Goal: Task Accomplishment & Management: Manage account settings

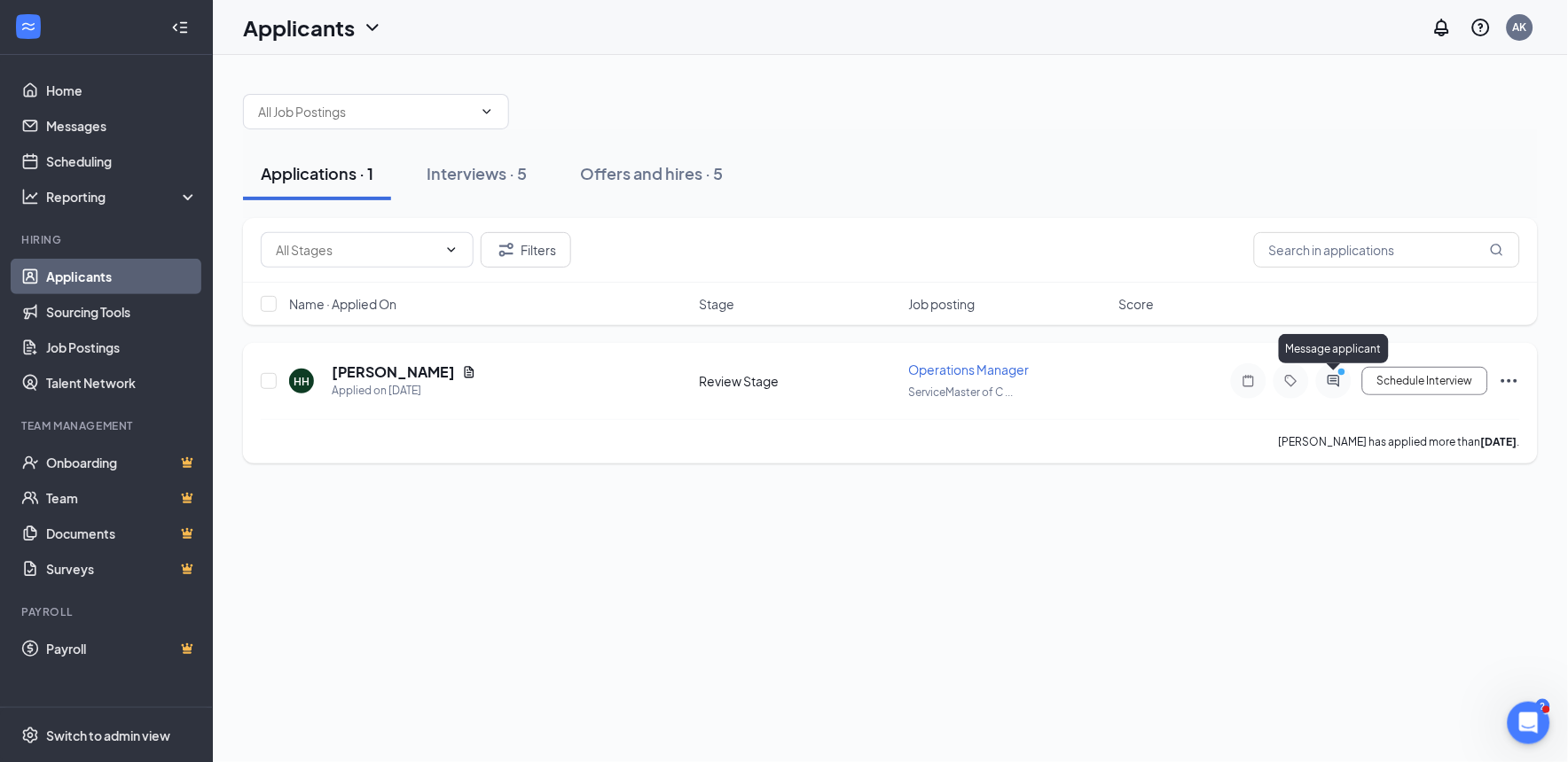
click at [1334, 370] on div "Message applicant" at bounding box center [1334, 352] width 110 height 36
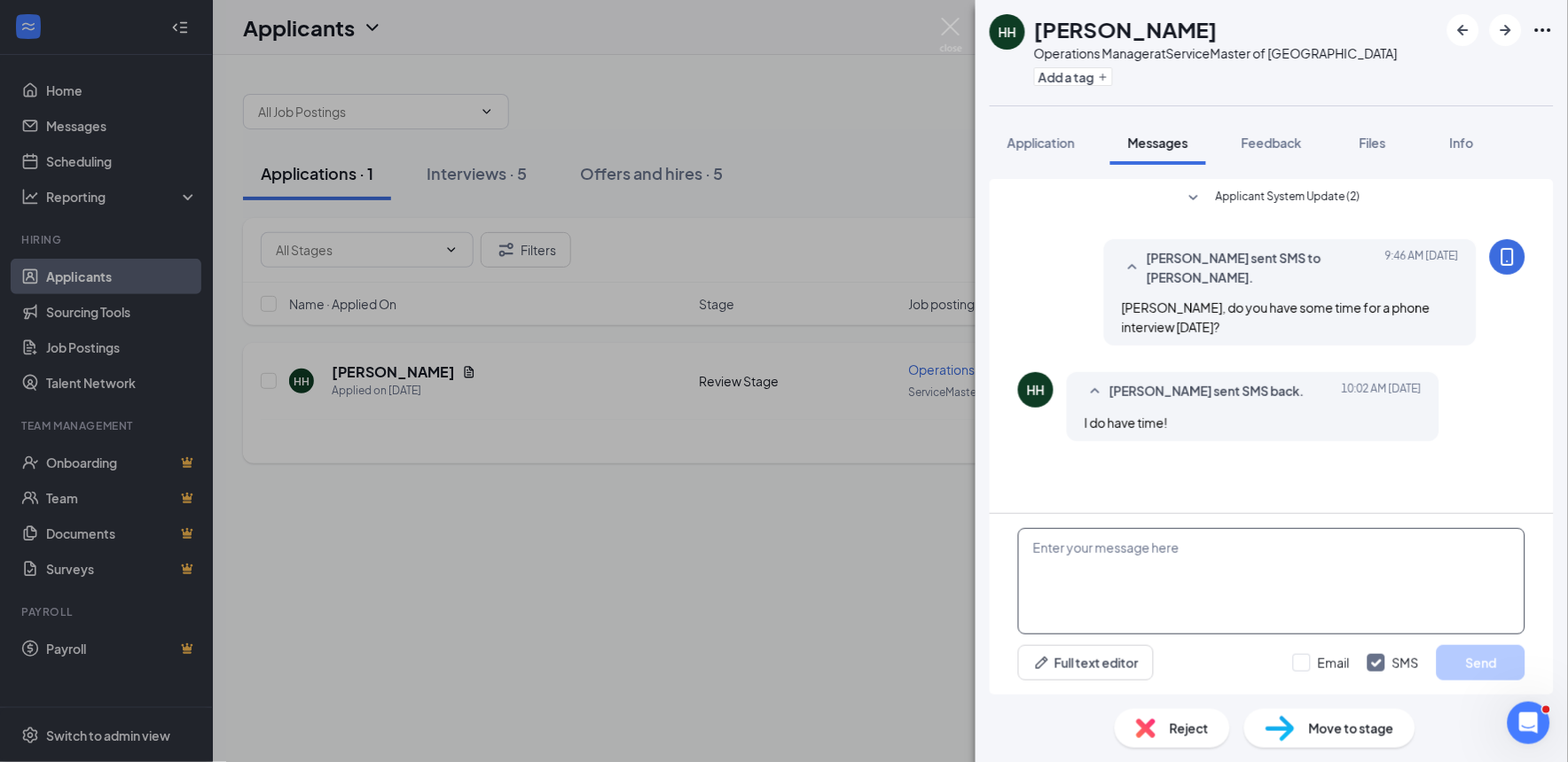
click at [1077, 574] on textarea at bounding box center [1272, 582] width 507 height 107
type textarea "Y"
type textarea "("
type textarea "Does 9:30am work [DATE]?"
click at [1444, 670] on button "Send" at bounding box center [1481, 663] width 89 height 36
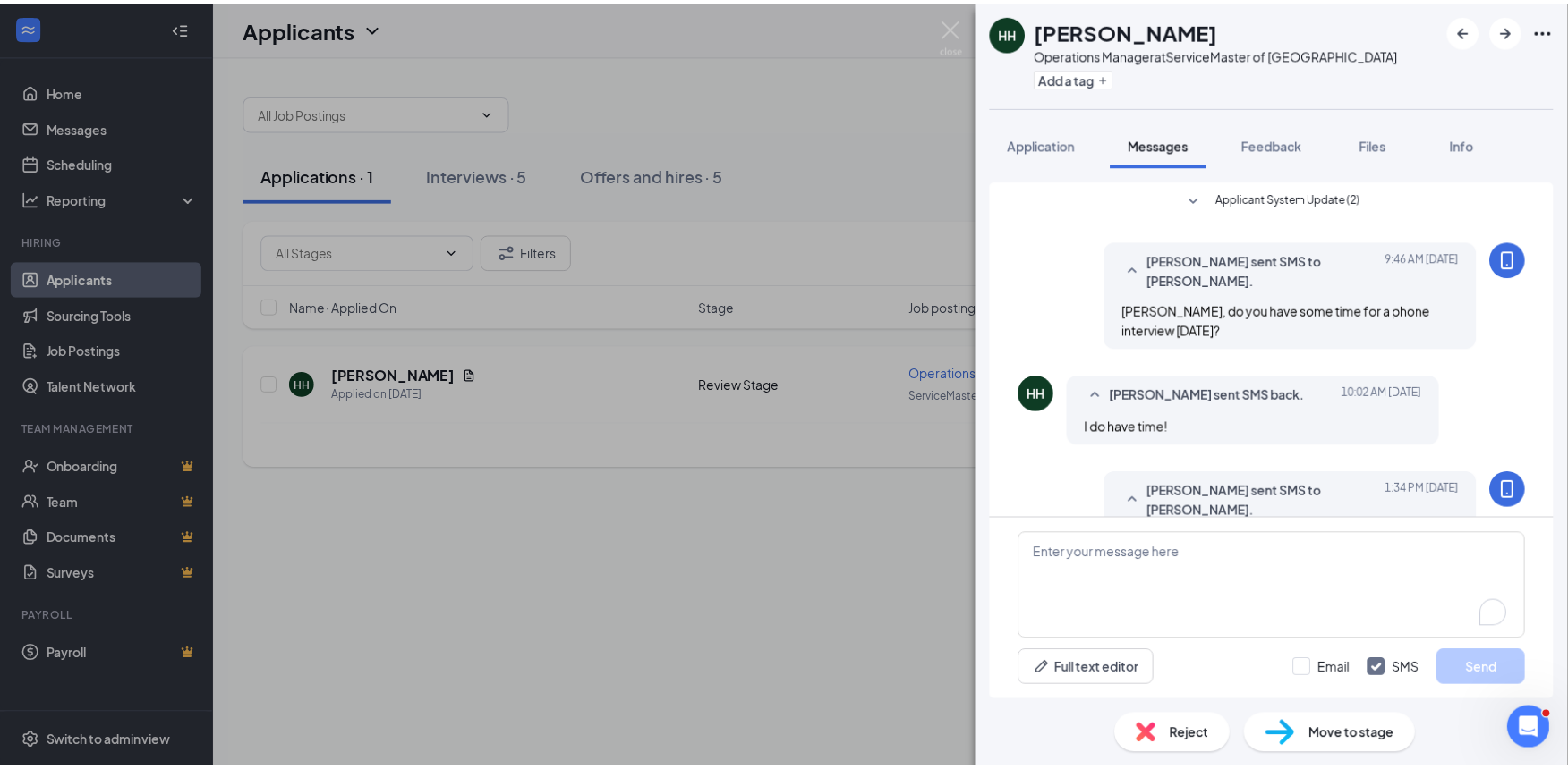
scroll to position [58, 0]
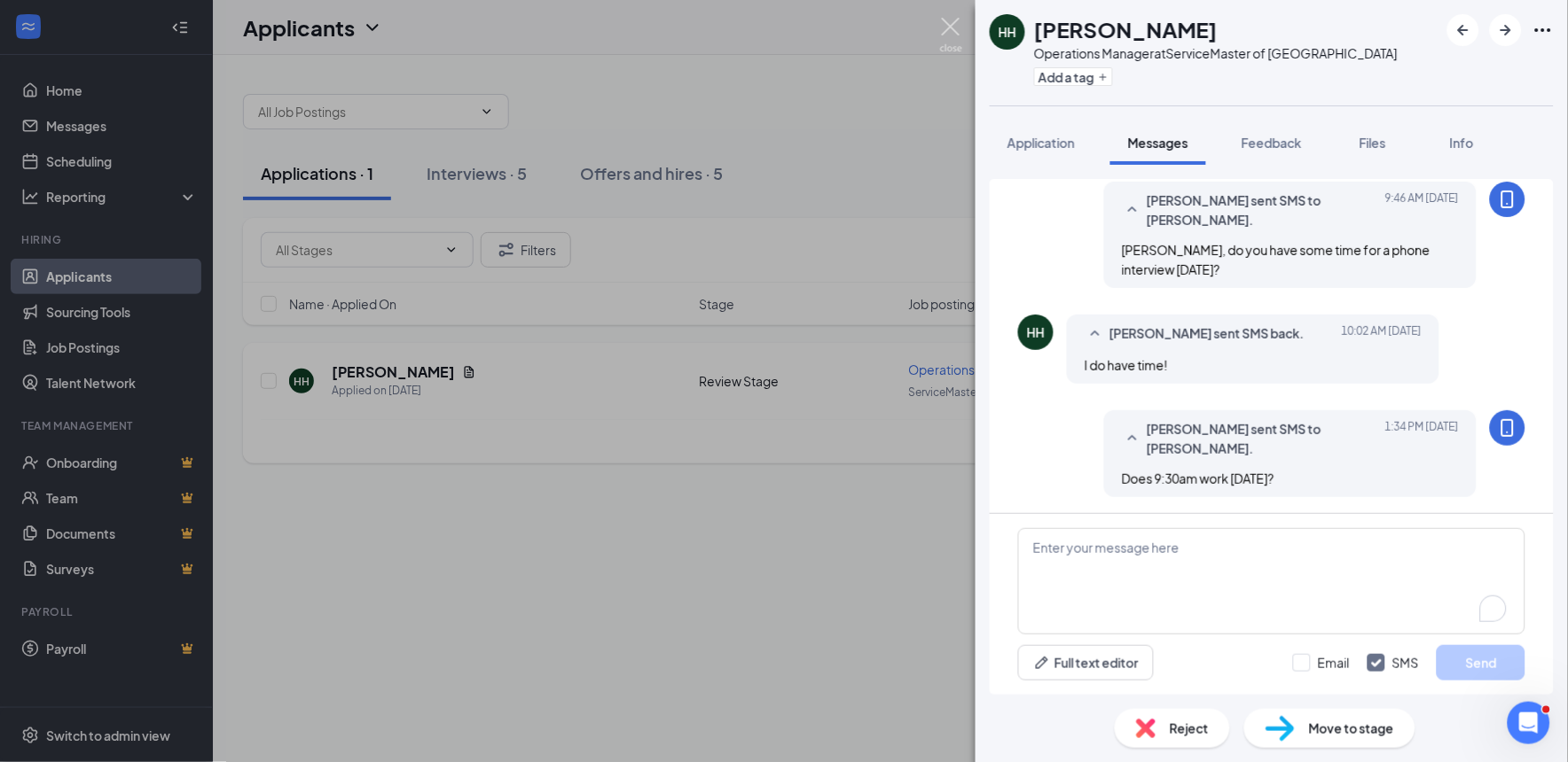
click at [956, 30] on img at bounding box center [951, 35] width 22 height 35
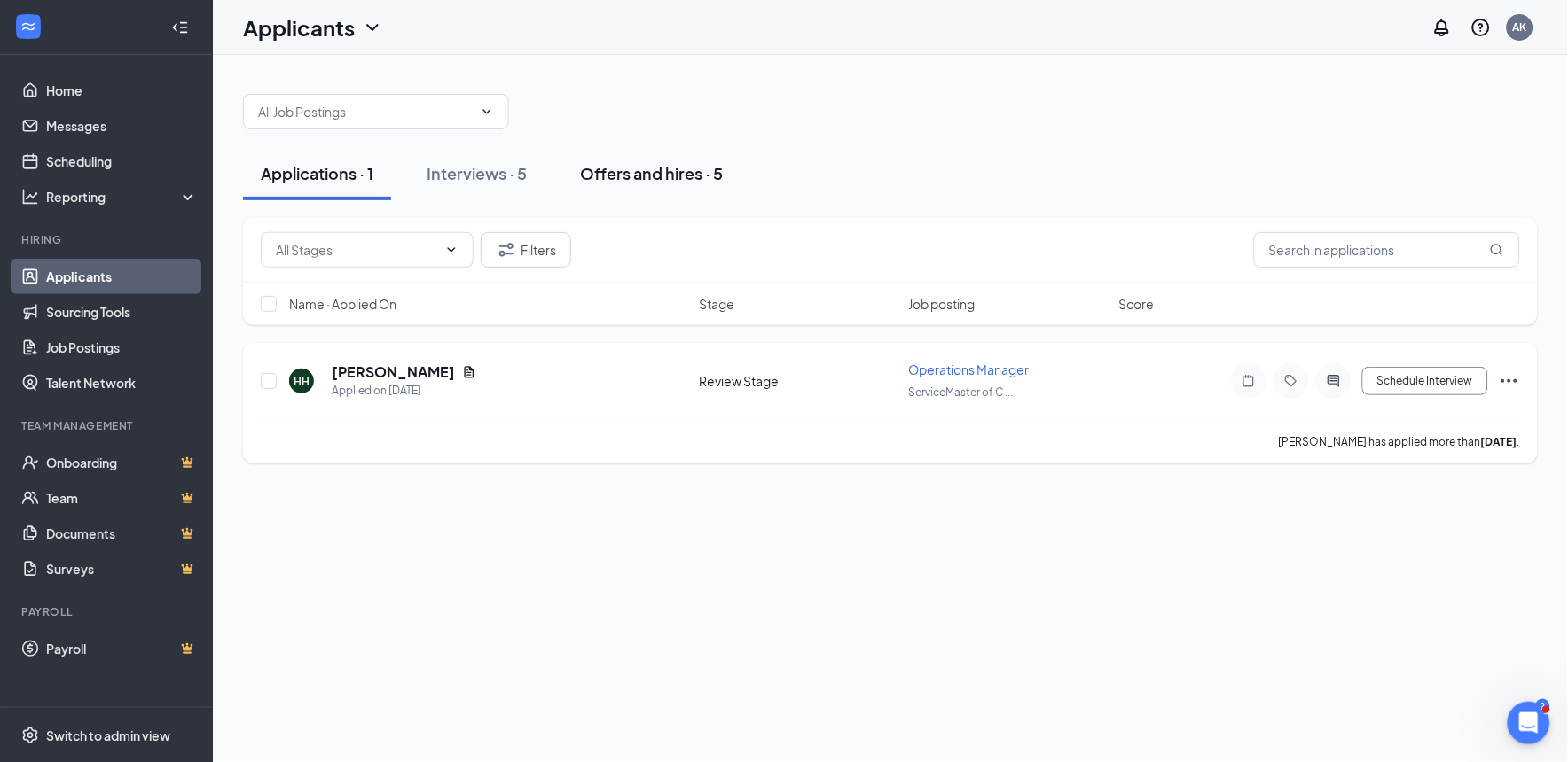
click at [670, 171] on div "Offers and hires · 5" at bounding box center [651, 173] width 143 height 22
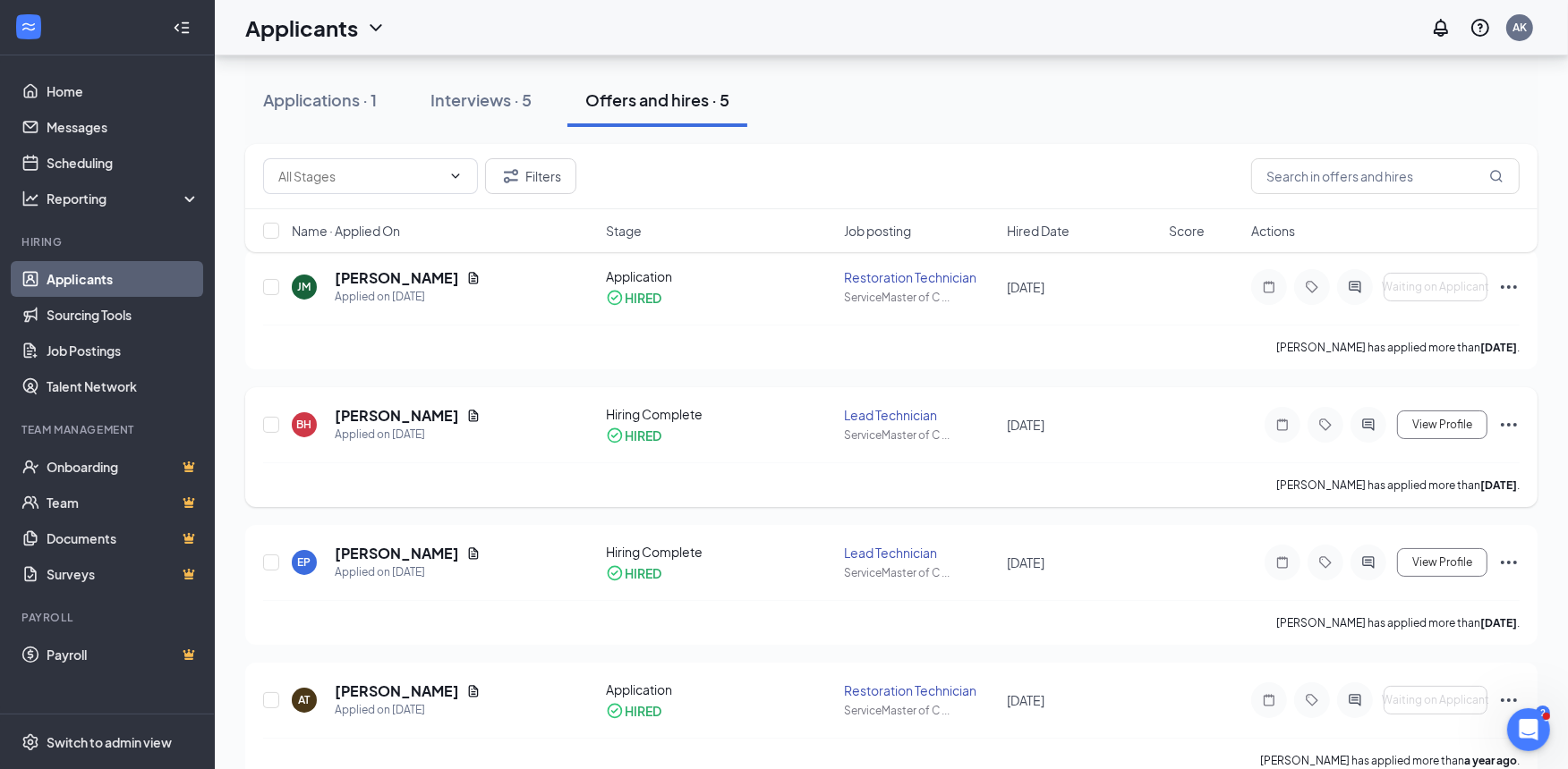
scroll to position [269, 0]
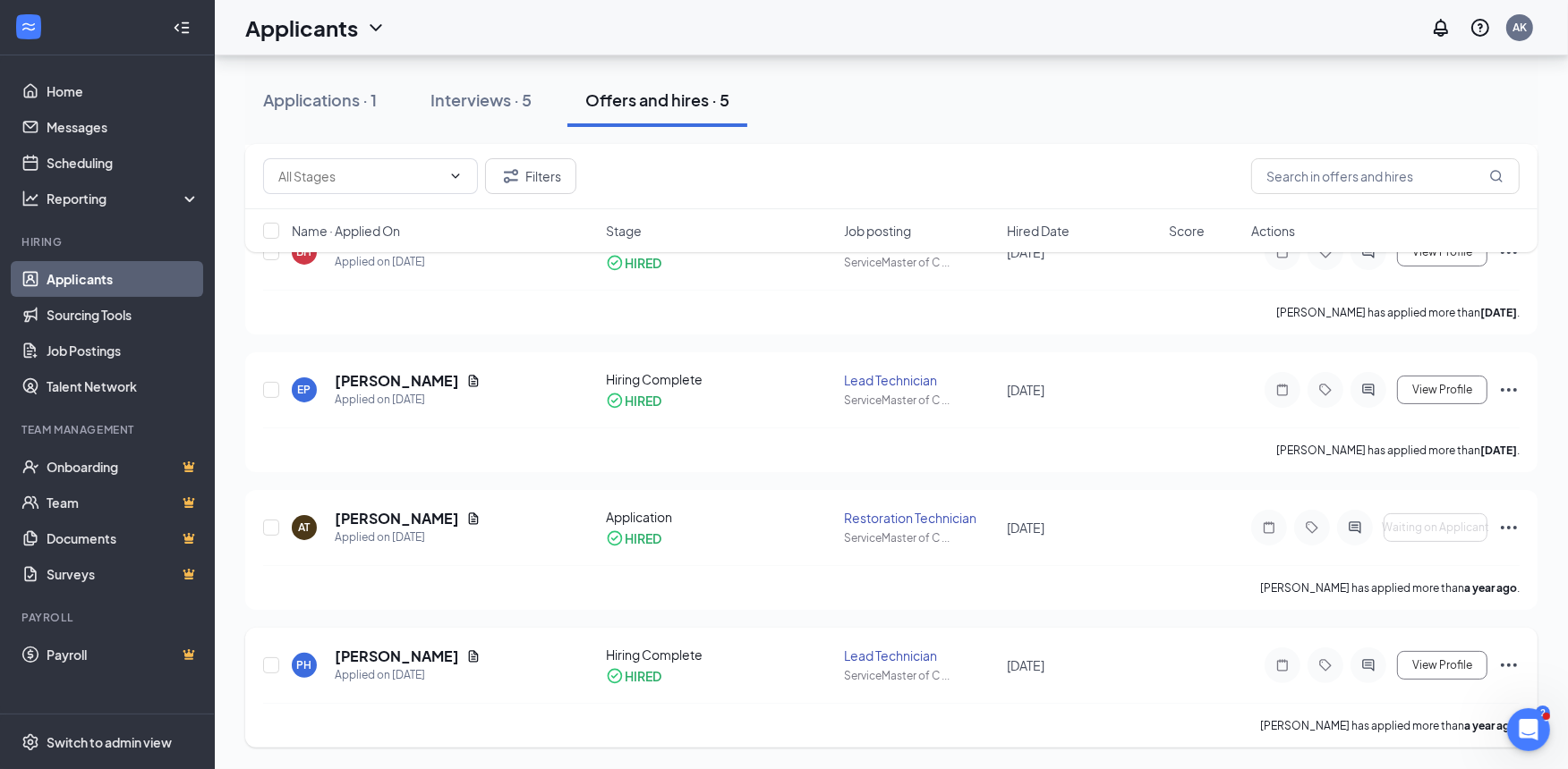
click at [1520, 662] on div "PH [PERSON_NAME] Applied on [DATE] Hiring Complete HIRED Lead Technician Servic…" at bounding box center [892, 687] width 1292 height 120
click at [1518, 671] on icon "Ellipses" at bounding box center [1509, 666] width 22 height 22
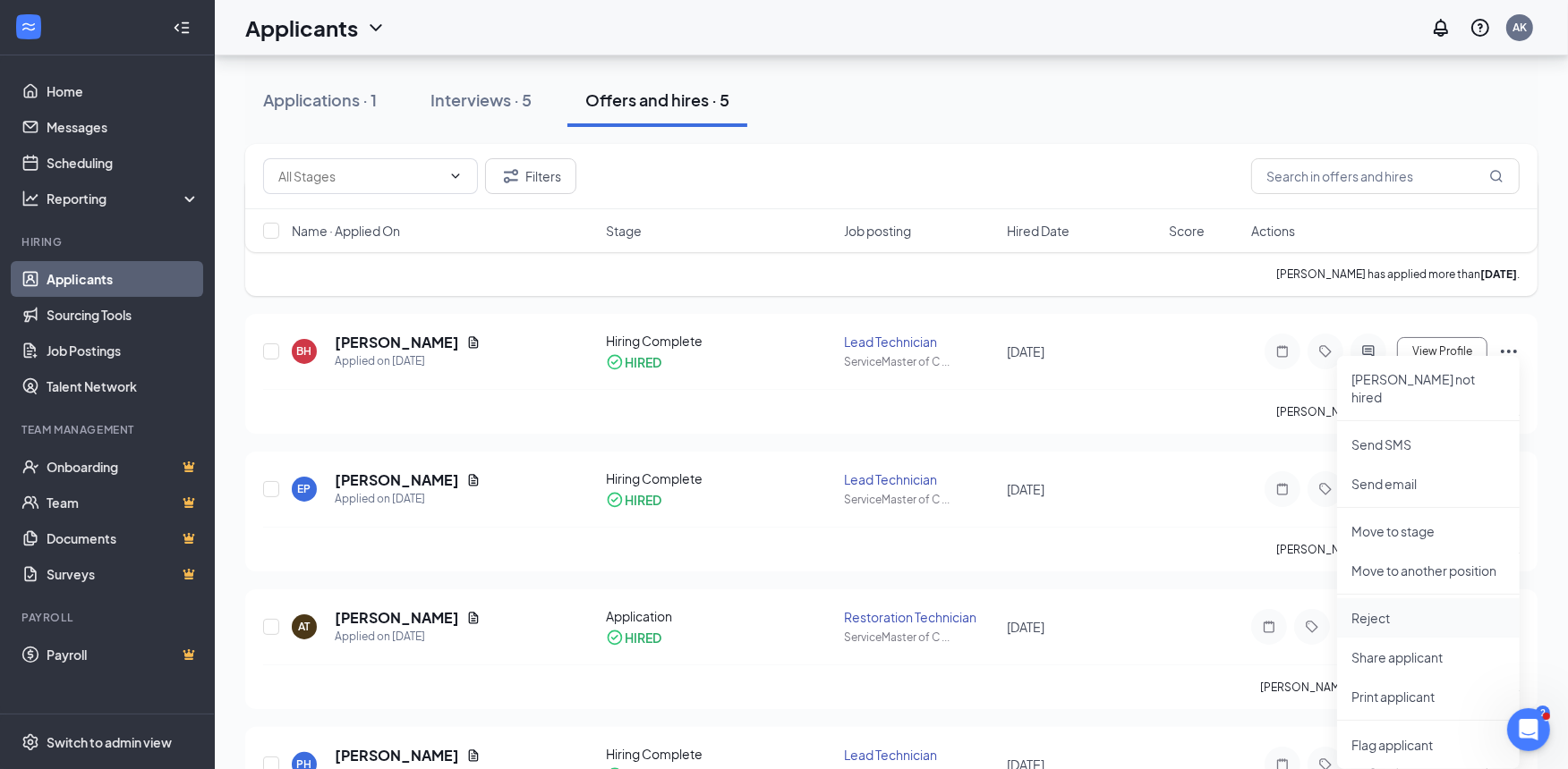
scroll to position [70, 0]
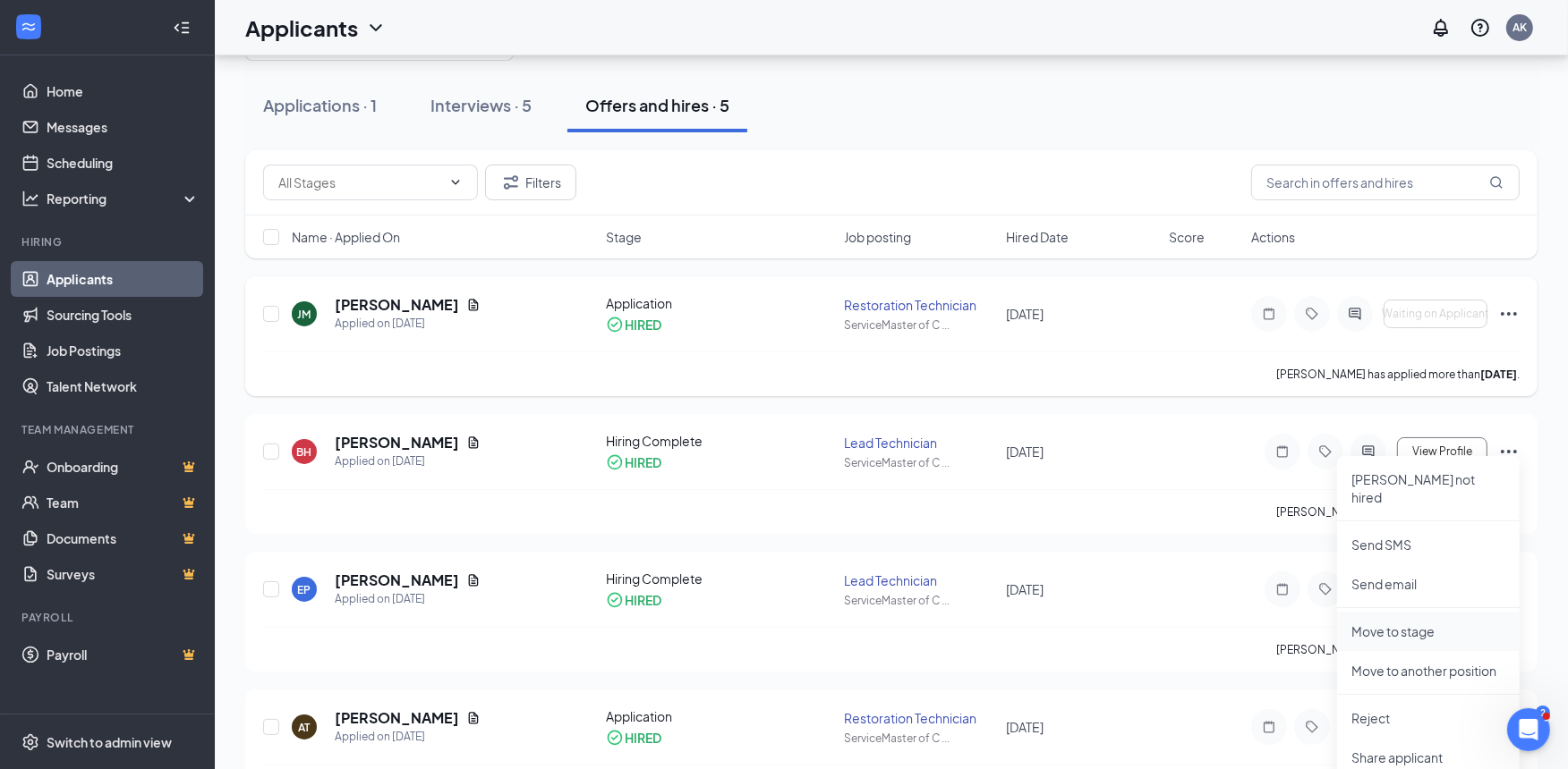
click at [1413, 622] on p "Move to stage" at bounding box center [1428, 631] width 154 height 18
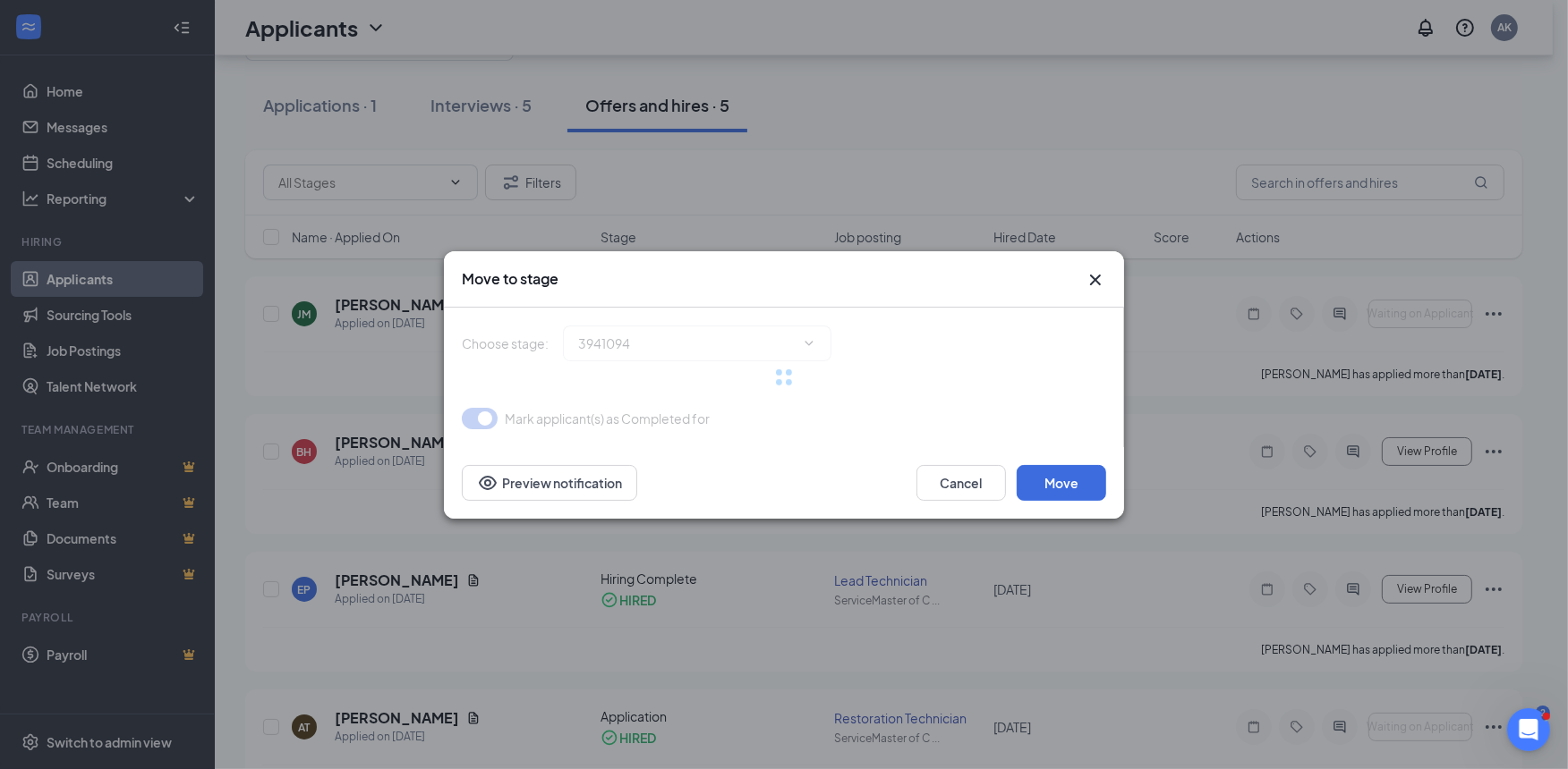
type input "Hiring Complete (current stage)"
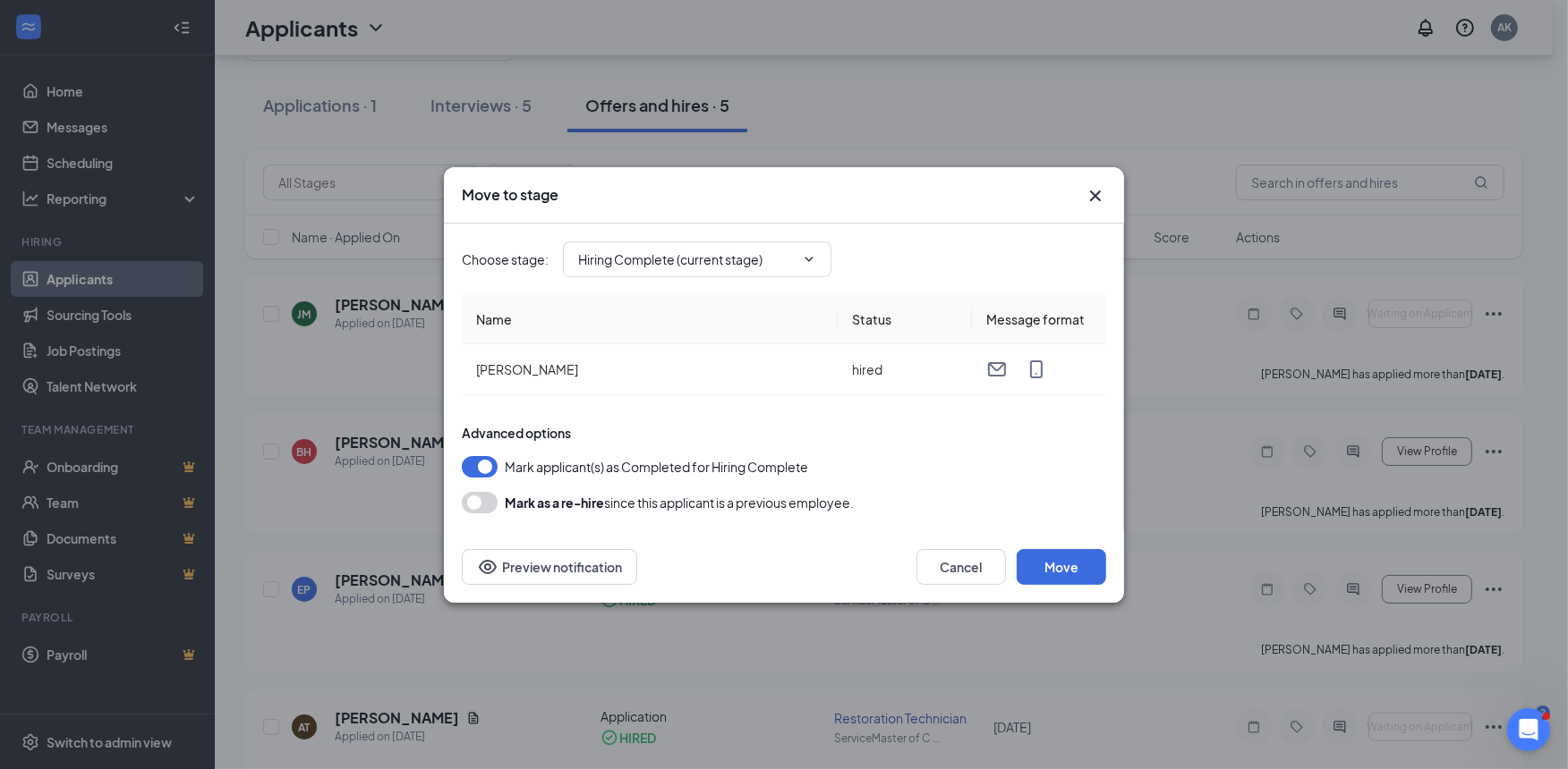
click at [1101, 191] on icon "Cross" at bounding box center [1096, 196] width 22 height 22
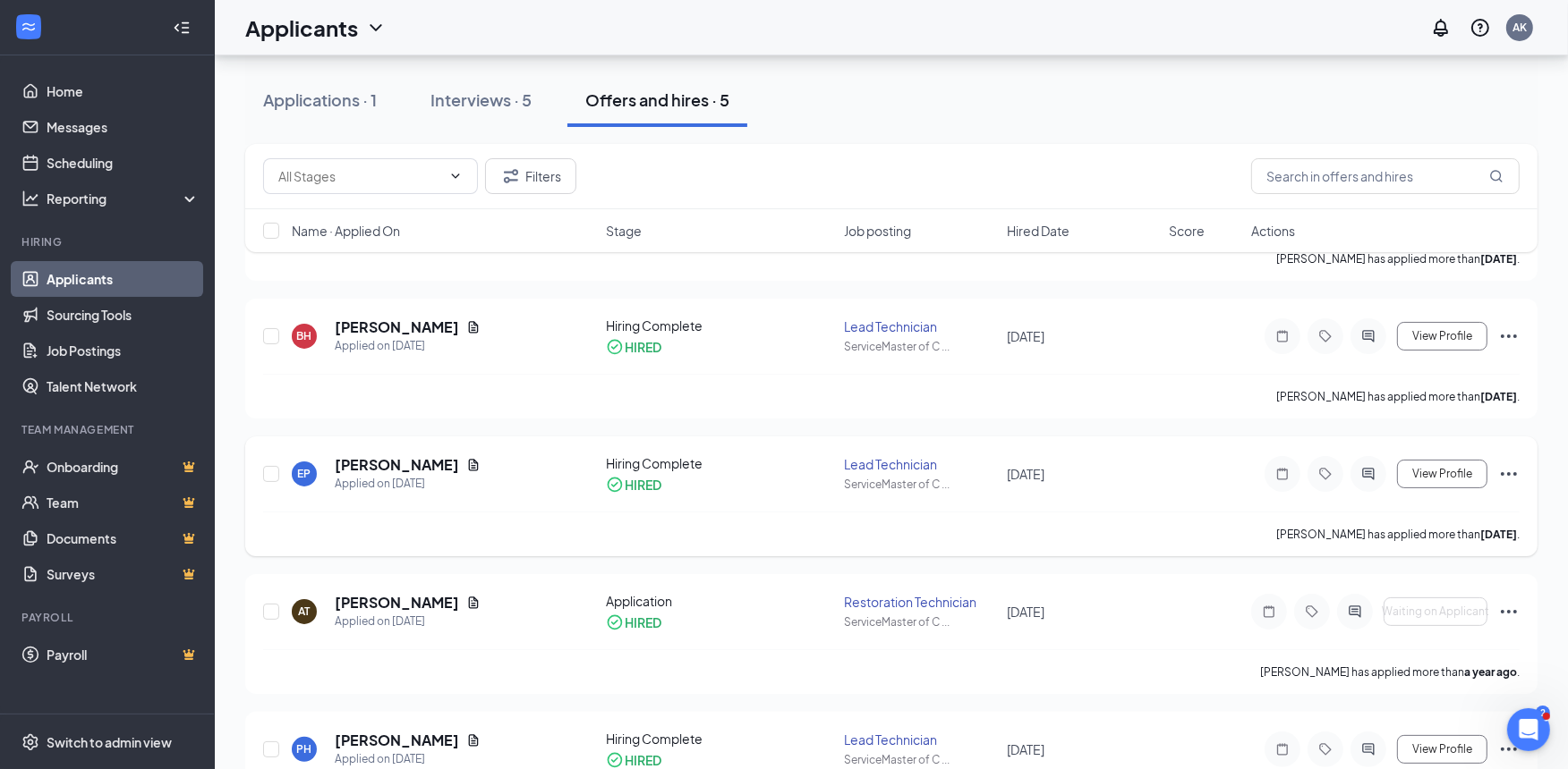
scroll to position [269, 0]
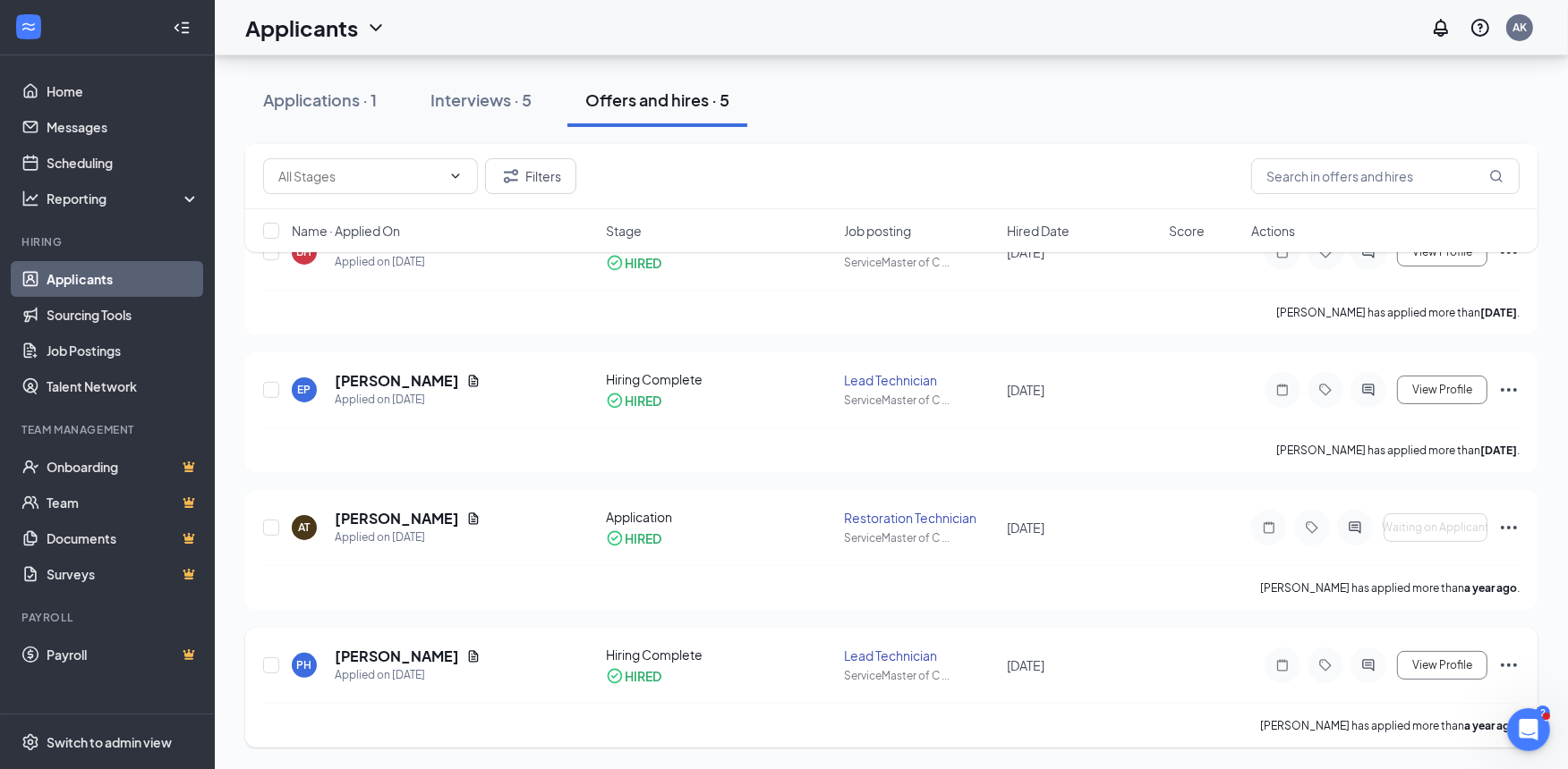
click at [1511, 665] on icon "Ellipses" at bounding box center [1509, 666] width 22 height 22
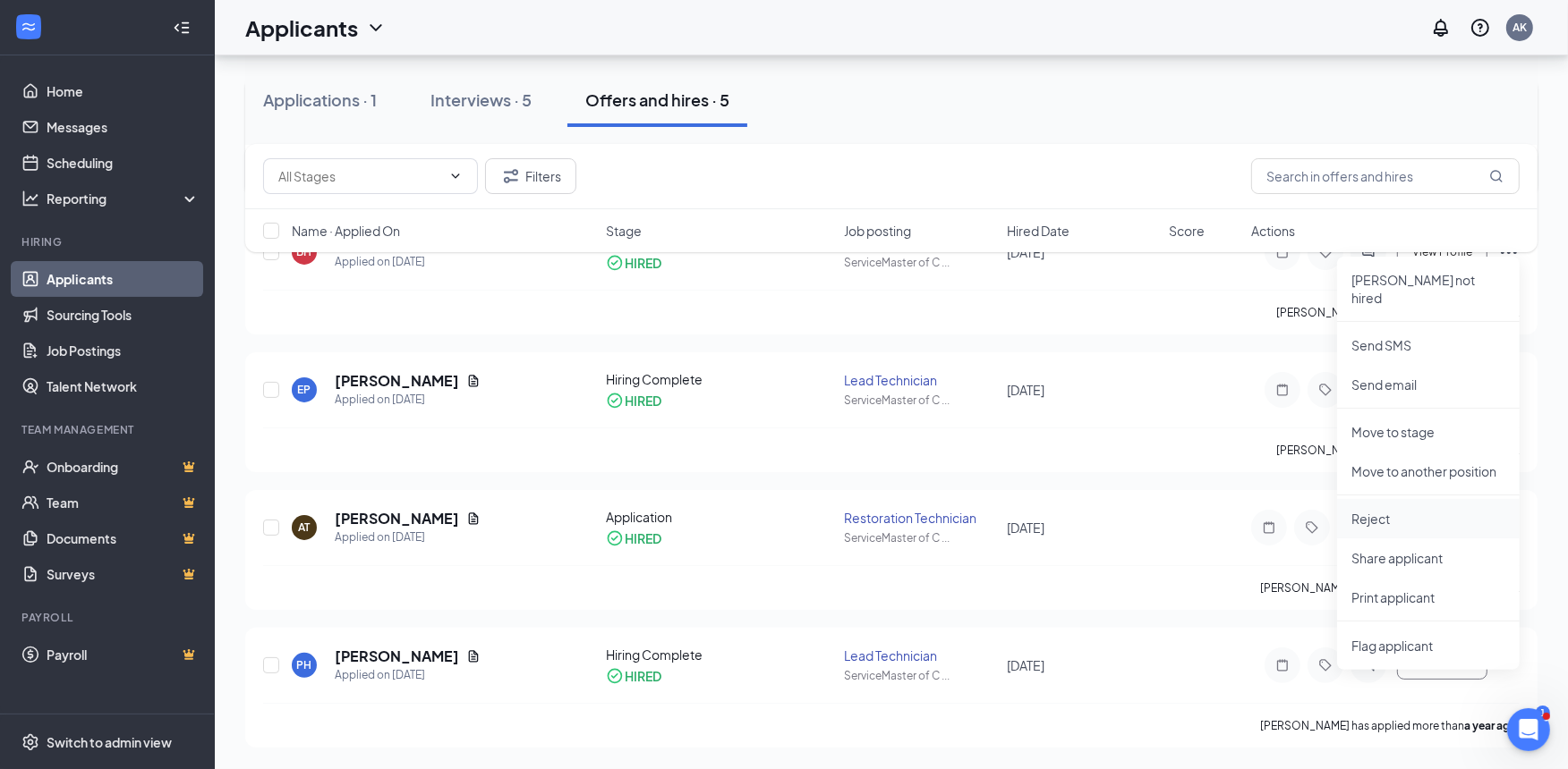
click at [1392, 510] on p "Reject" at bounding box center [1428, 519] width 154 height 18
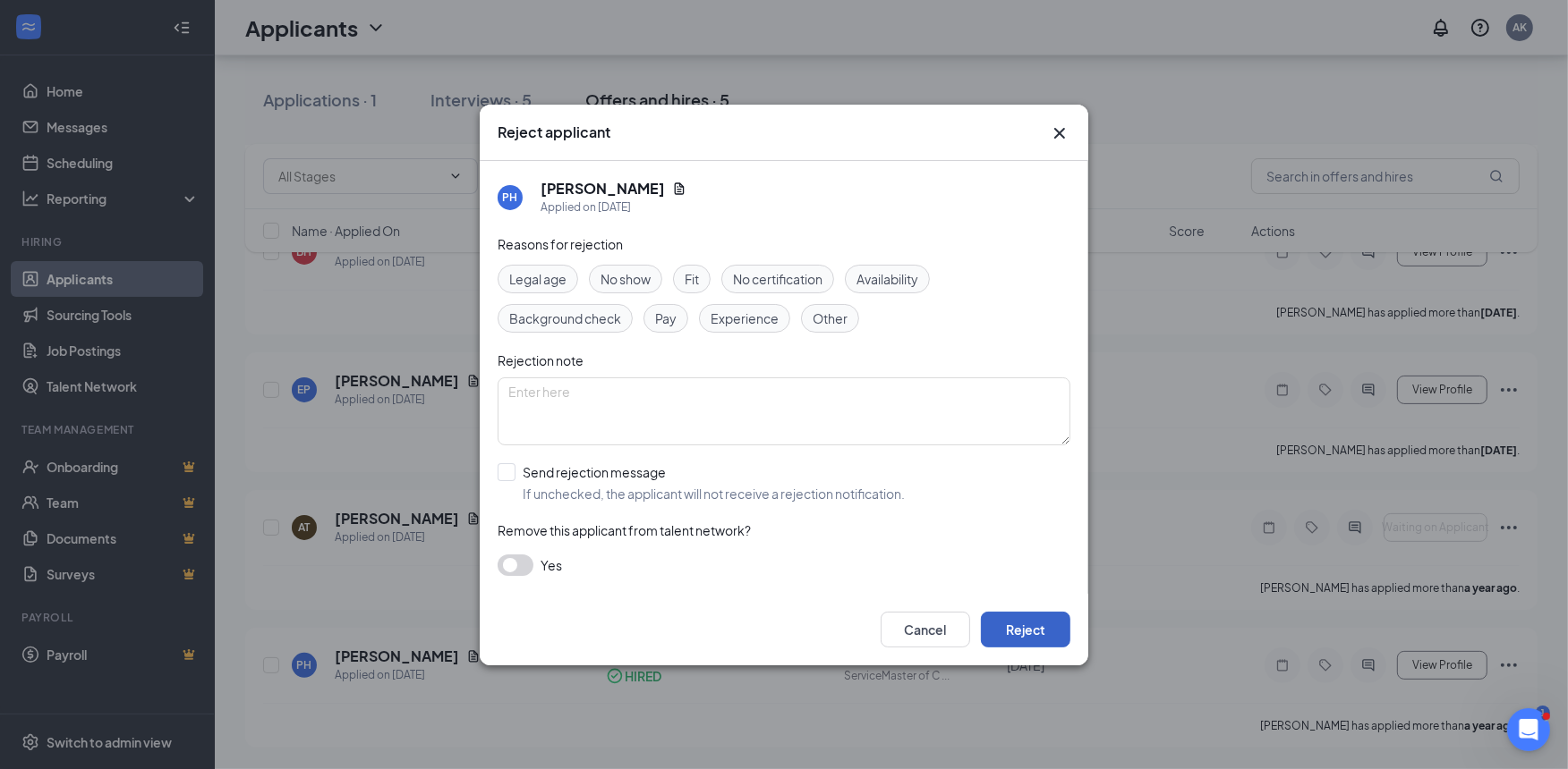
click at [1051, 624] on button "Reject" at bounding box center [1026, 630] width 90 height 36
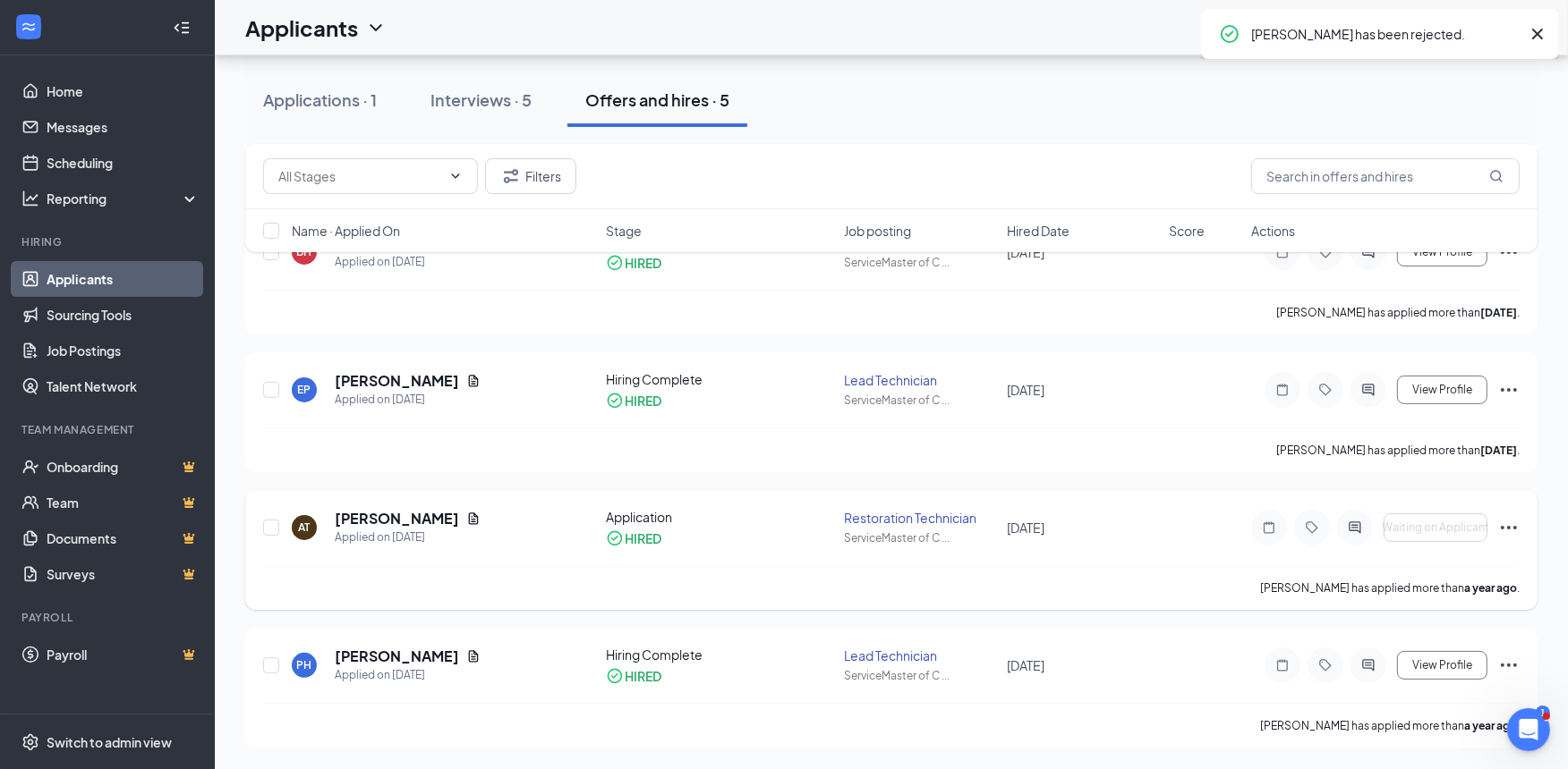
click at [1515, 522] on icon "Ellipses" at bounding box center [1509, 528] width 22 height 22
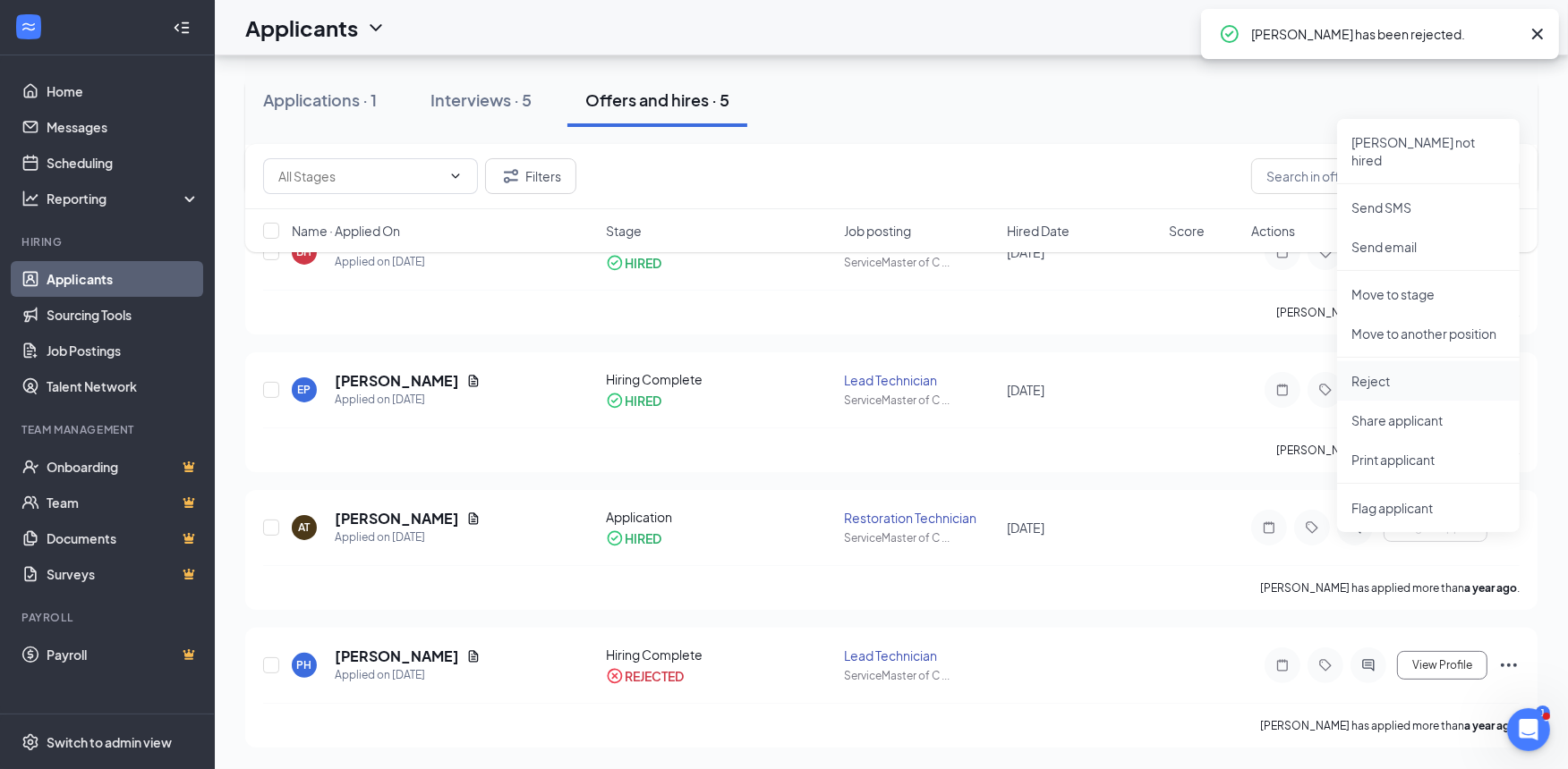
click at [1384, 372] on p "Reject" at bounding box center [1428, 381] width 154 height 18
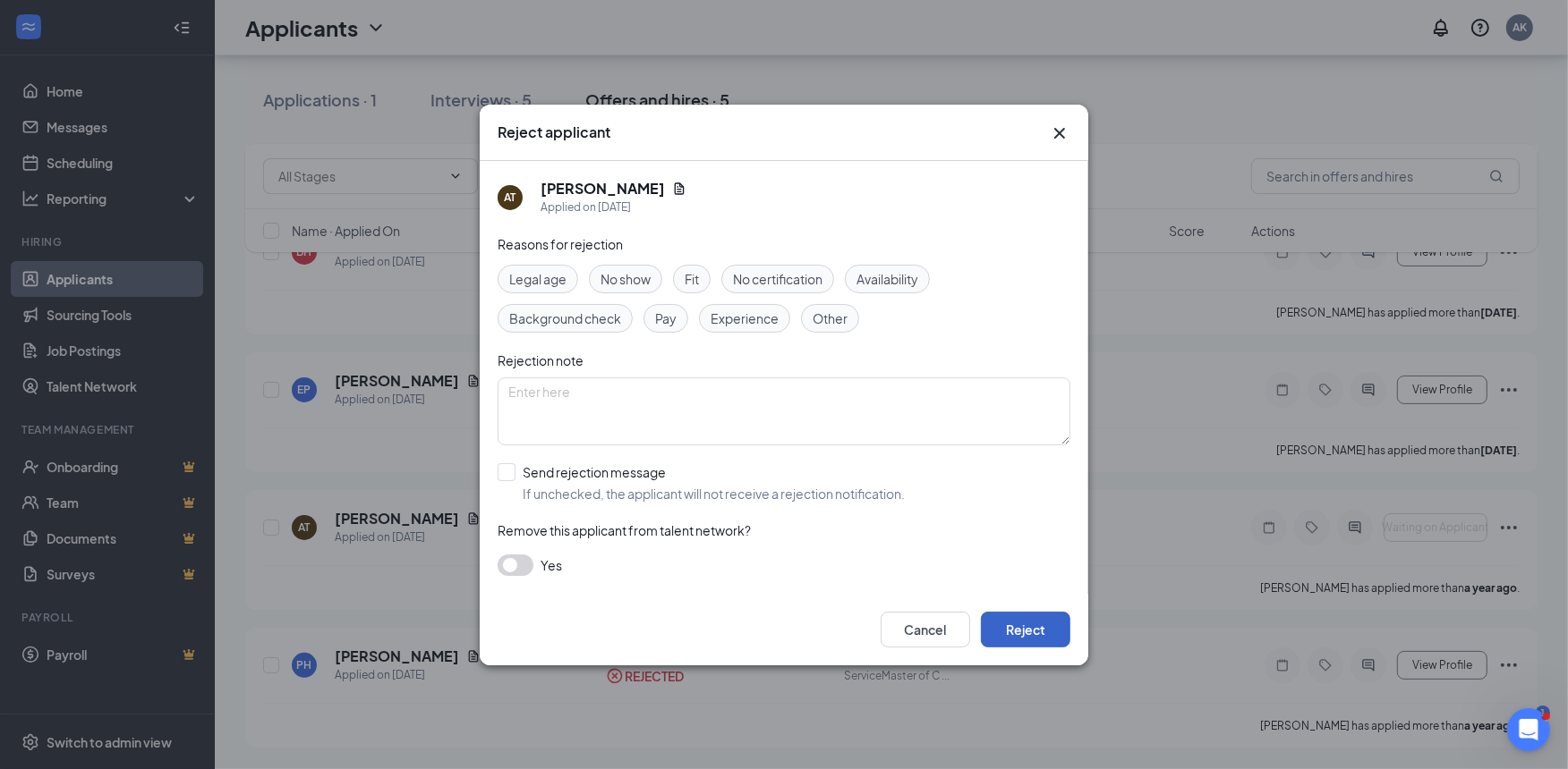
click at [1027, 623] on button "Reject" at bounding box center [1026, 630] width 90 height 36
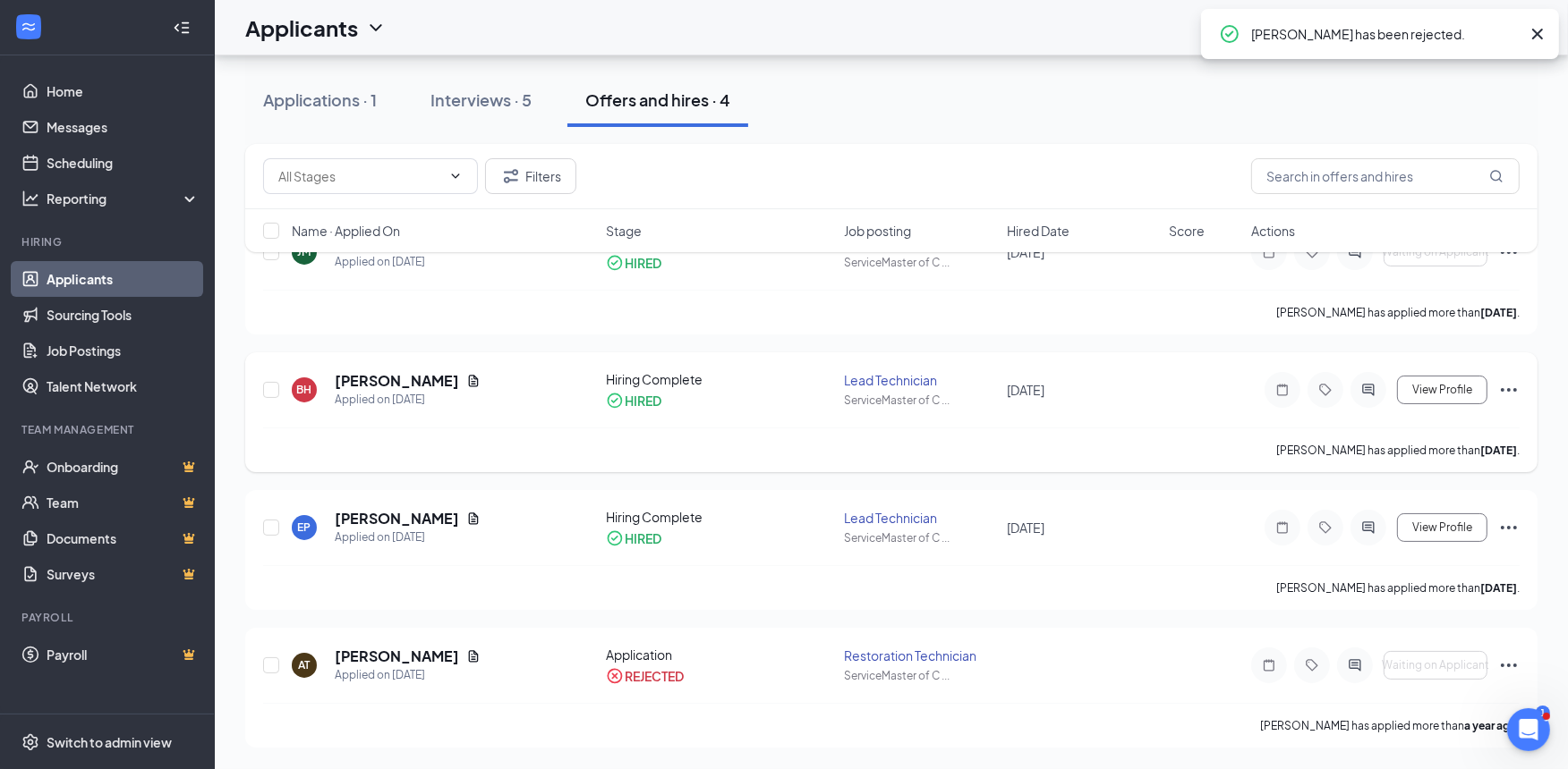
scroll to position [130, 0]
click at [1507, 390] on icon "Ellipses" at bounding box center [1509, 391] width 16 height 4
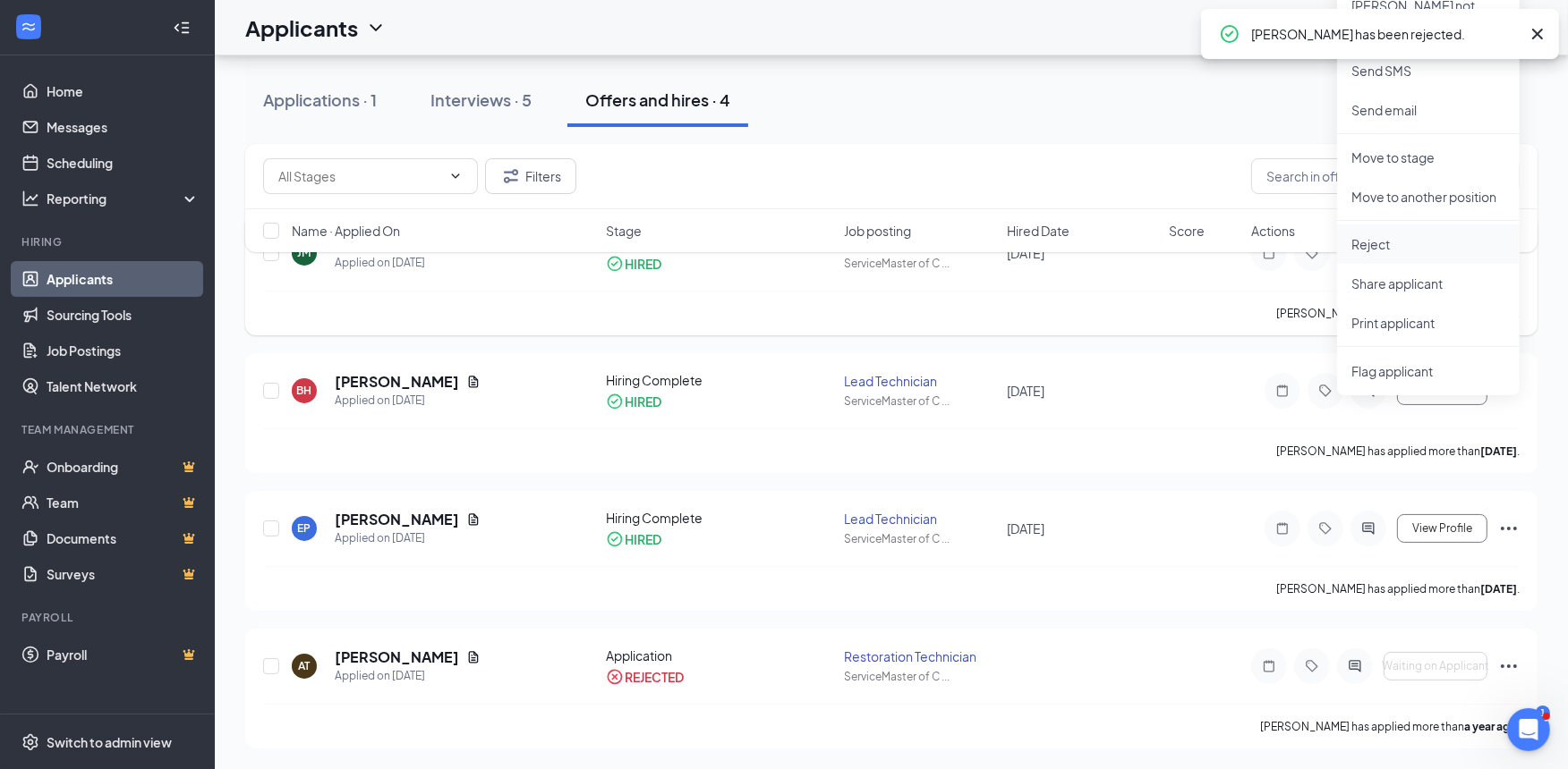
click at [1375, 236] on p "Reject" at bounding box center [1428, 245] width 154 height 18
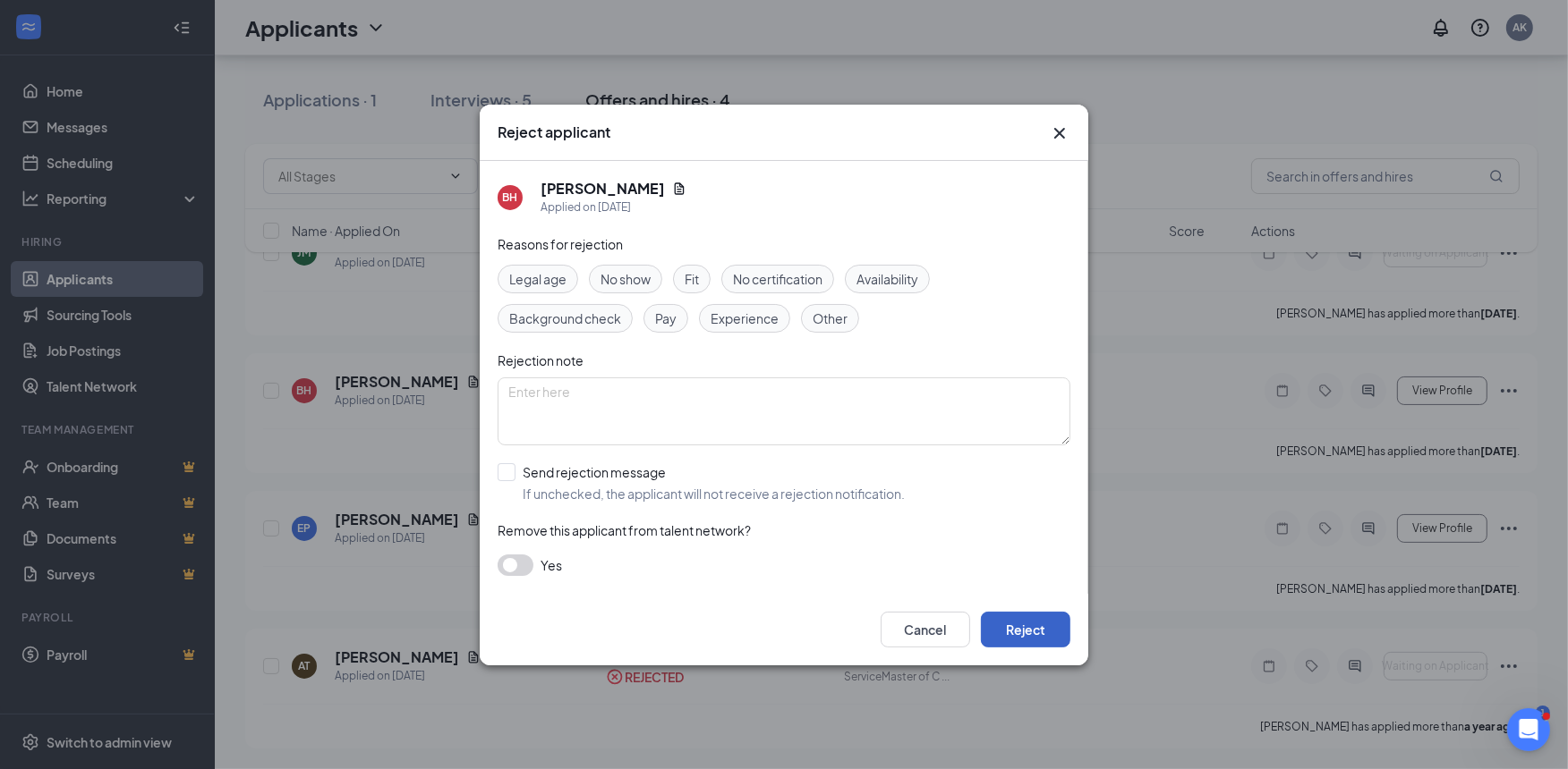
click at [1015, 630] on button "Reject" at bounding box center [1026, 630] width 90 height 36
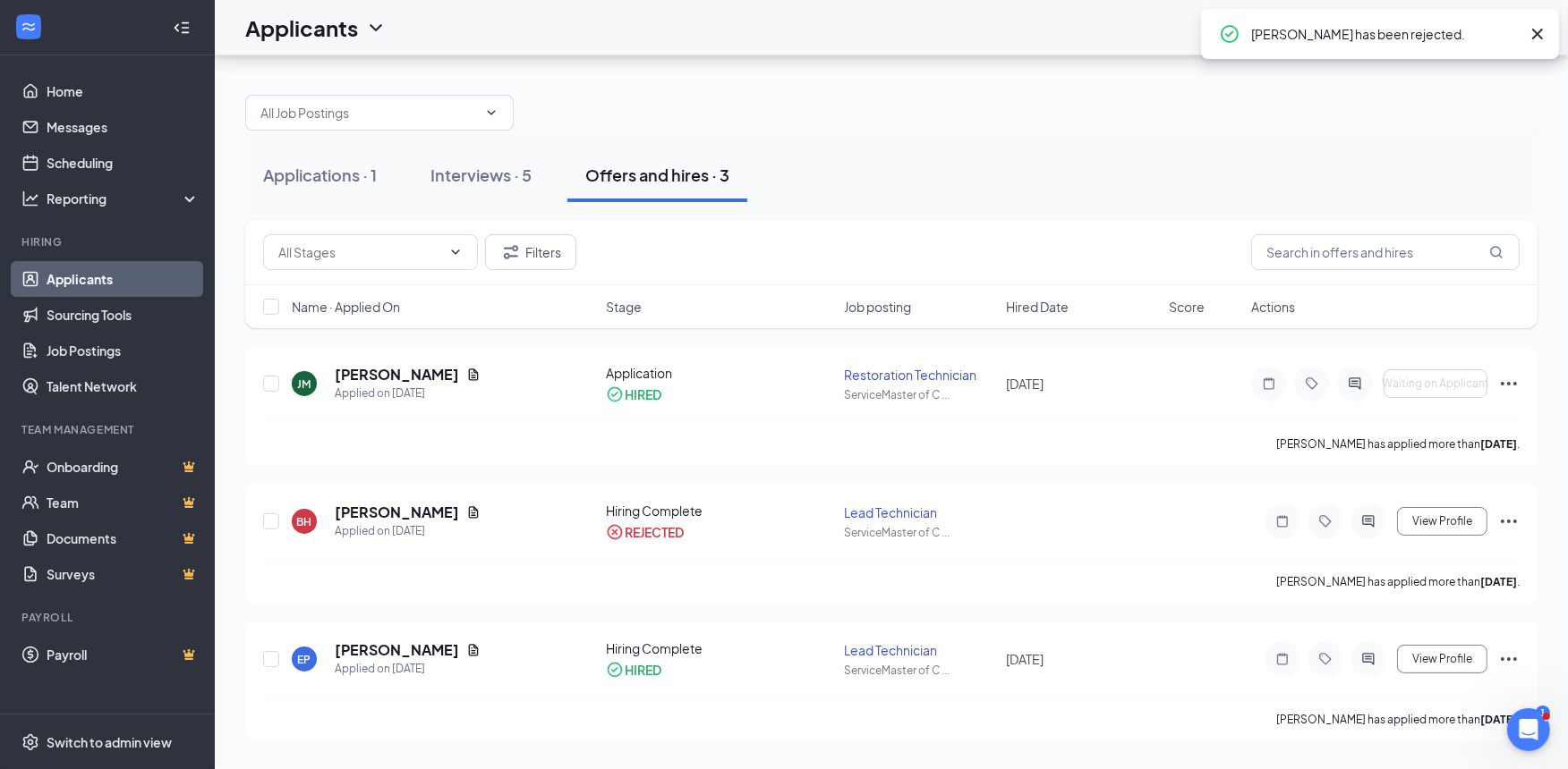
scroll to position [0, 0]
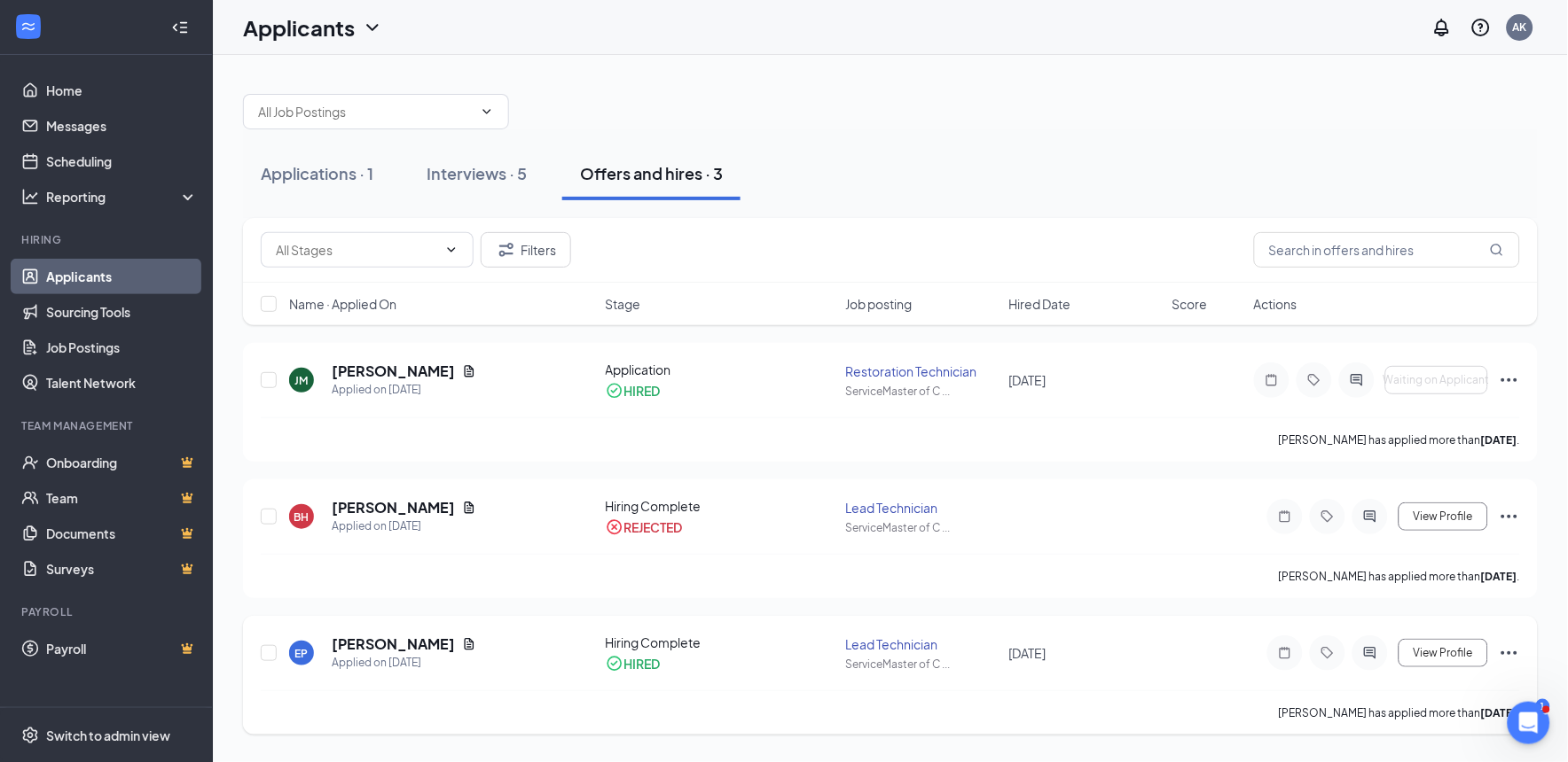
click at [1511, 647] on icon "Ellipses" at bounding box center [1510, 653] width 22 height 22
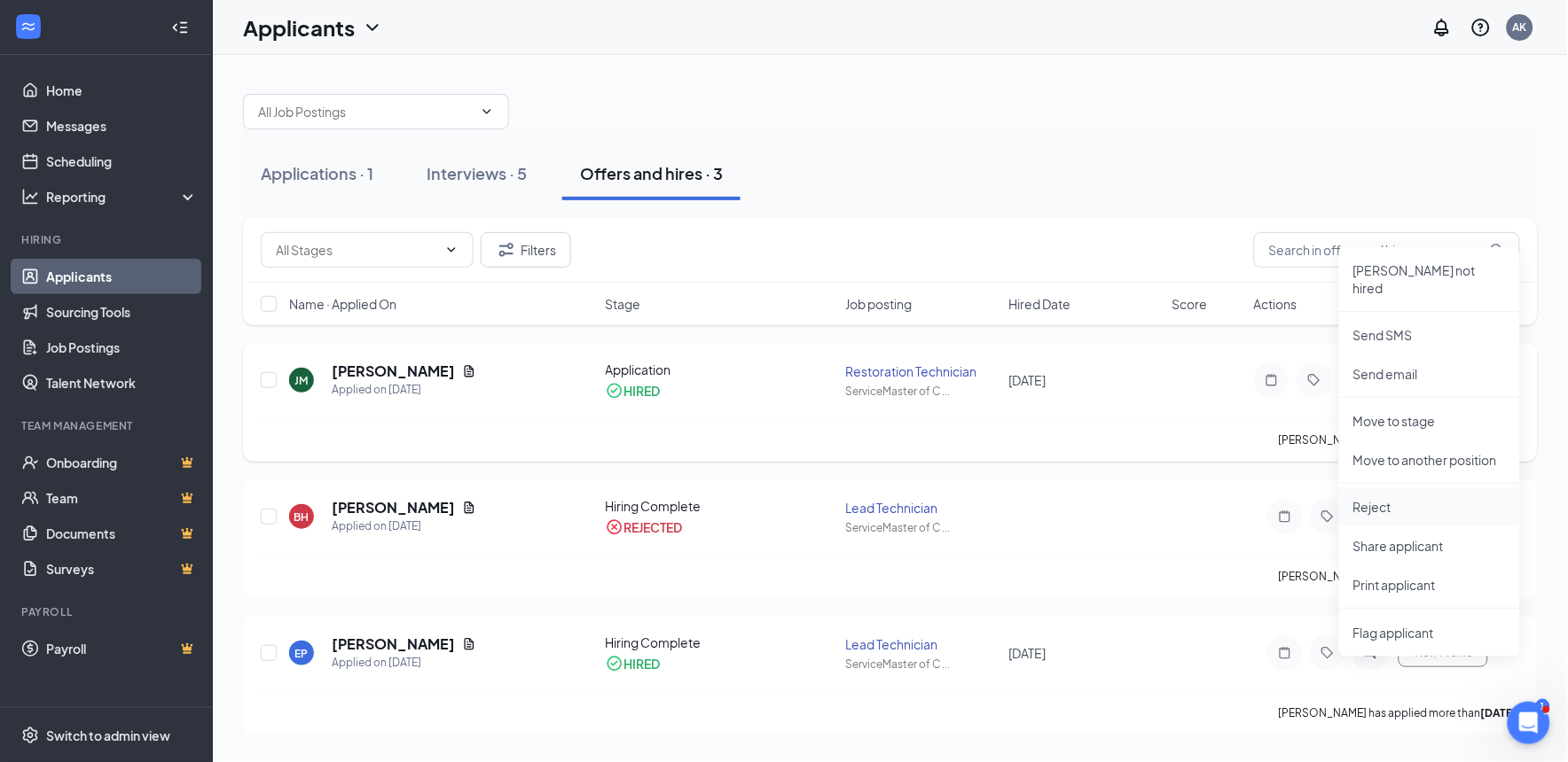
click at [1367, 499] on li "Reject" at bounding box center [1429, 506] width 181 height 39
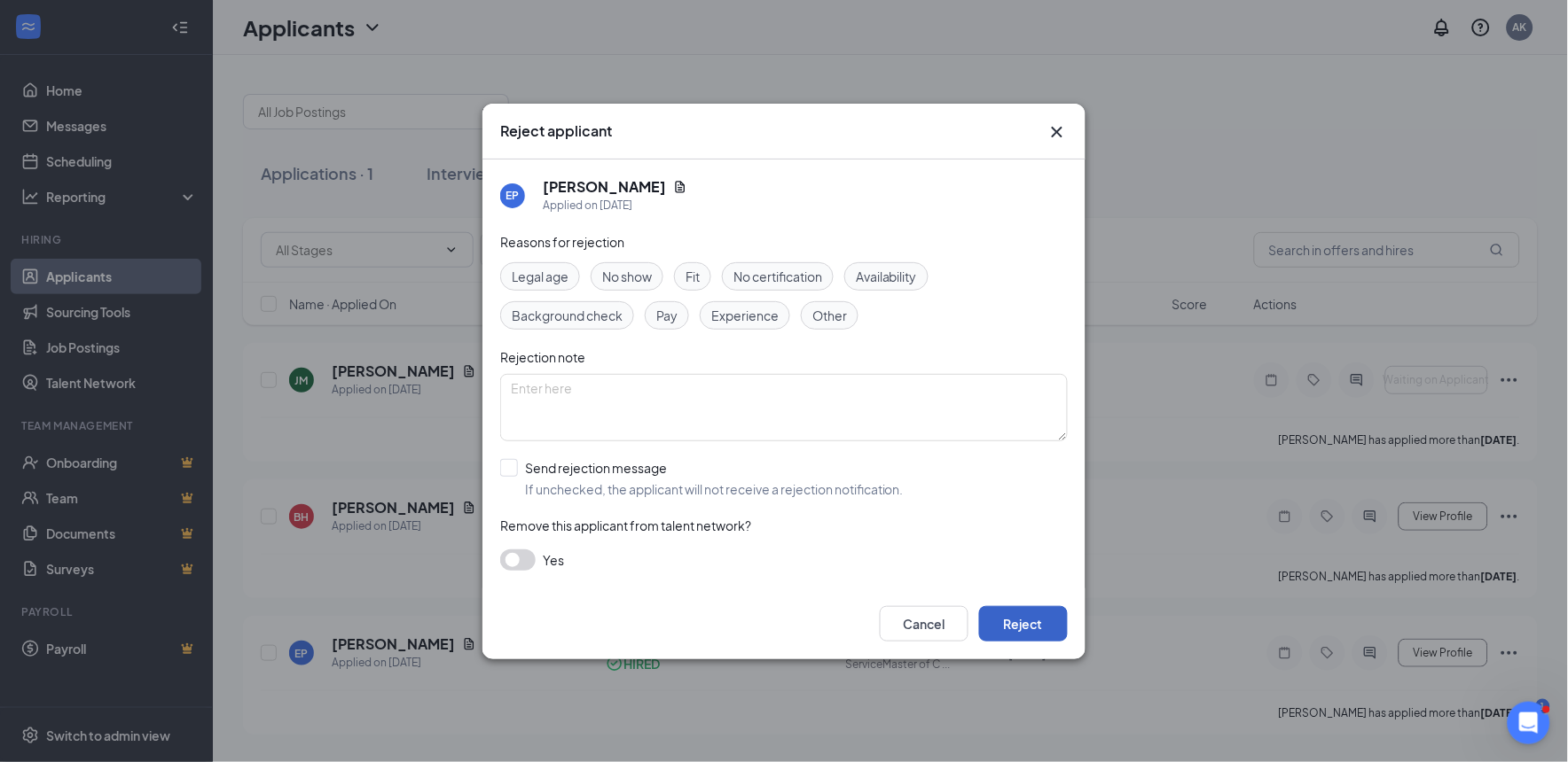
click at [1030, 621] on button "Reject" at bounding box center [1023, 625] width 89 height 36
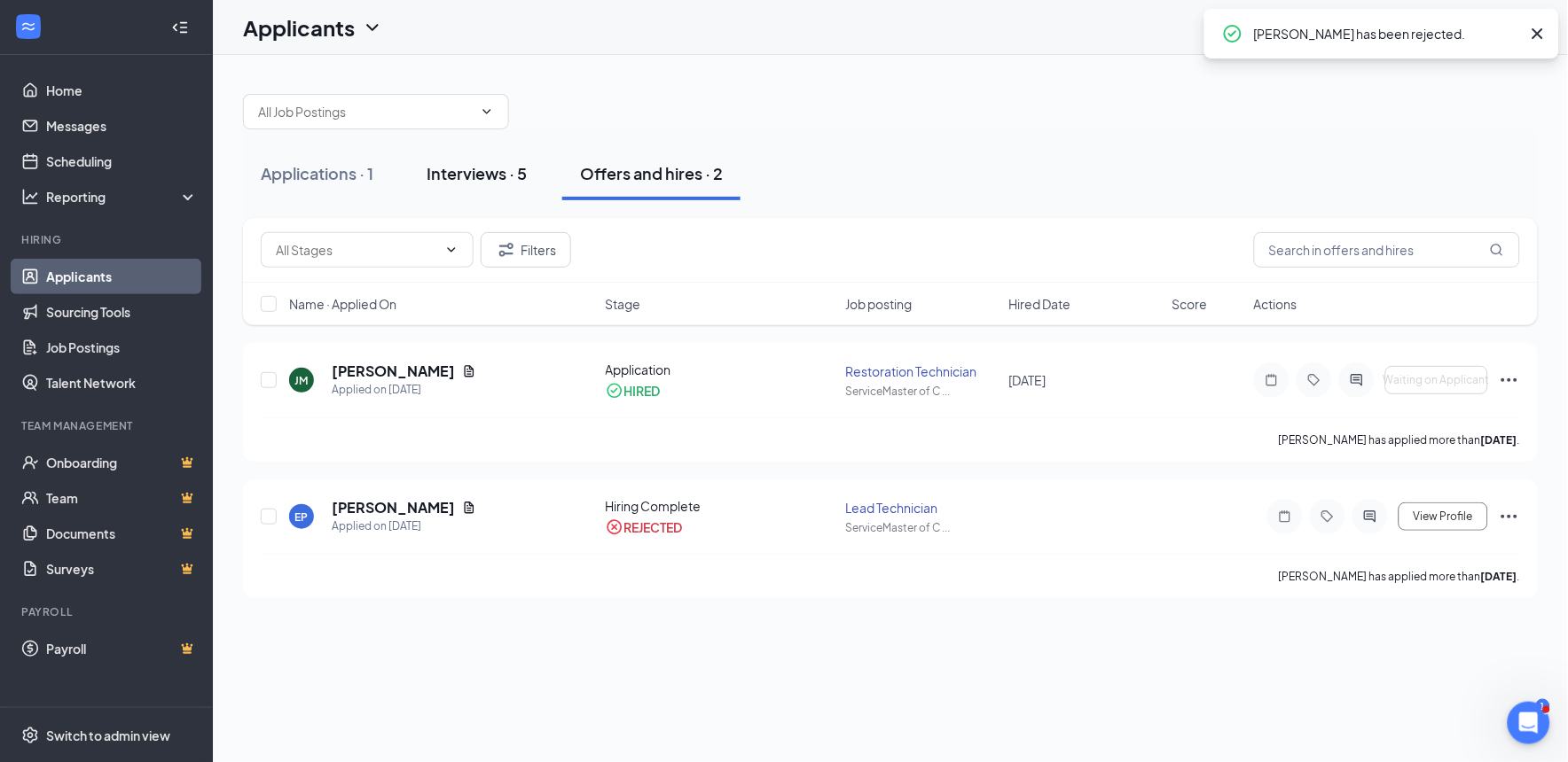
click at [491, 178] on div "Interviews · 5" at bounding box center [477, 173] width 101 height 22
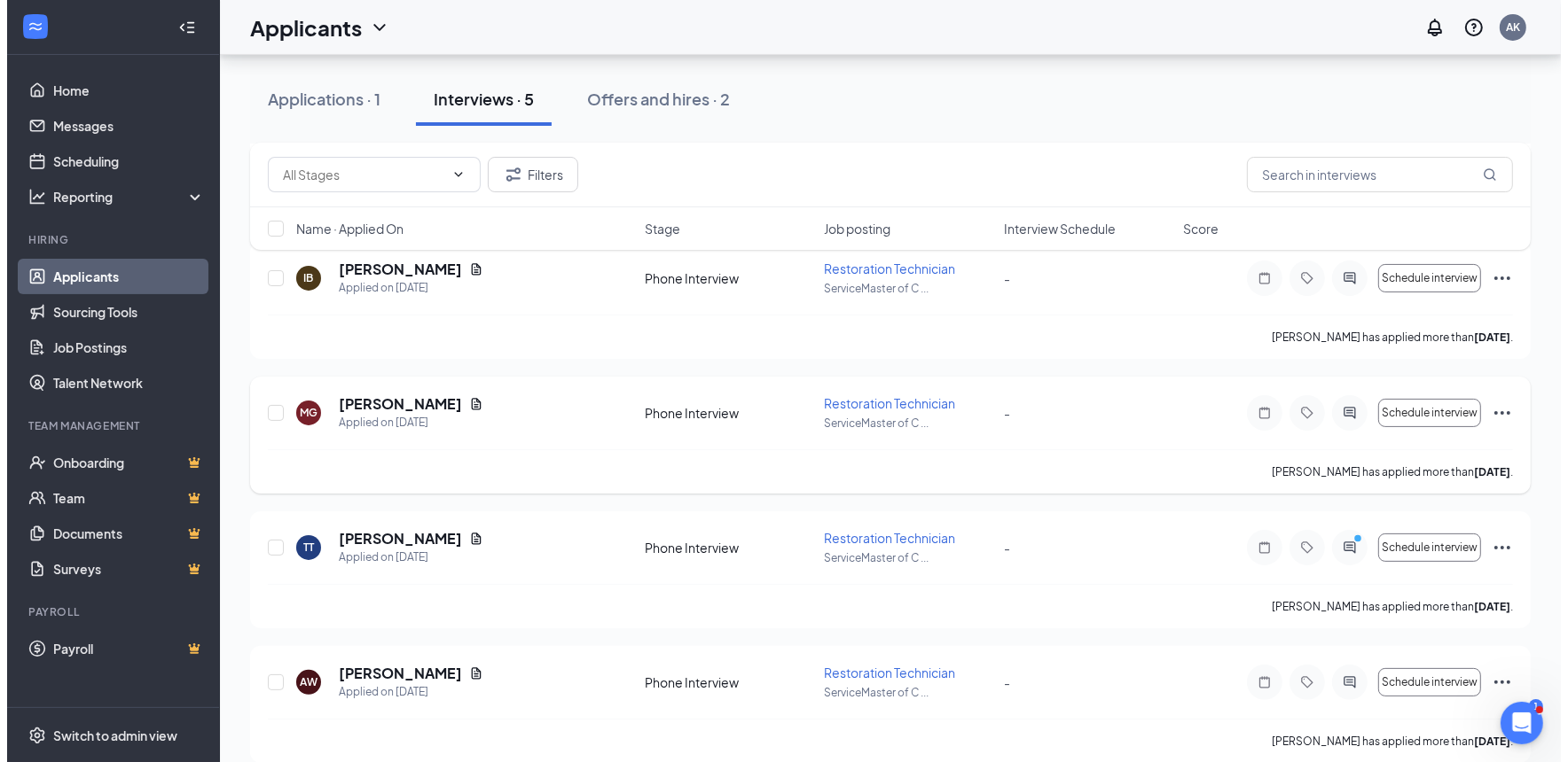
scroll to position [258, 0]
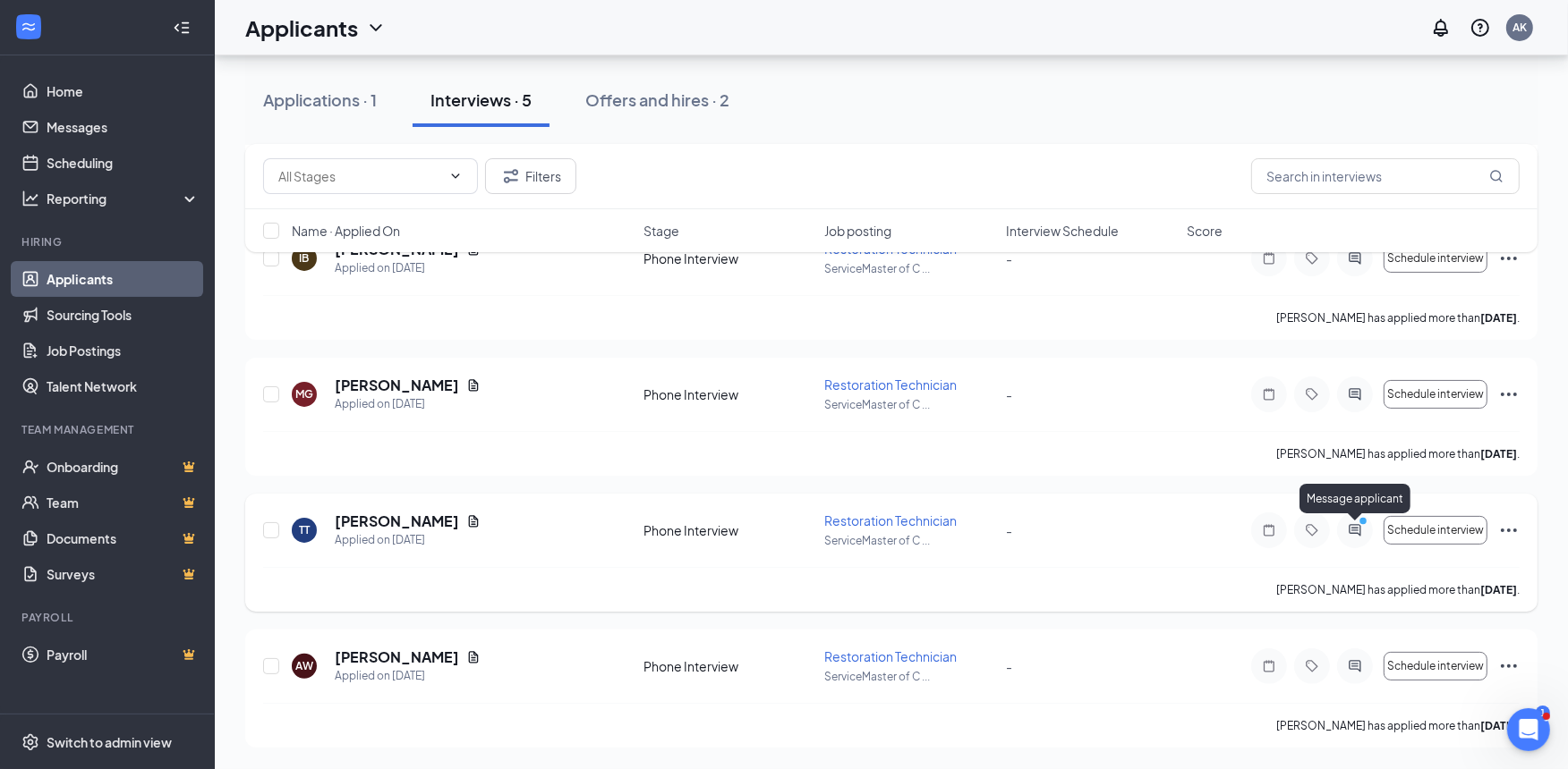
click at [1365, 524] on circle "PrimaryDot" at bounding box center [1363, 521] width 8 height 8
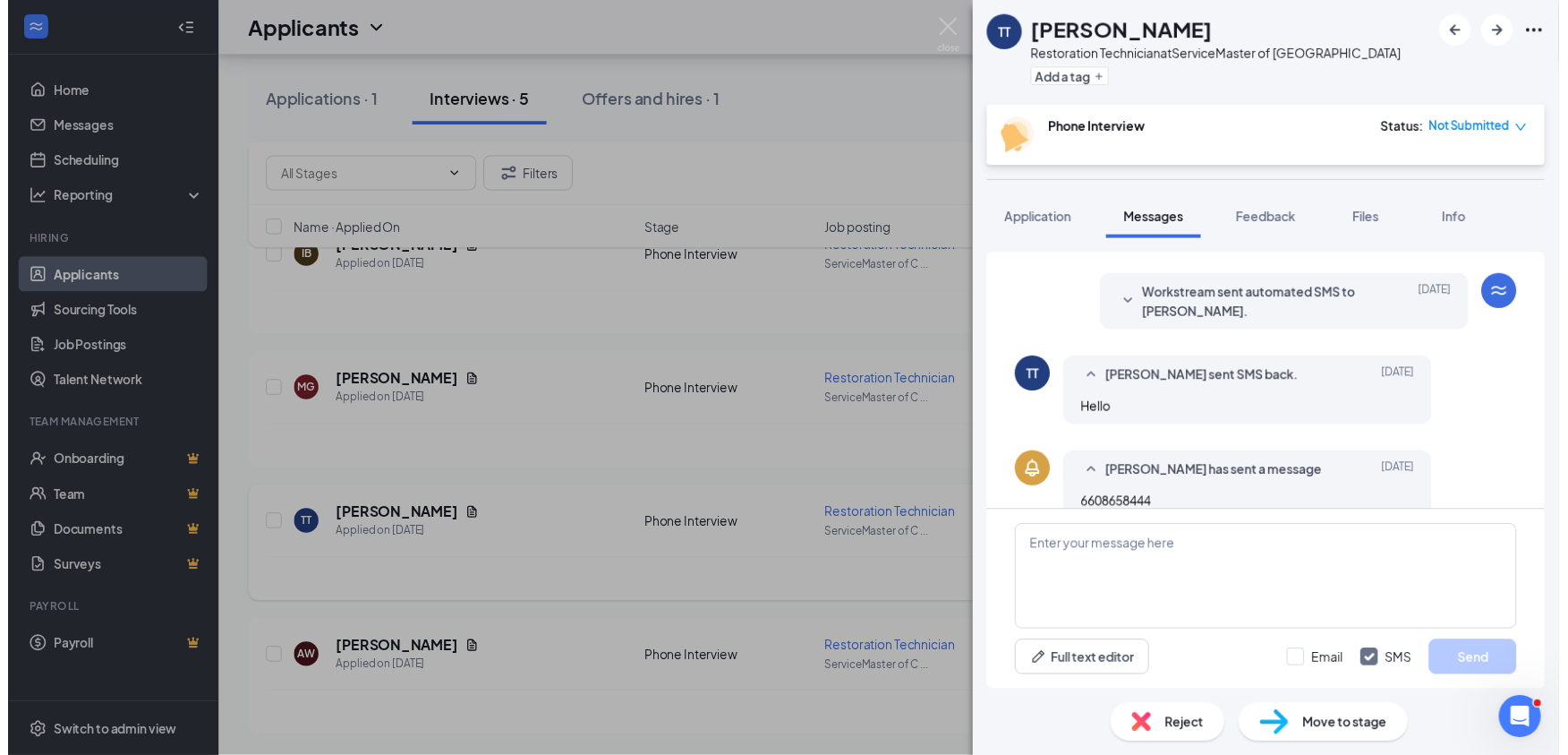
scroll to position [287, 0]
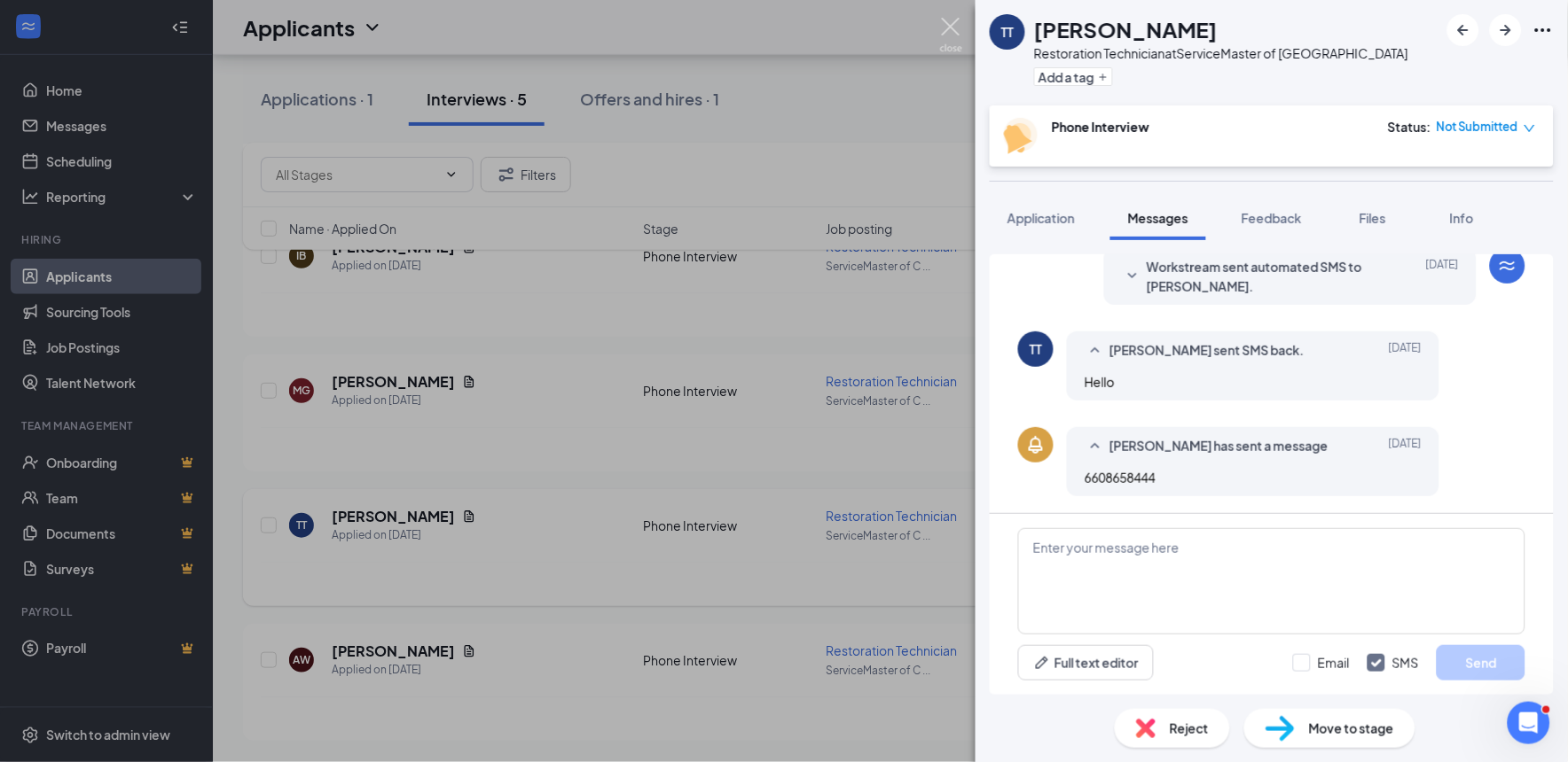
click at [956, 22] on img at bounding box center [951, 35] width 22 height 35
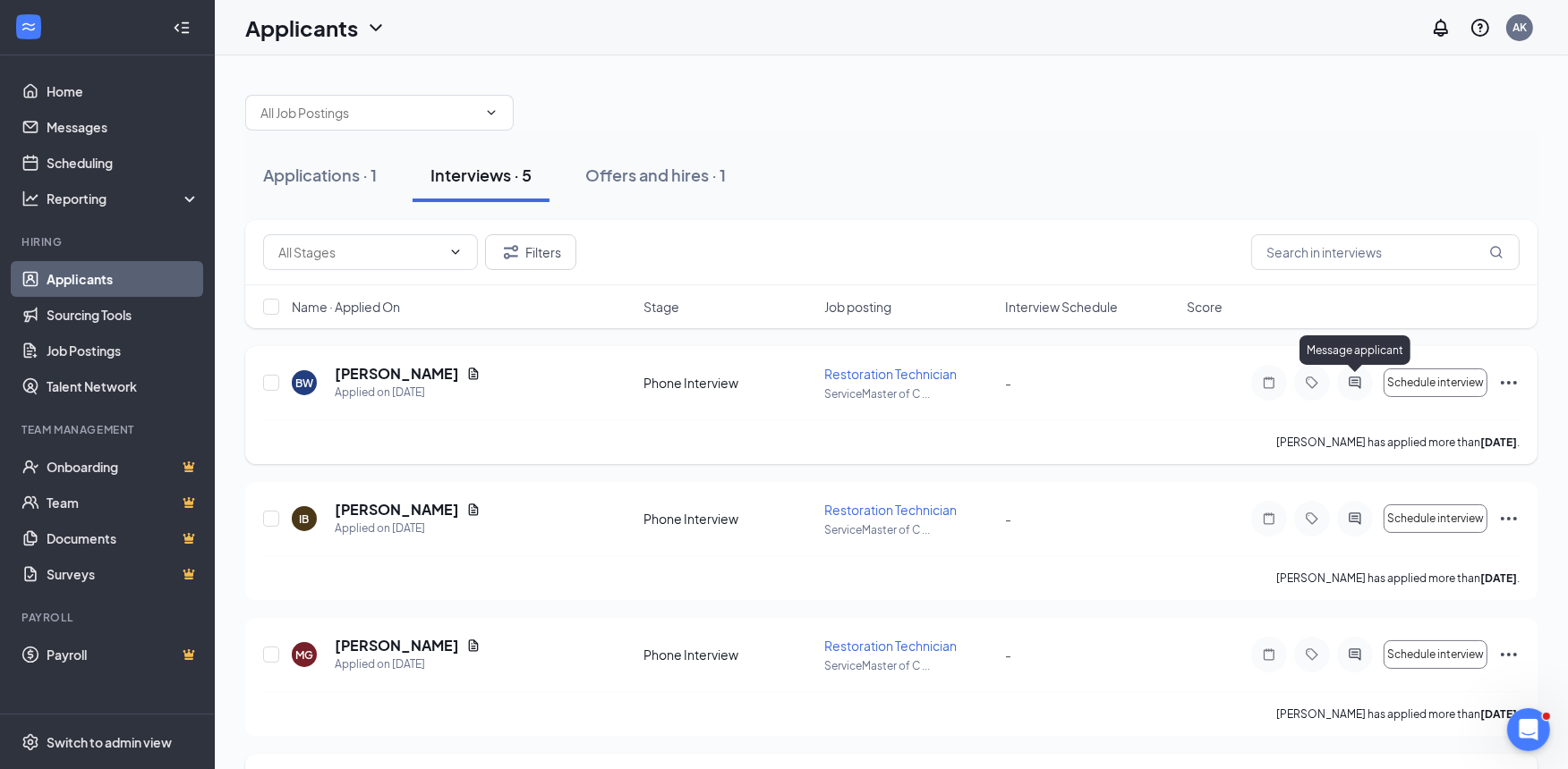
click at [1355, 387] on icon "ActiveChat" at bounding box center [1356, 383] width 22 height 14
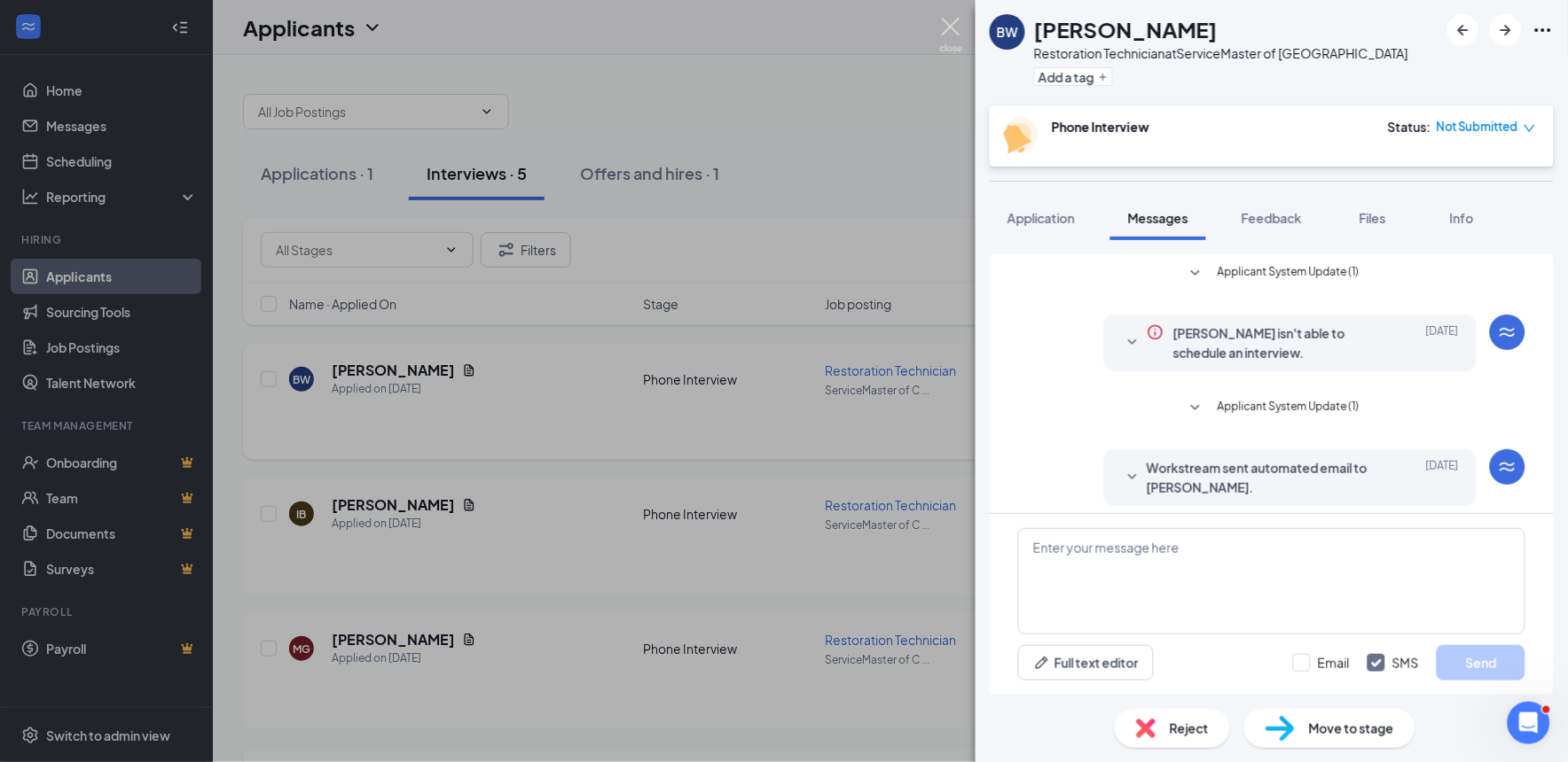
click at [958, 38] on img at bounding box center [951, 35] width 22 height 35
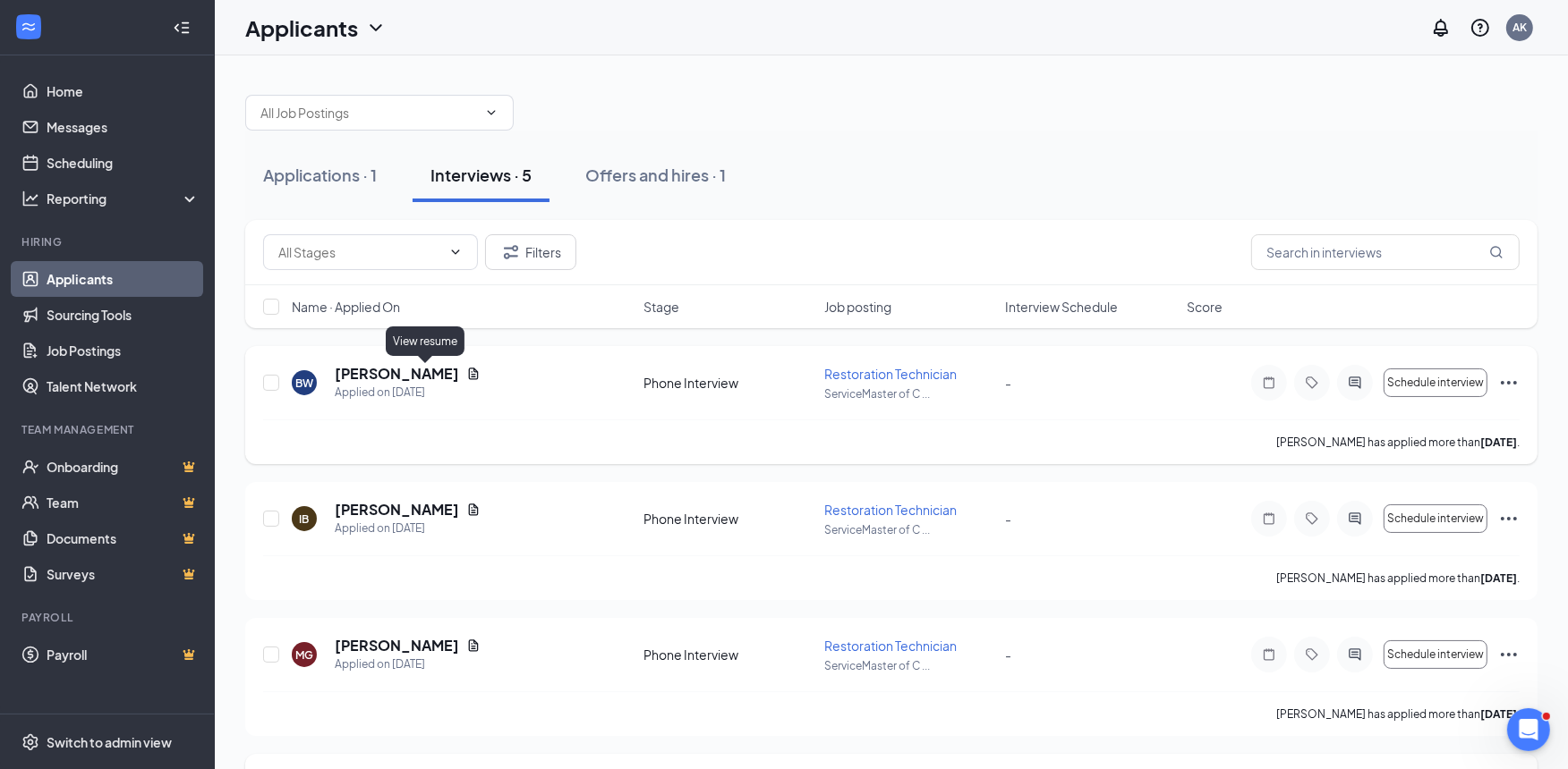
click at [433, 365] on div "BW [PERSON_NAME] Applied on [DATE]" at bounding box center [462, 382] width 341 height 37
click at [467, 370] on icon "Document" at bounding box center [474, 374] width 15 height 14
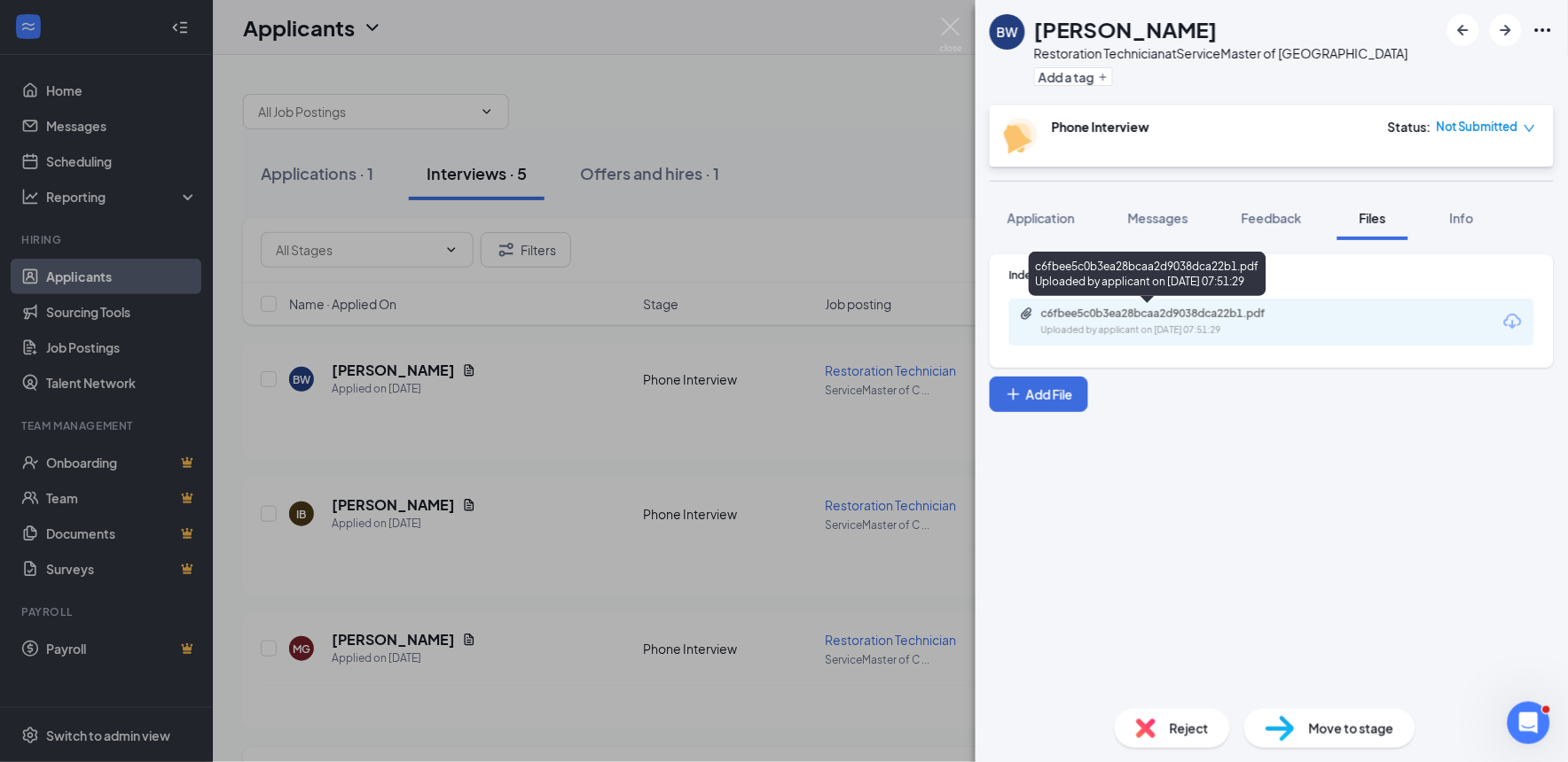
click at [1132, 311] on div "c6fbee5c0b3ea28bcaa2d9038dca22b1.pdf" at bounding box center [1166, 314] width 249 height 14
click at [525, 493] on div "BW [PERSON_NAME] Restoration Technician at ServiceMaster of Columbia Add a tag …" at bounding box center [784, 381] width 1568 height 762
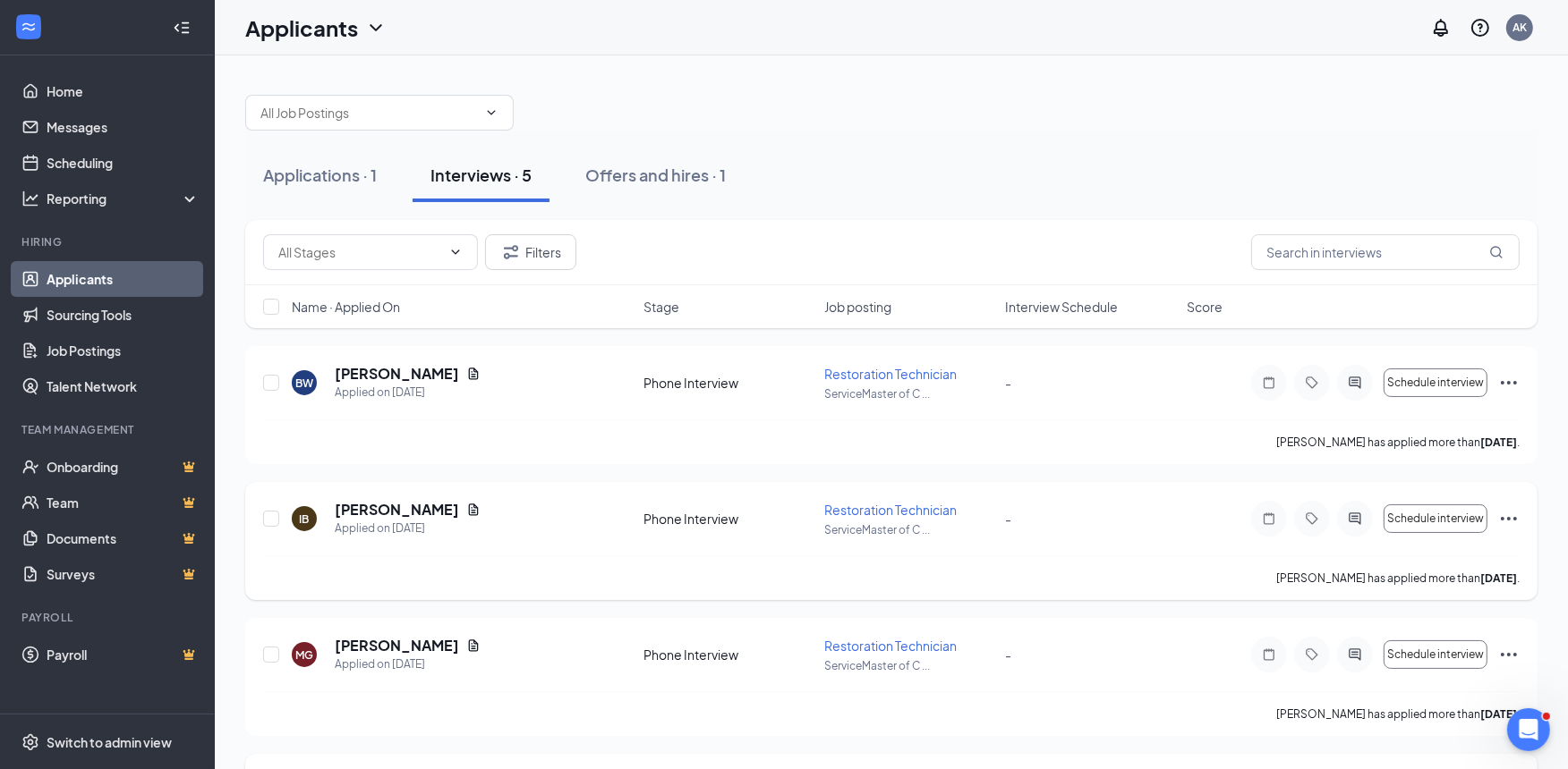
click at [469, 511] on icon "Document" at bounding box center [474, 509] width 10 height 12
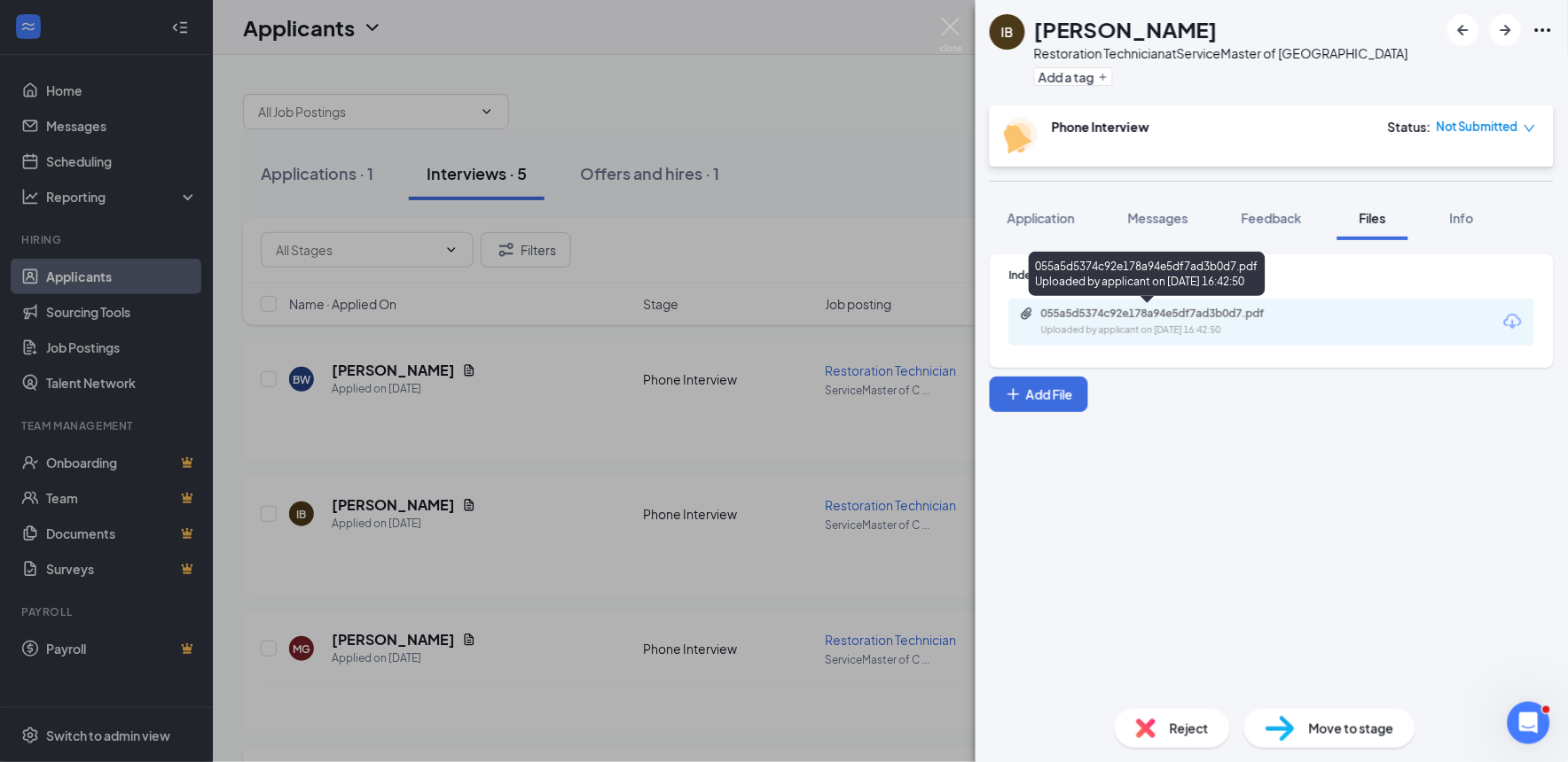
click at [1185, 304] on div "055a5d5374c92e178a94e5df7ad3b0d7.pdf Uploaded by applicant on [DATE] 16:42:50" at bounding box center [1272, 322] width 525 height 47
click at [1185, 307] on div "055a5d5374c92e178a94e5df7ad3b0d7.pdf" at bounding box center [1166, 314] width 249 height 14
click at [560, 514] on div "[PERSON_NAME] Restoration Technician at ServiceMaster of Columbia Add a tag Pho…" at bounding box center [784, 381] width 1568 height 762
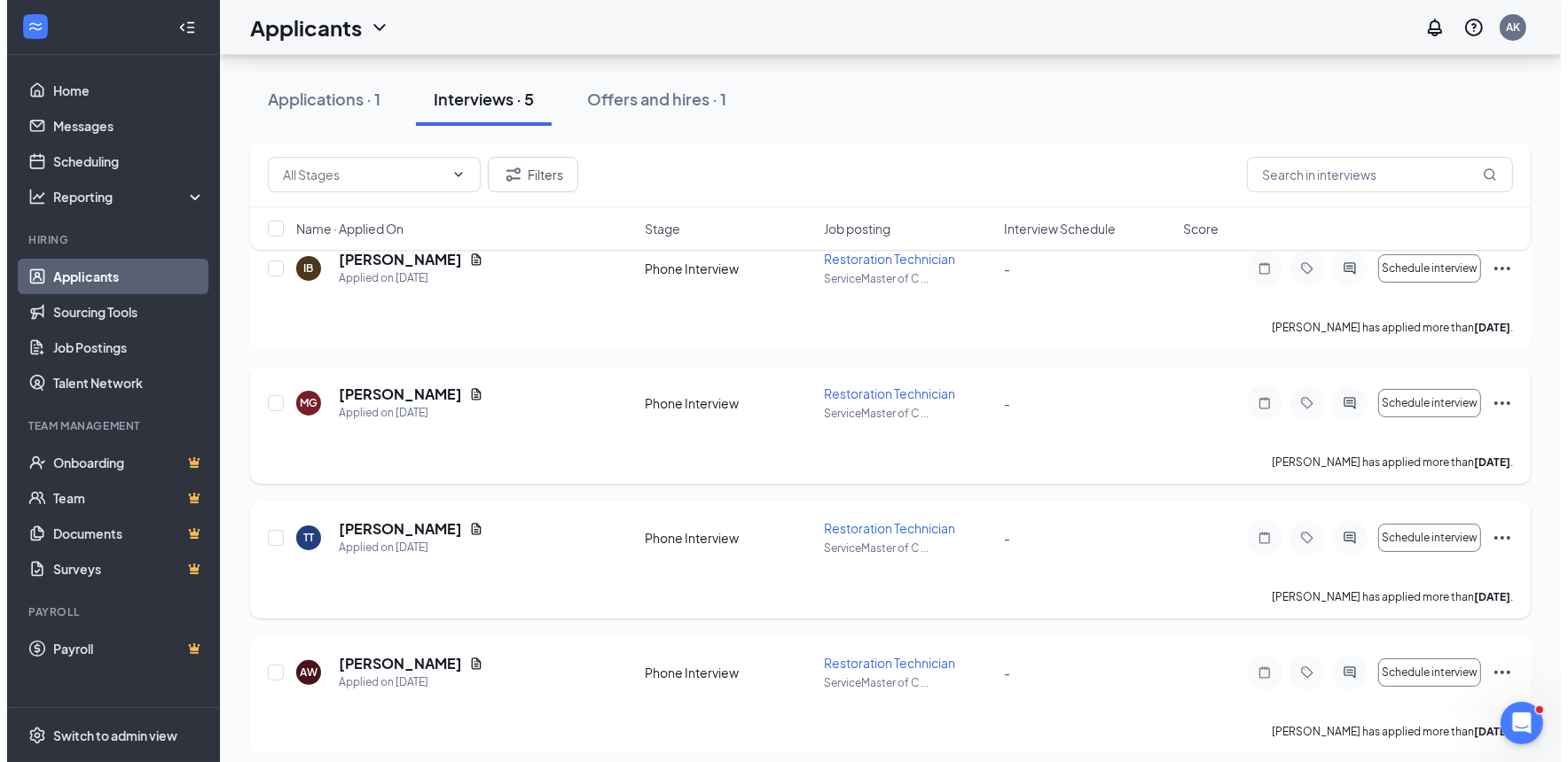
scroll to position [258, 0]
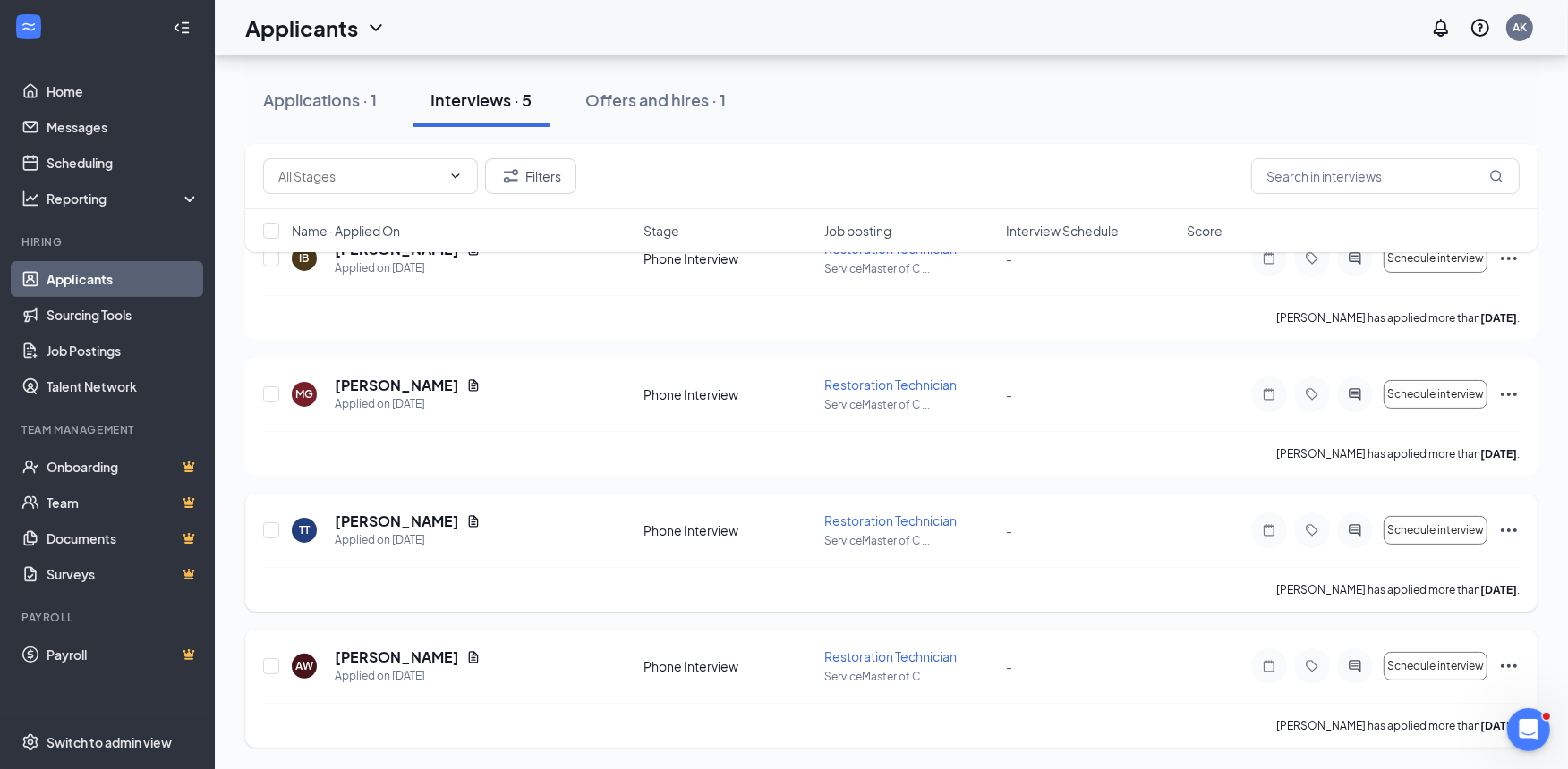
click at [1355, 657] on div at bounding box center [1356, 667] width 36 height 36
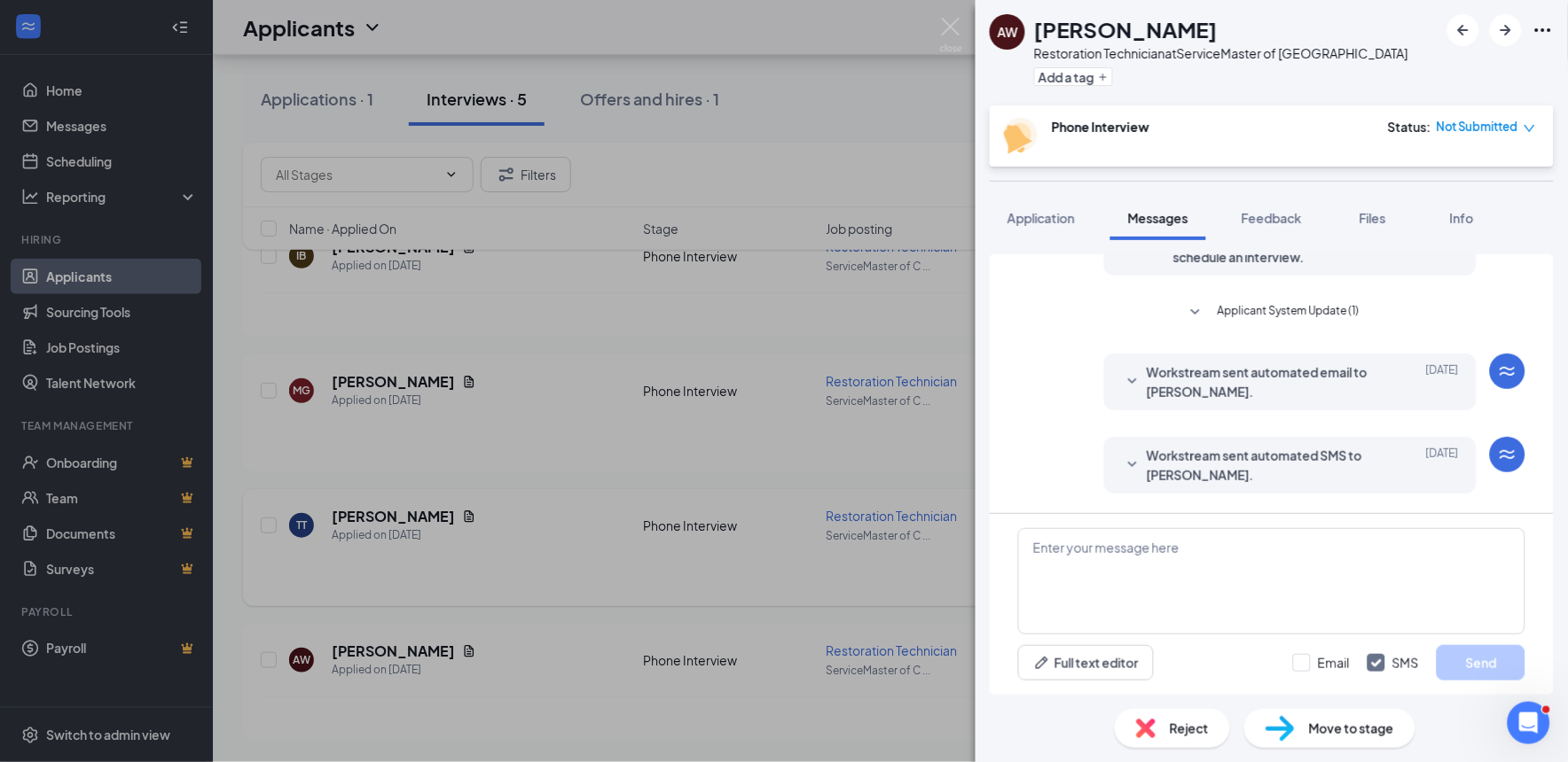
scroll to position [188, 0]
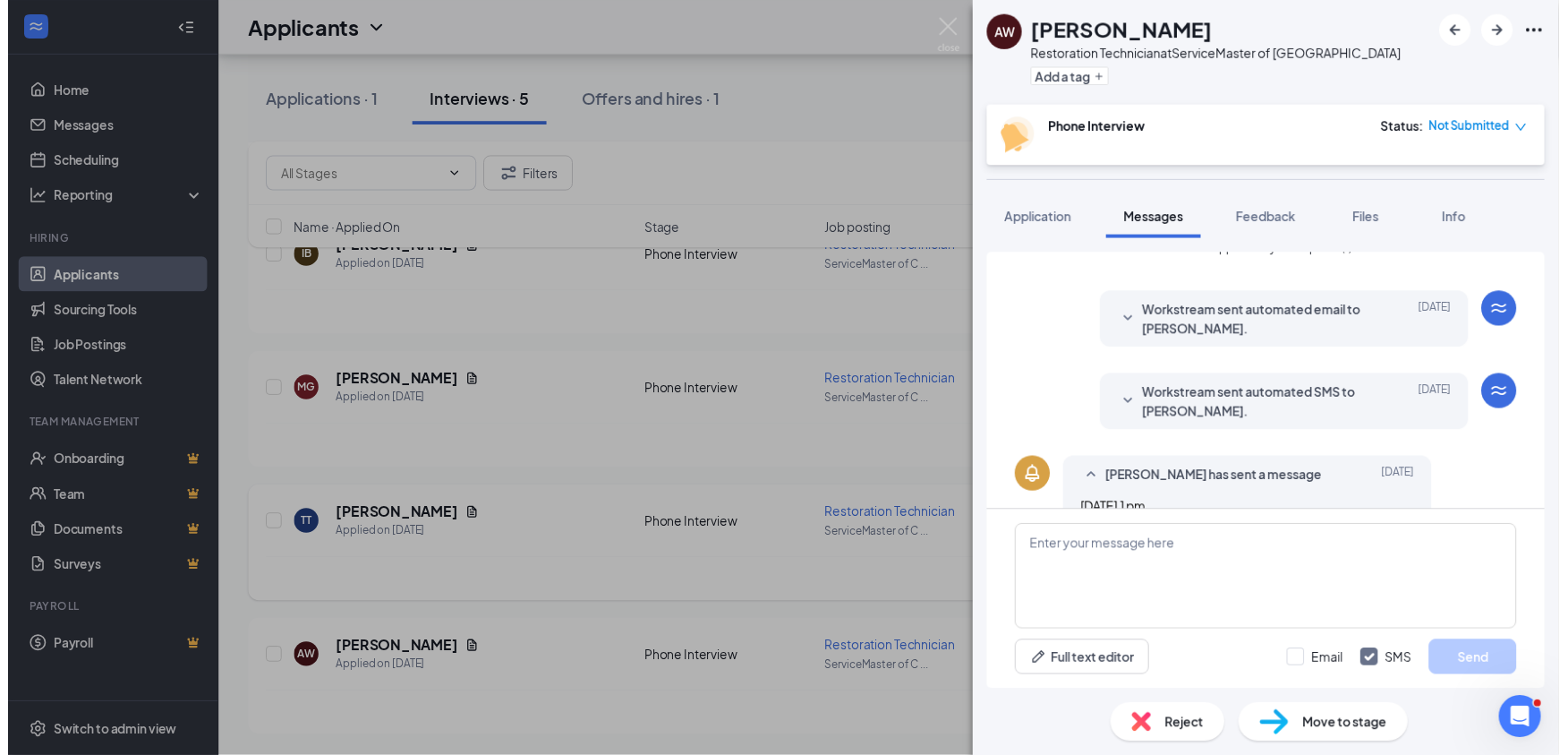
scroll to position [190, 0]
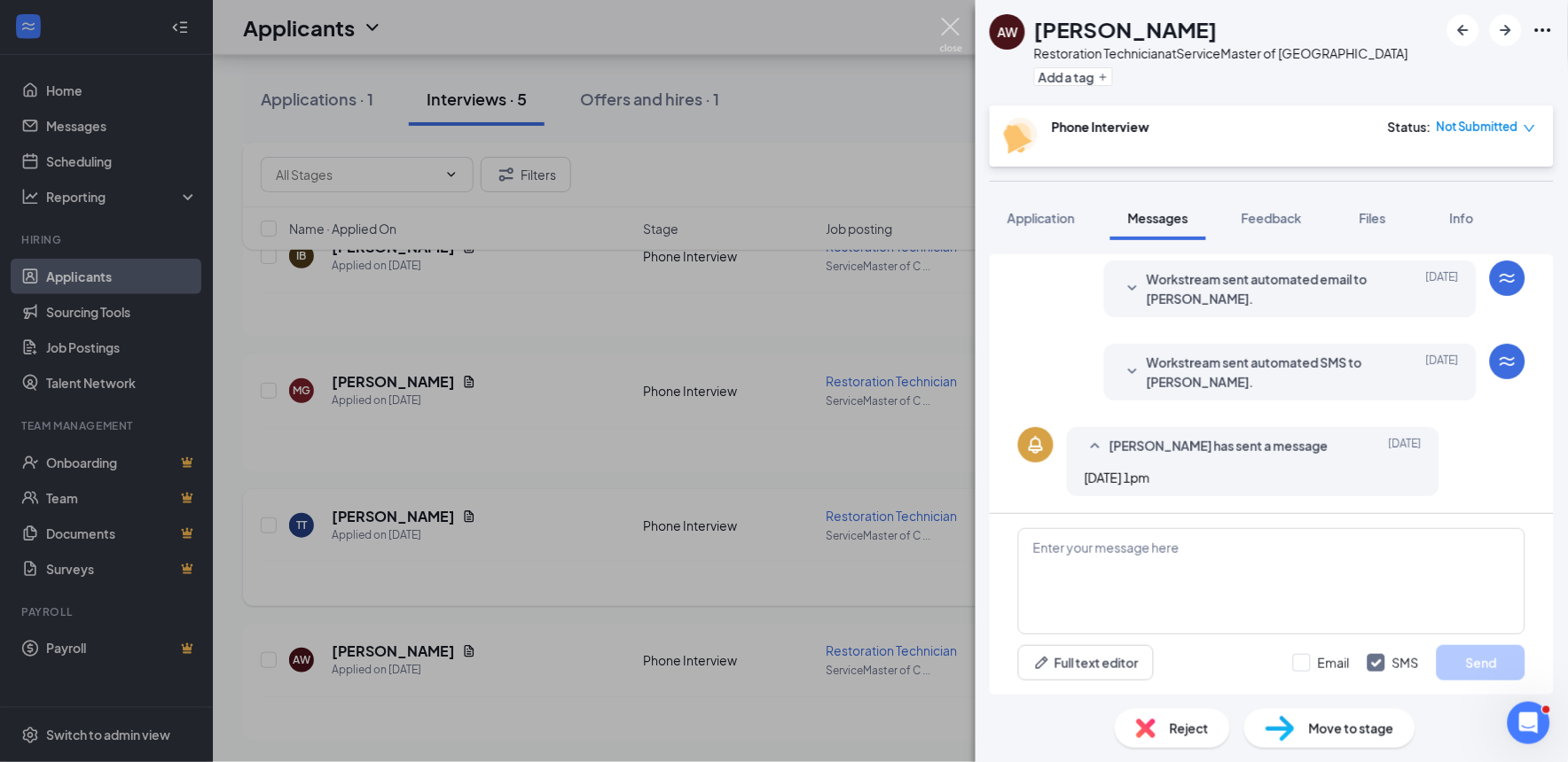
click at [951, 33] on img at bounding box center [951, 35] width 22 height 35
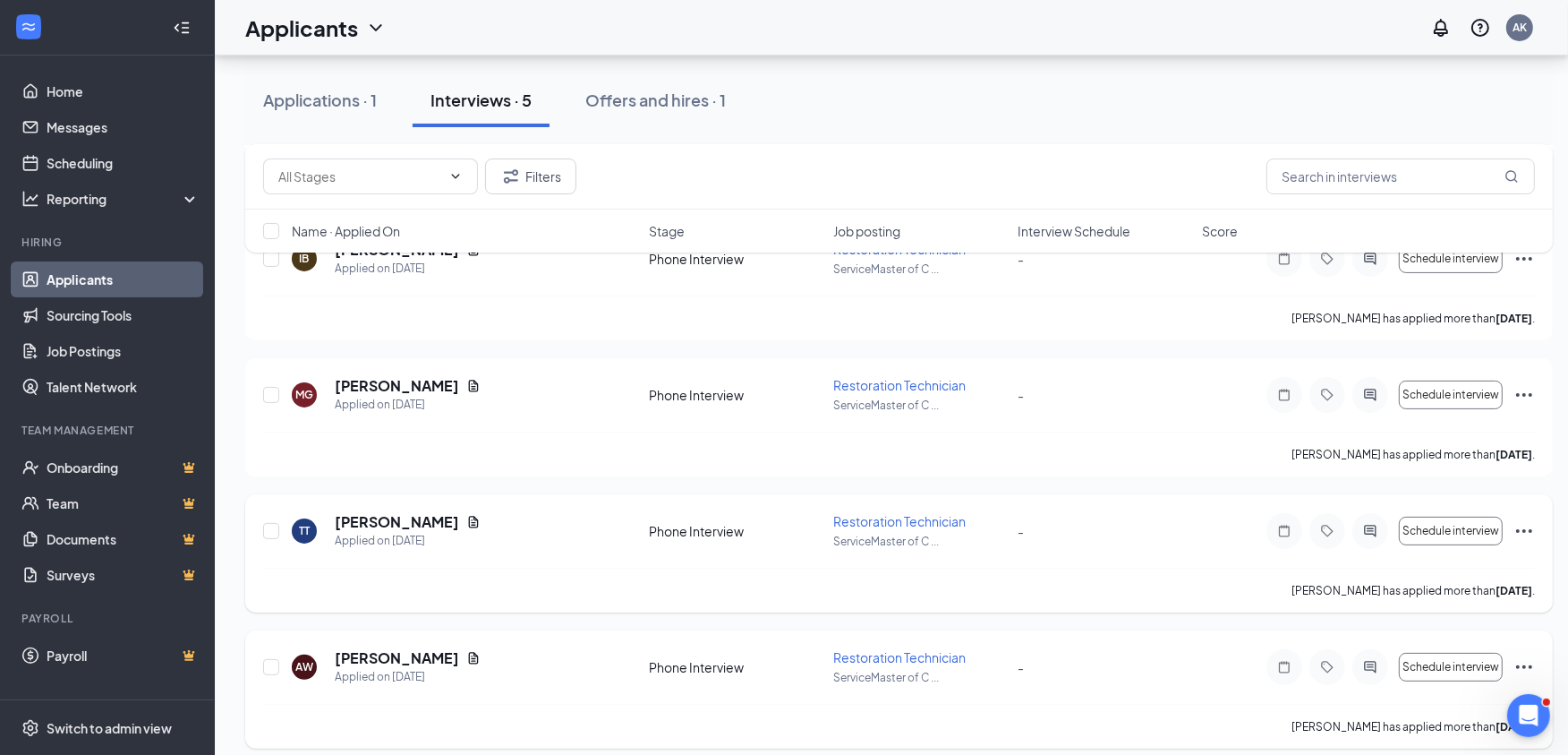
click at [1527, 658] on icon "Ellipses" at bounding box center [1524, 667] width 22 height 22
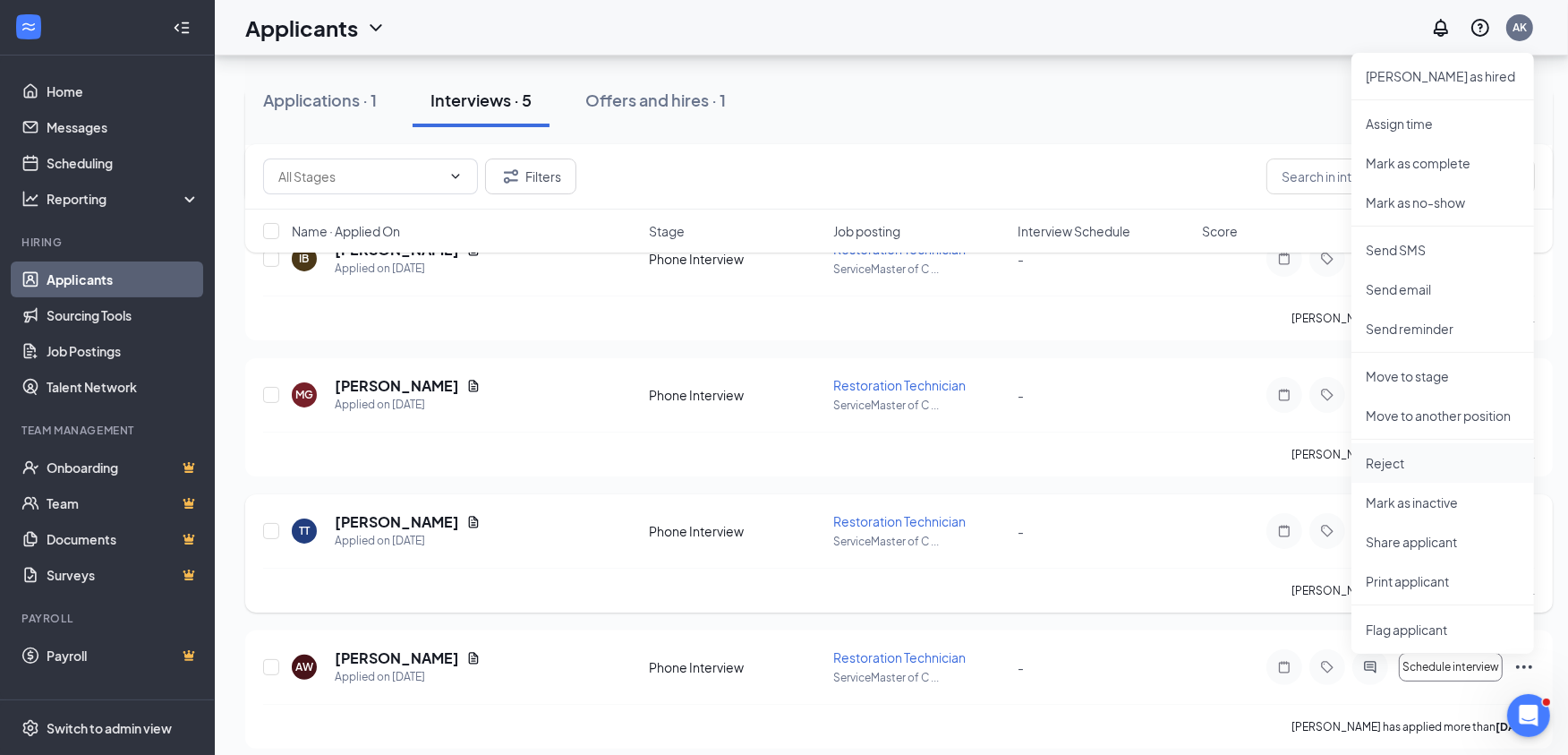
click at [1382, 469] on p "Reject" at bounding box center [1443, 463] width 154 height 18
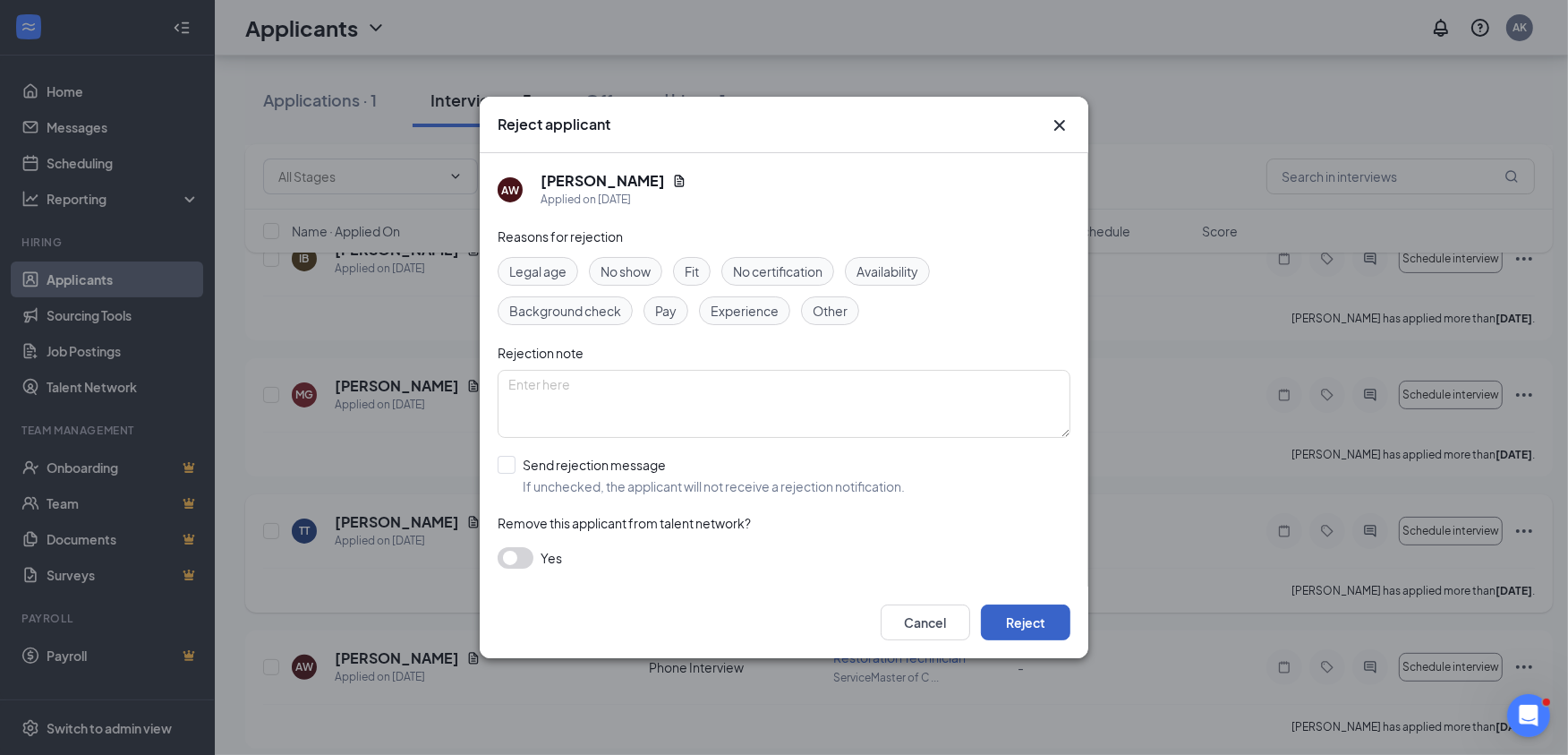
click at [1024, 626] on button "Reject" at bounding box center [1026, 623] width 90 height 36
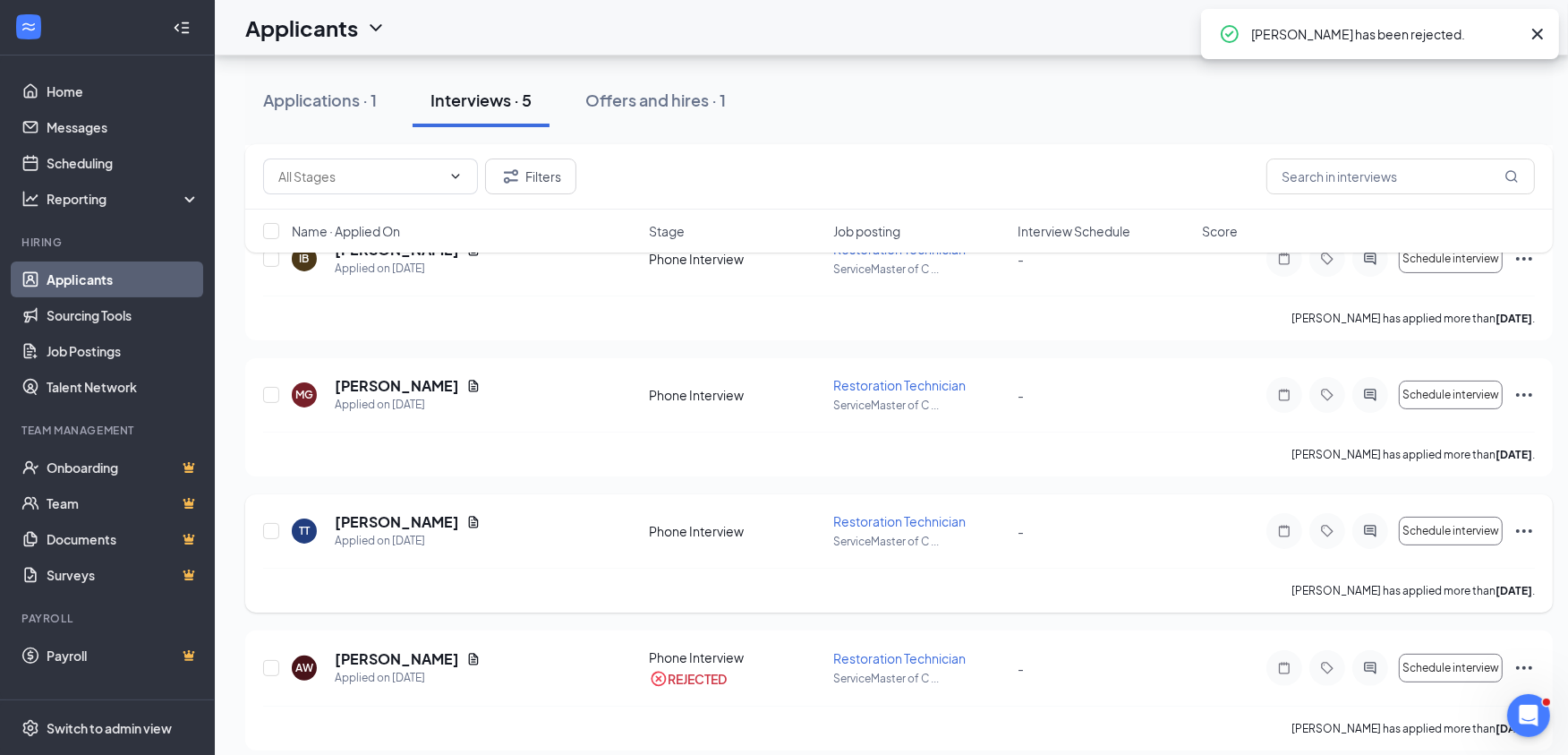
click at [1523, 526] on icon "Ellipses" at bounding box center [1524, 531] width 22 height 22
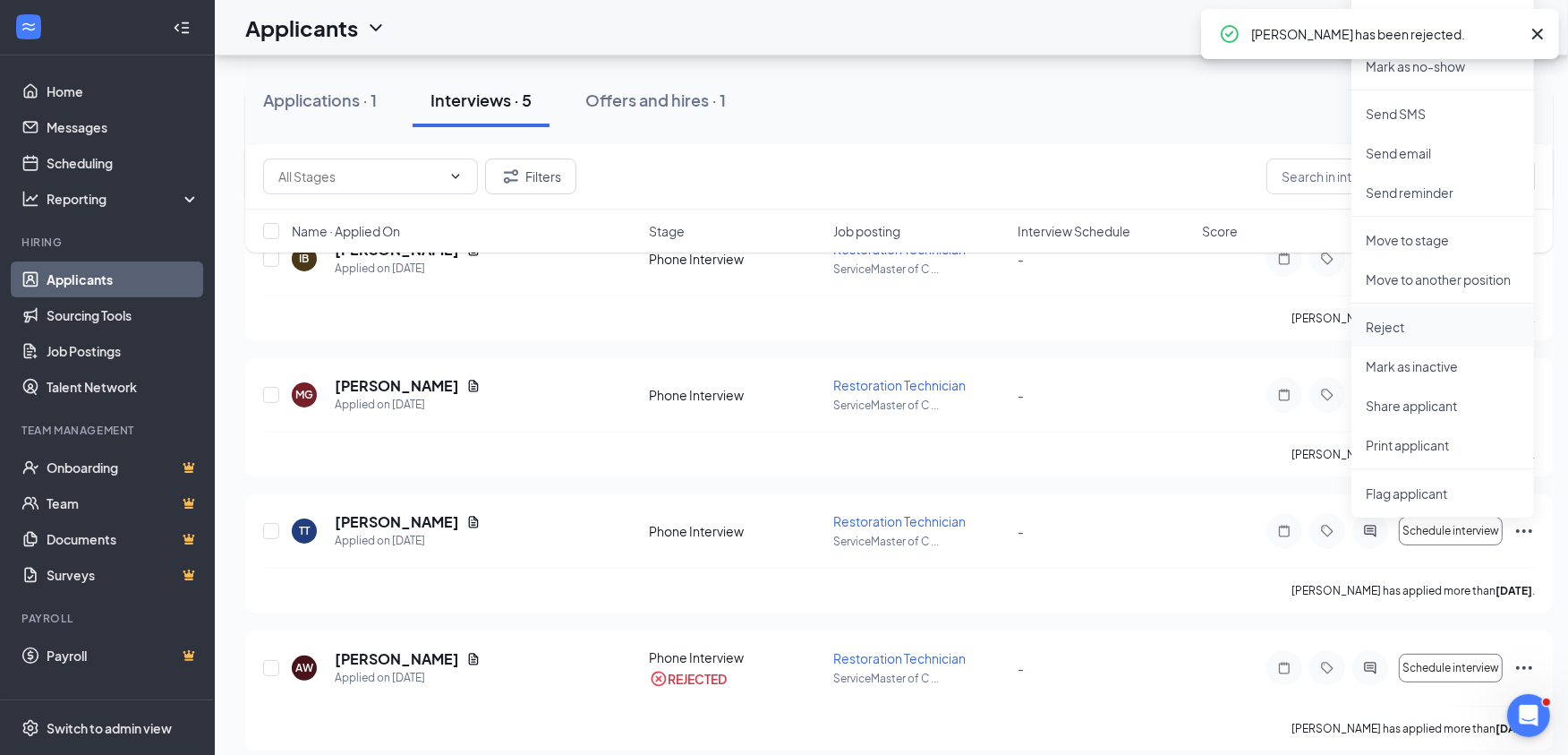
click at [1397, 318] on p "Reject" at bounding box center [1443, 327] width 154 height 18
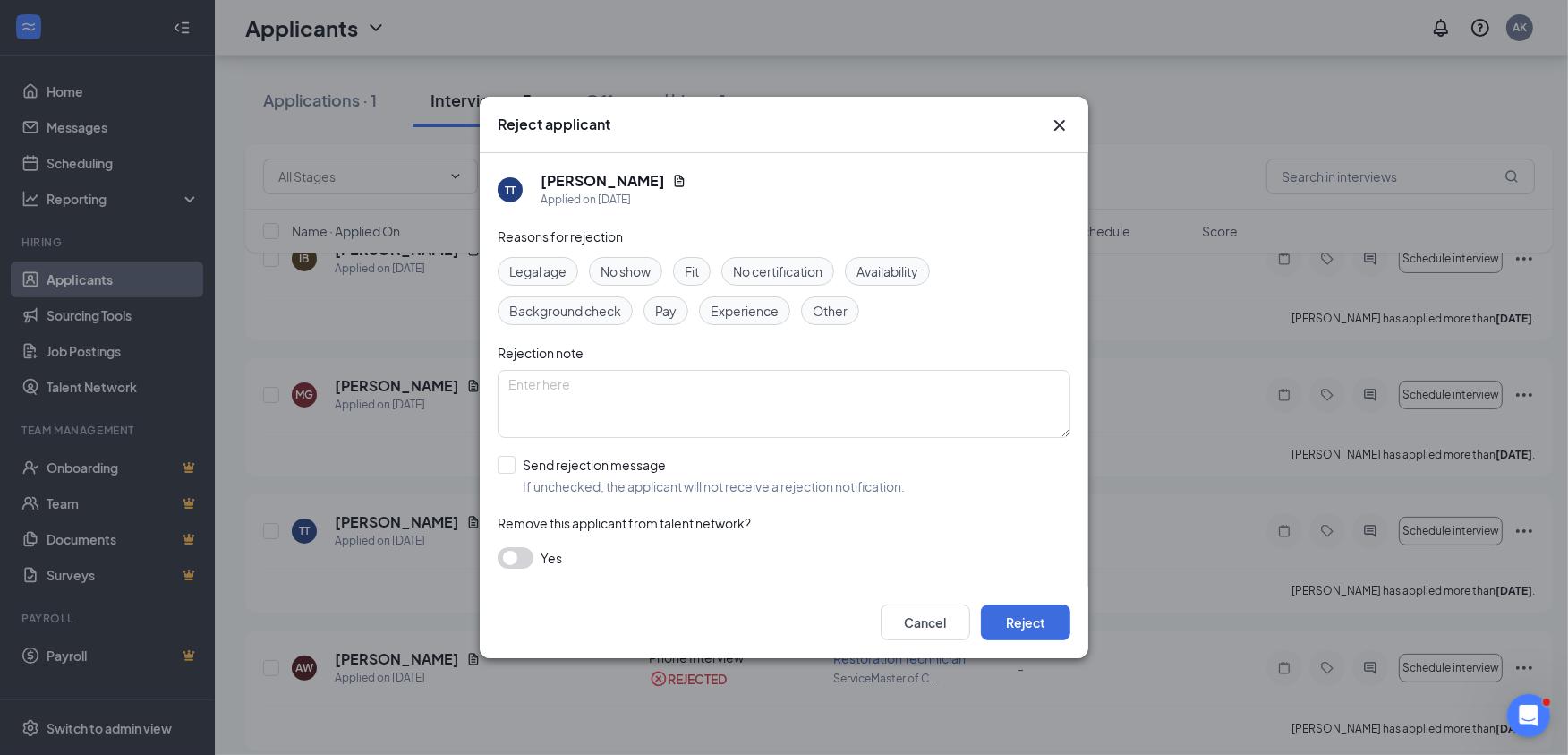
click at [1026, 602] on div "Cancel Reject" at bounding box center [784, 622] width 609 height 72
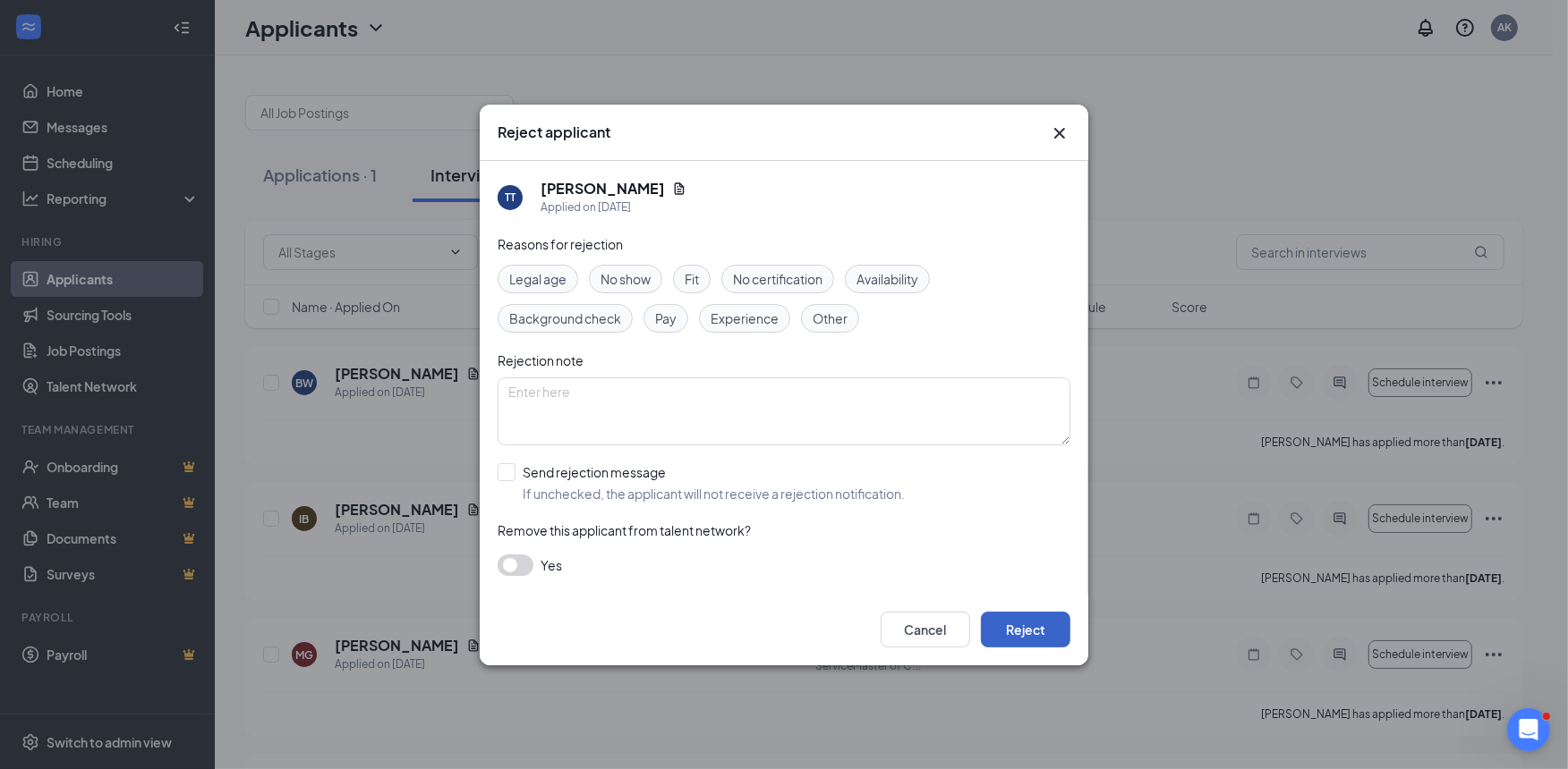
click at [1003, 633] on button "Reject" at bounding box center [1026, 630] width 90 height 36
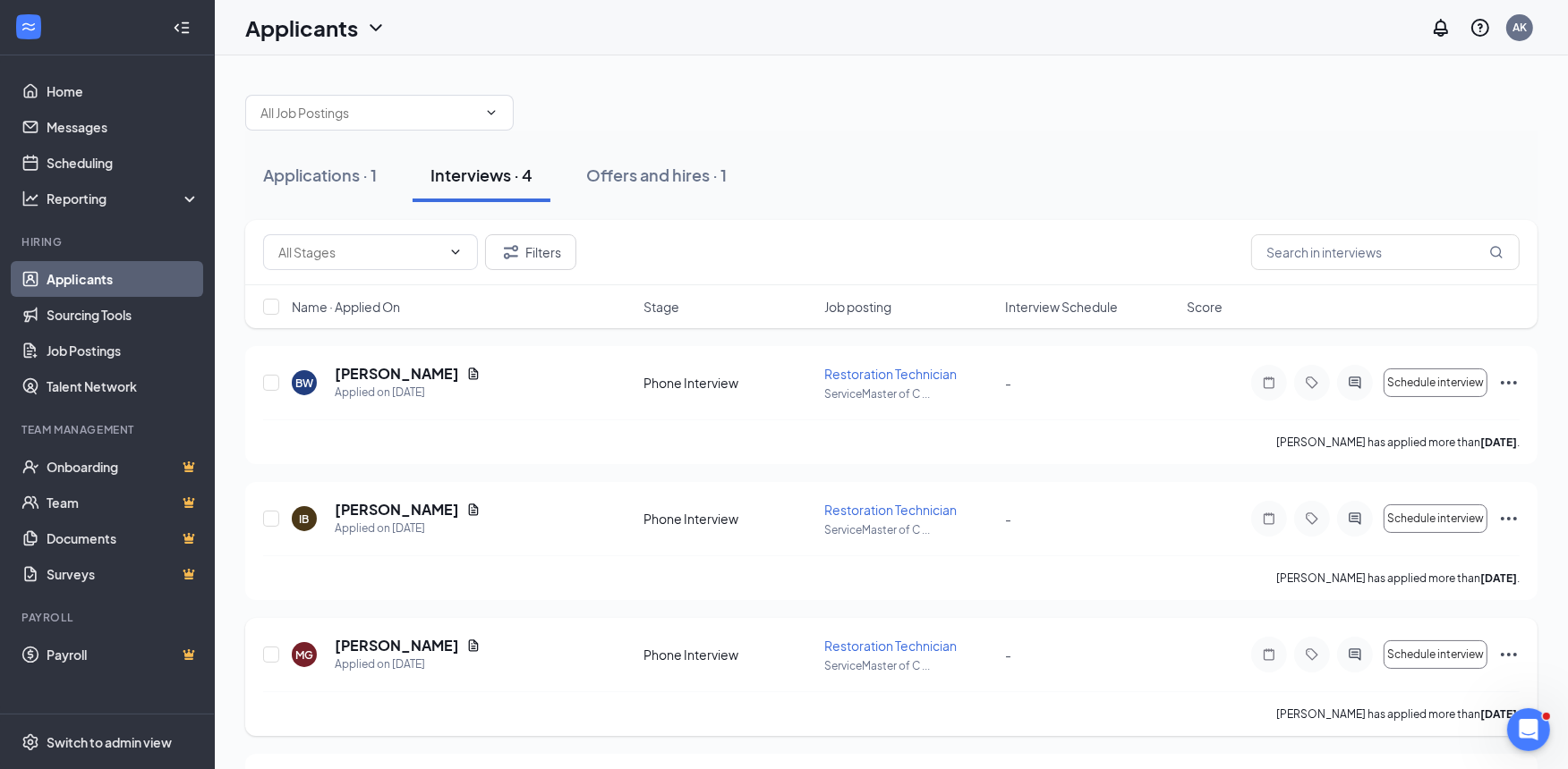
click at [1505, 658] on icon "Ellipses" at bounding box center [1509, 655] width 22 height 22
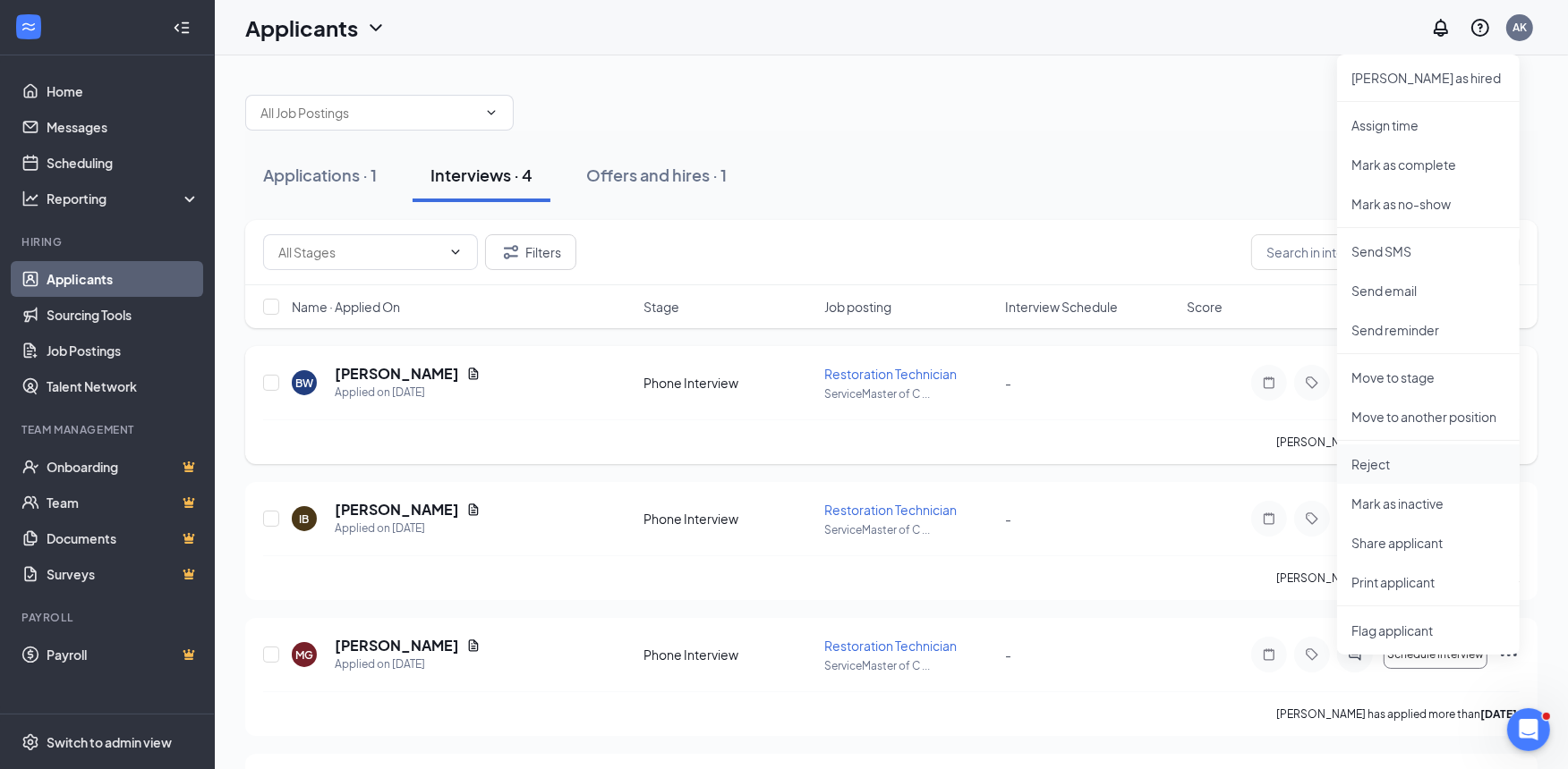
click at [1420, 456] on p "Reject" at bounding box center [1428, 465] width 154 height 18
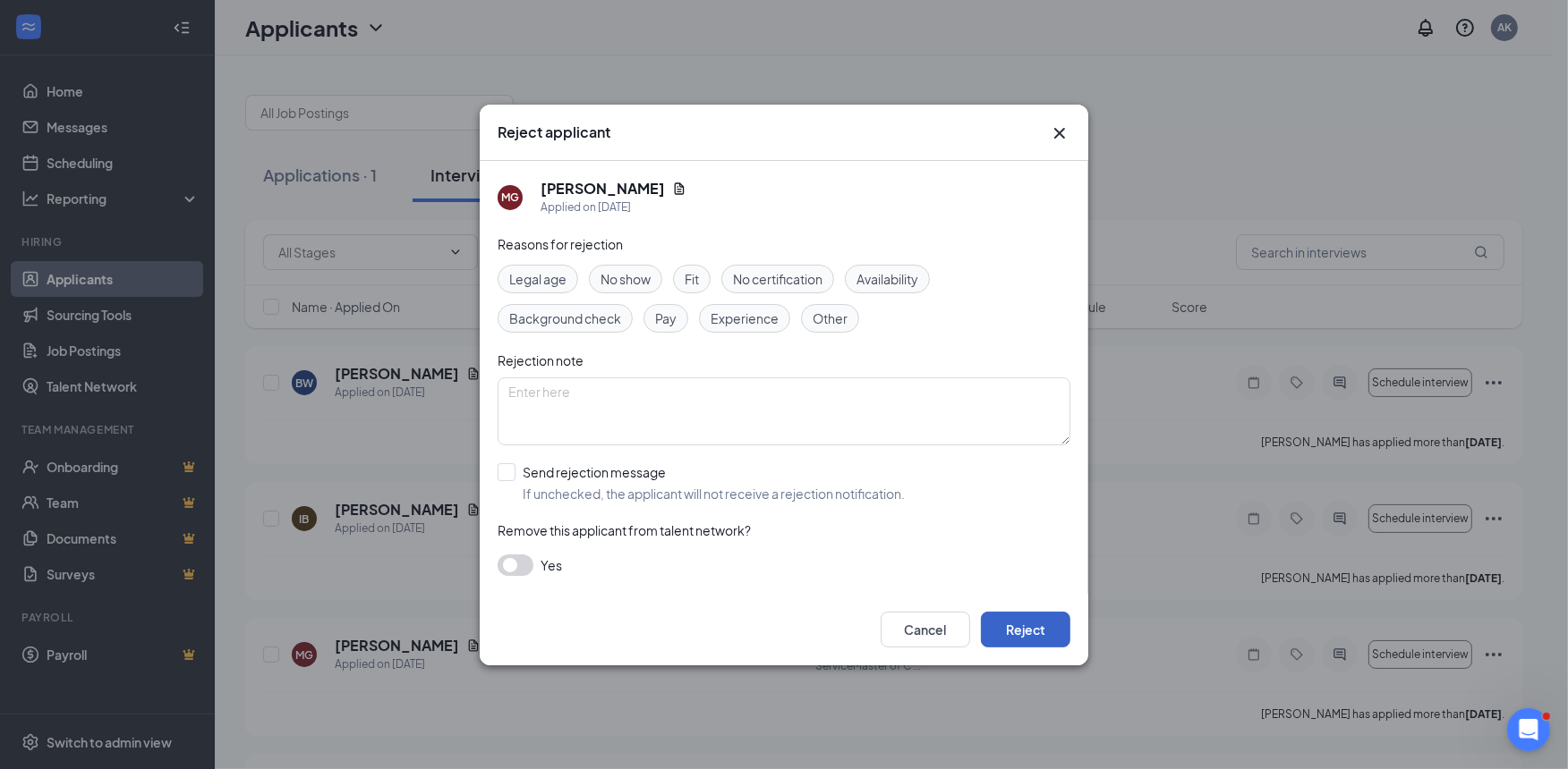
click at [1021, 624] on button "Reject" at bounding box center [1026, 630] width 90 height 36
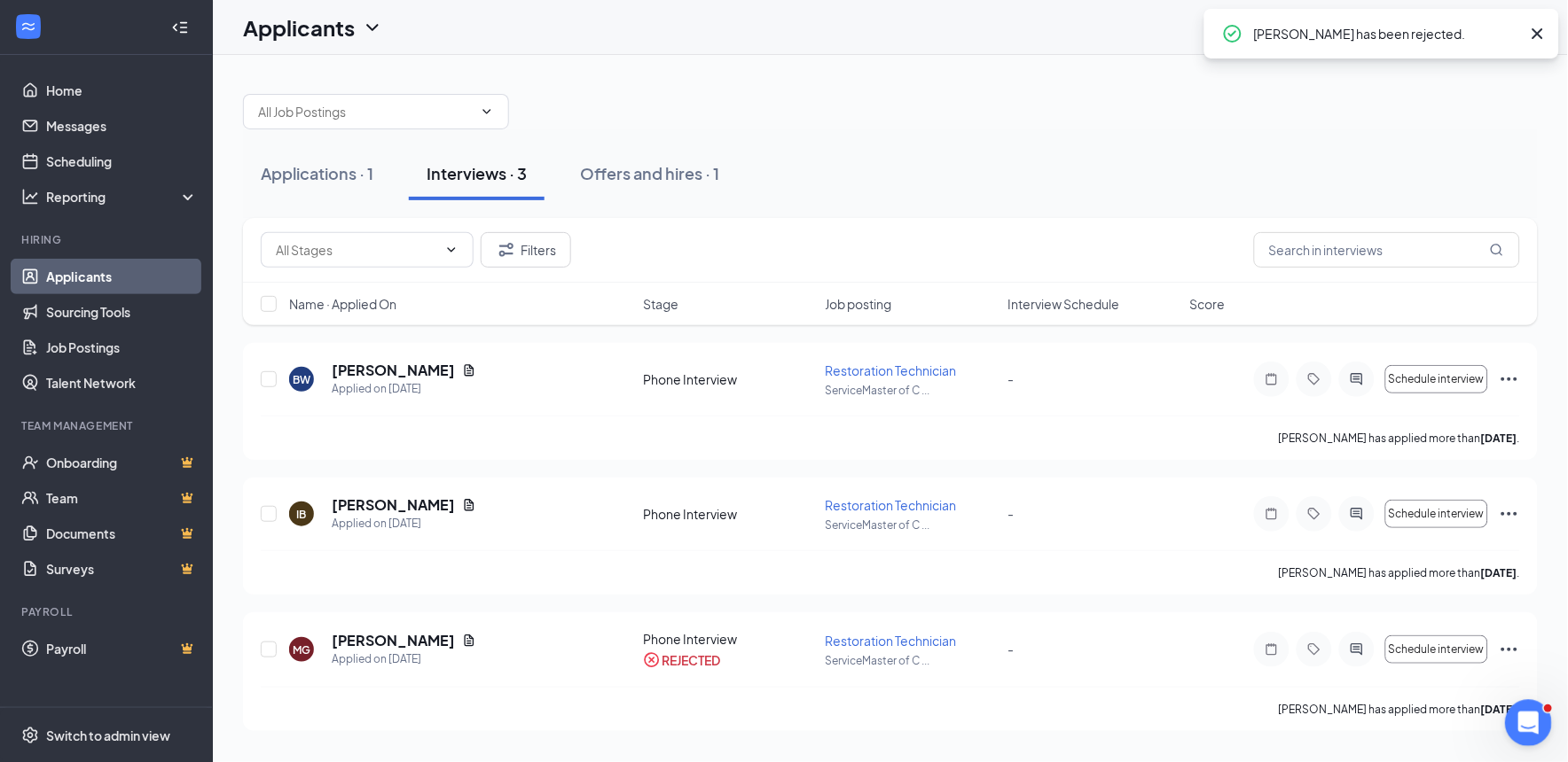
click at [1534, 716] on icon "Open Intercom Messenger" at bounding box center [1526, 721] width 30 height 30
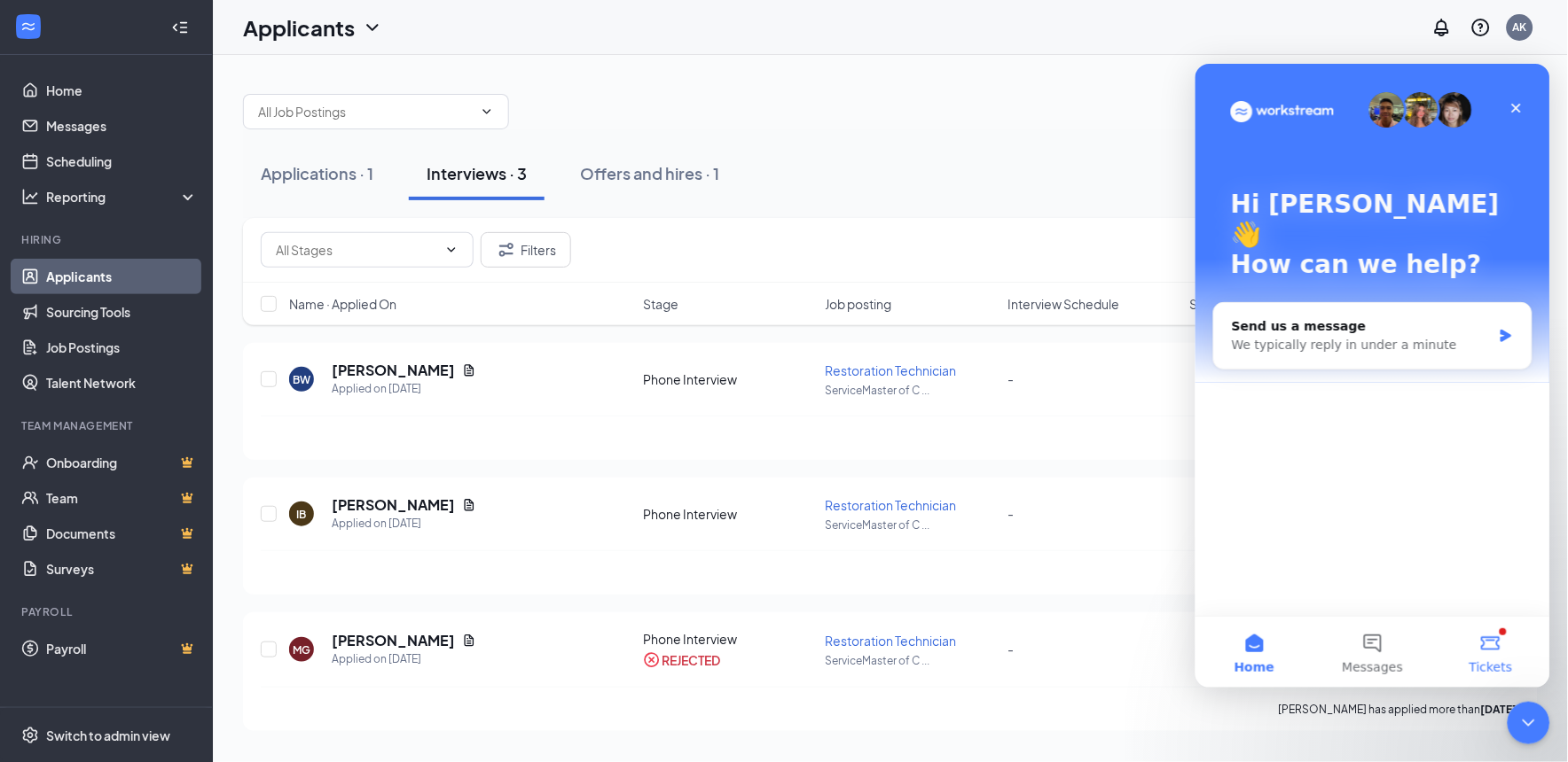
click at [1498, 636] on button "Tickets" at bounding box center [1490, 651] width 118 height 71
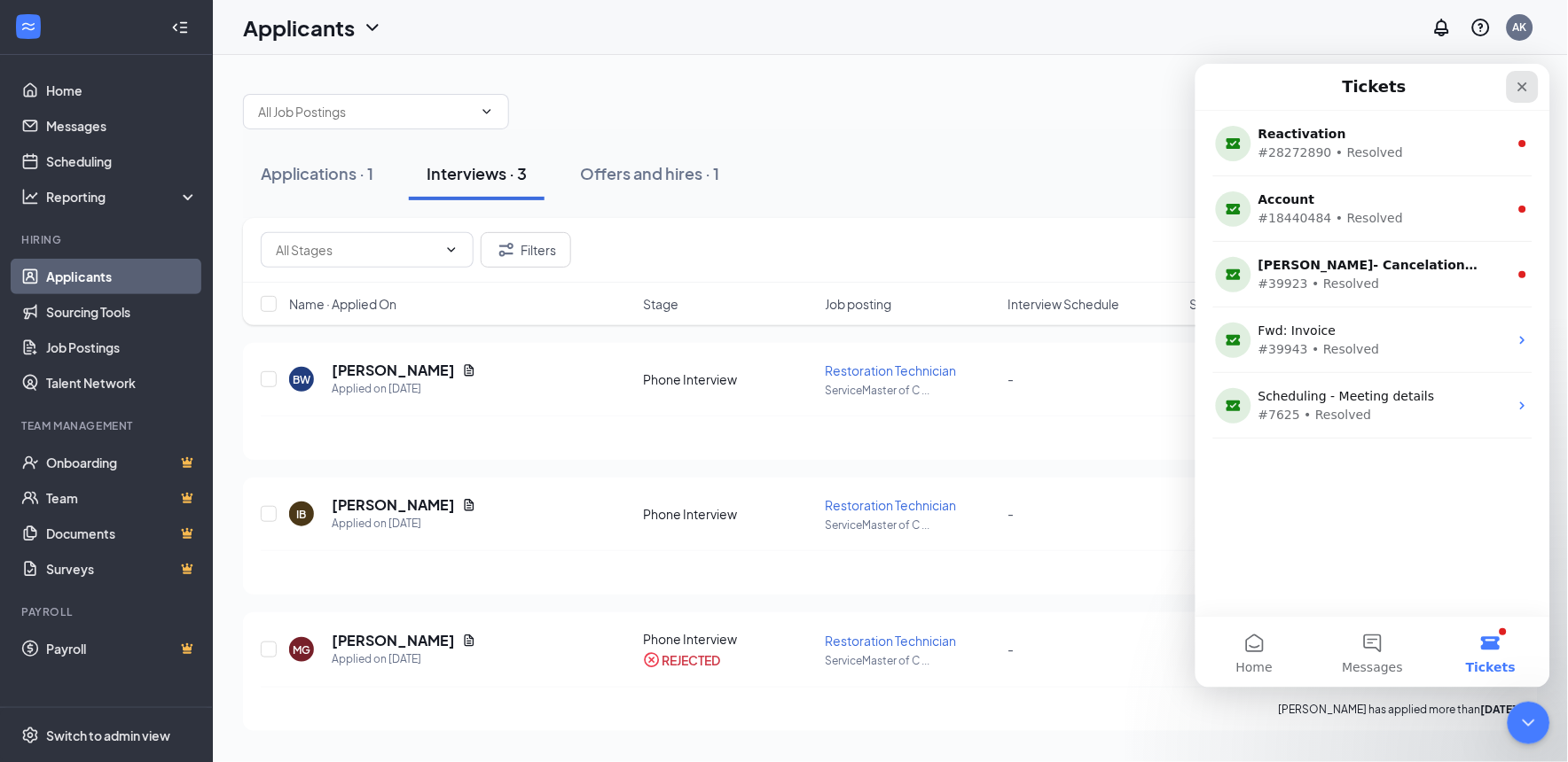
click at [1515, 83] on icon "Close" at bounding box center [1522, 86] width 14 height 14
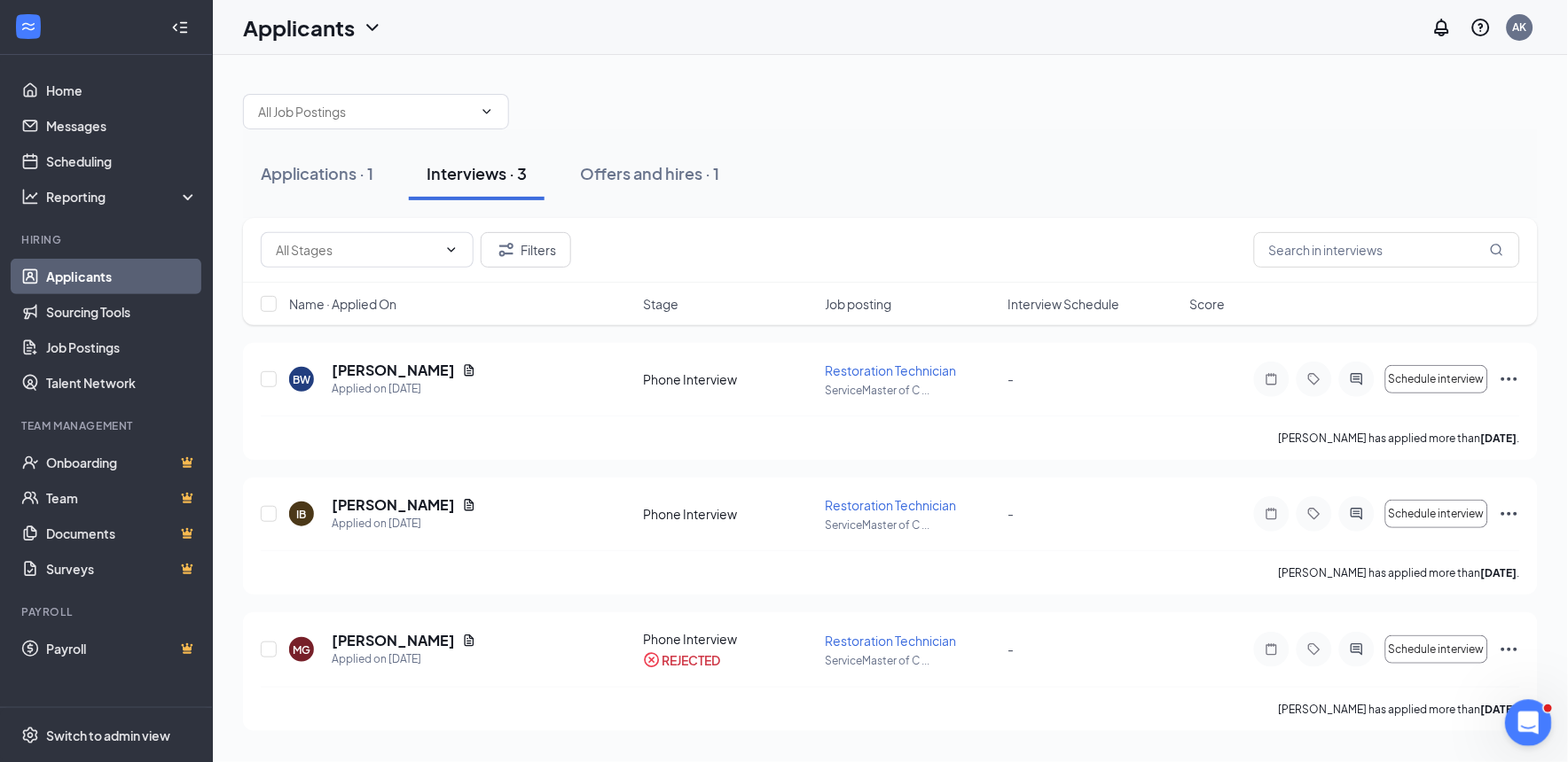
click at [1513, 732] on div "Open Intercom Messenger" at bounding box center [1525, 720] width 58 height 58
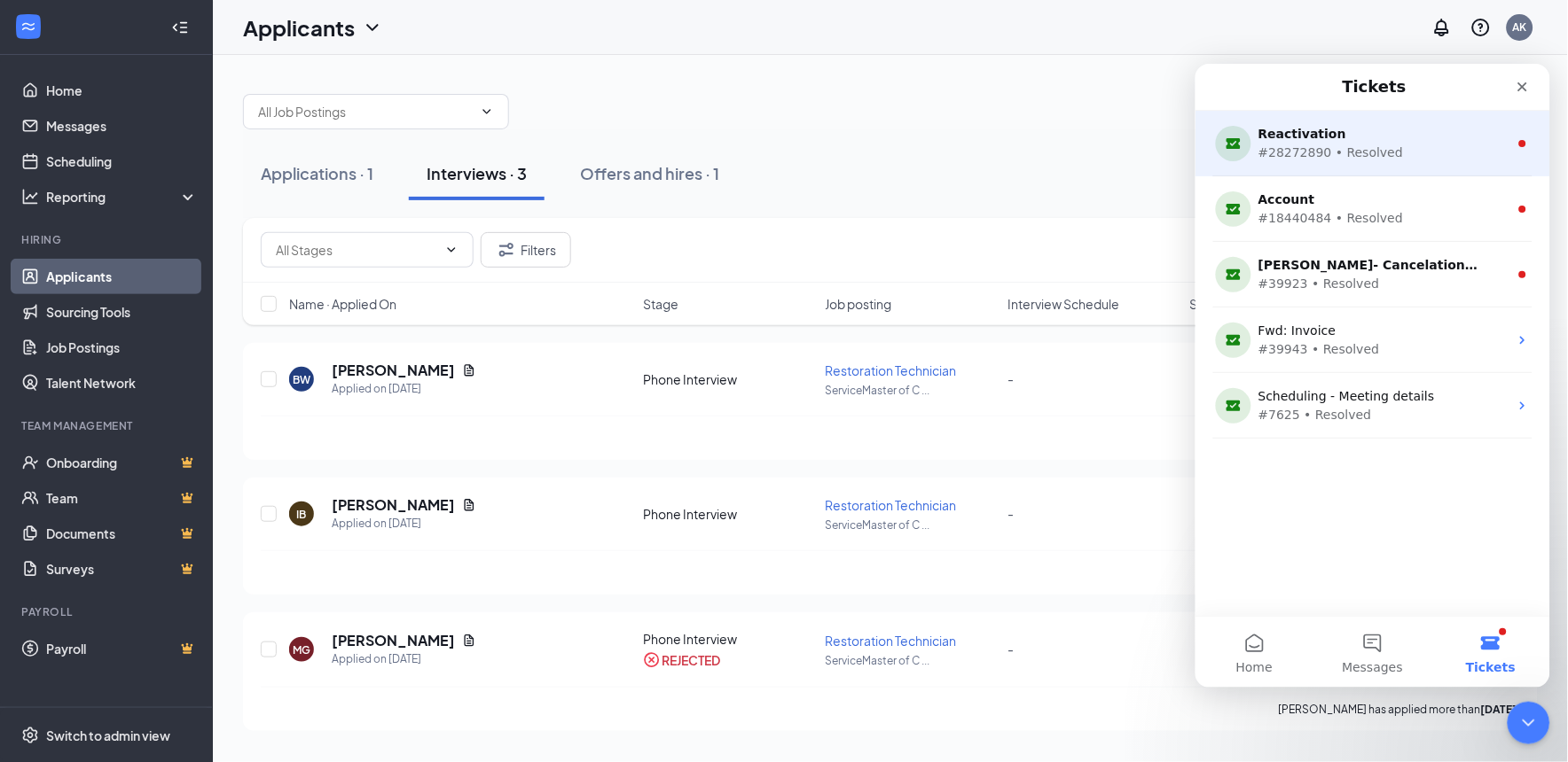
click at [1440, 128] on div "Reactivation" at bounding box center [1369, 133] width 222 height 19
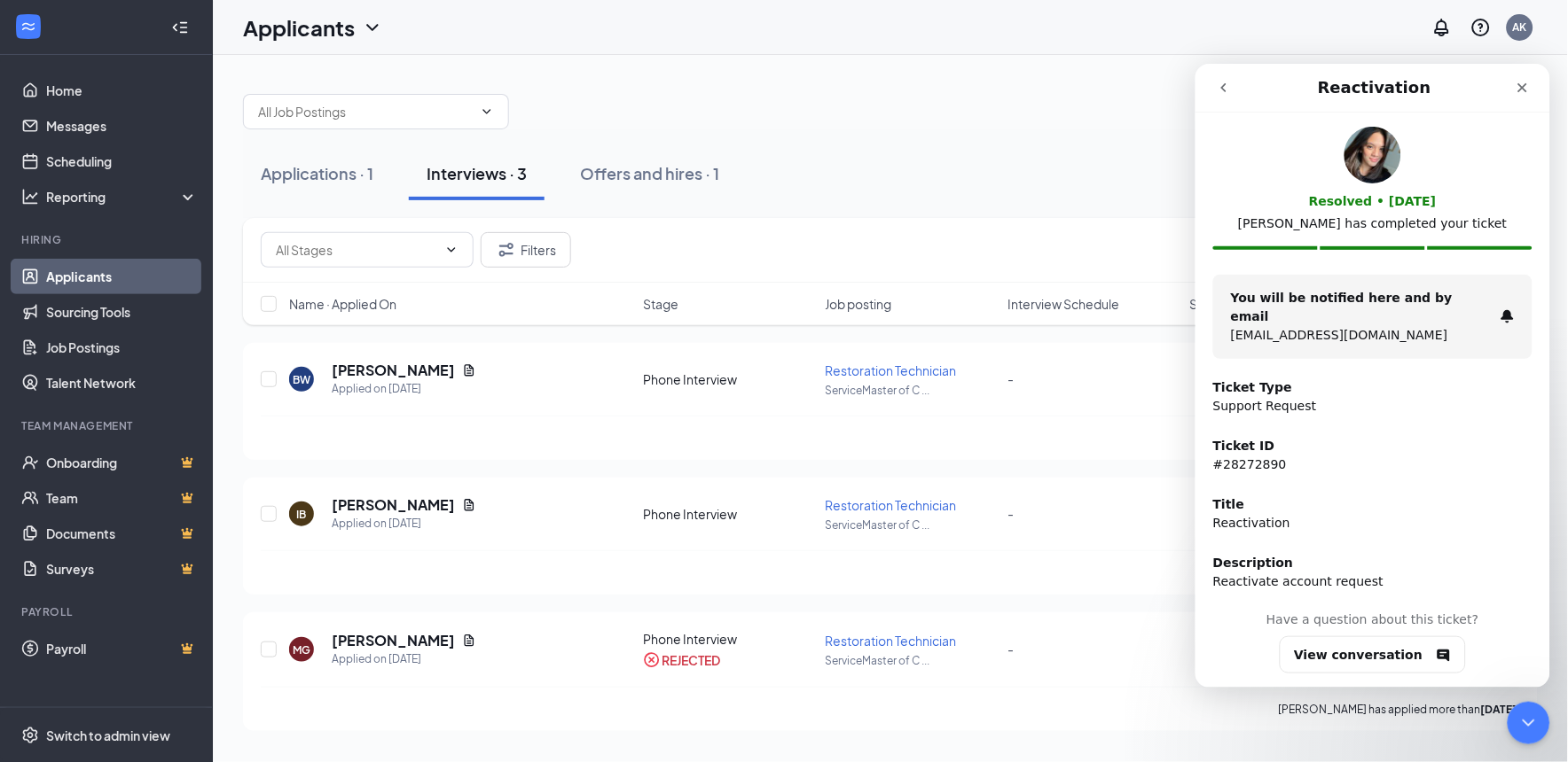
click at [1223, 76] on button "go back" at bounding box center [1223, 87] width 34 height 34
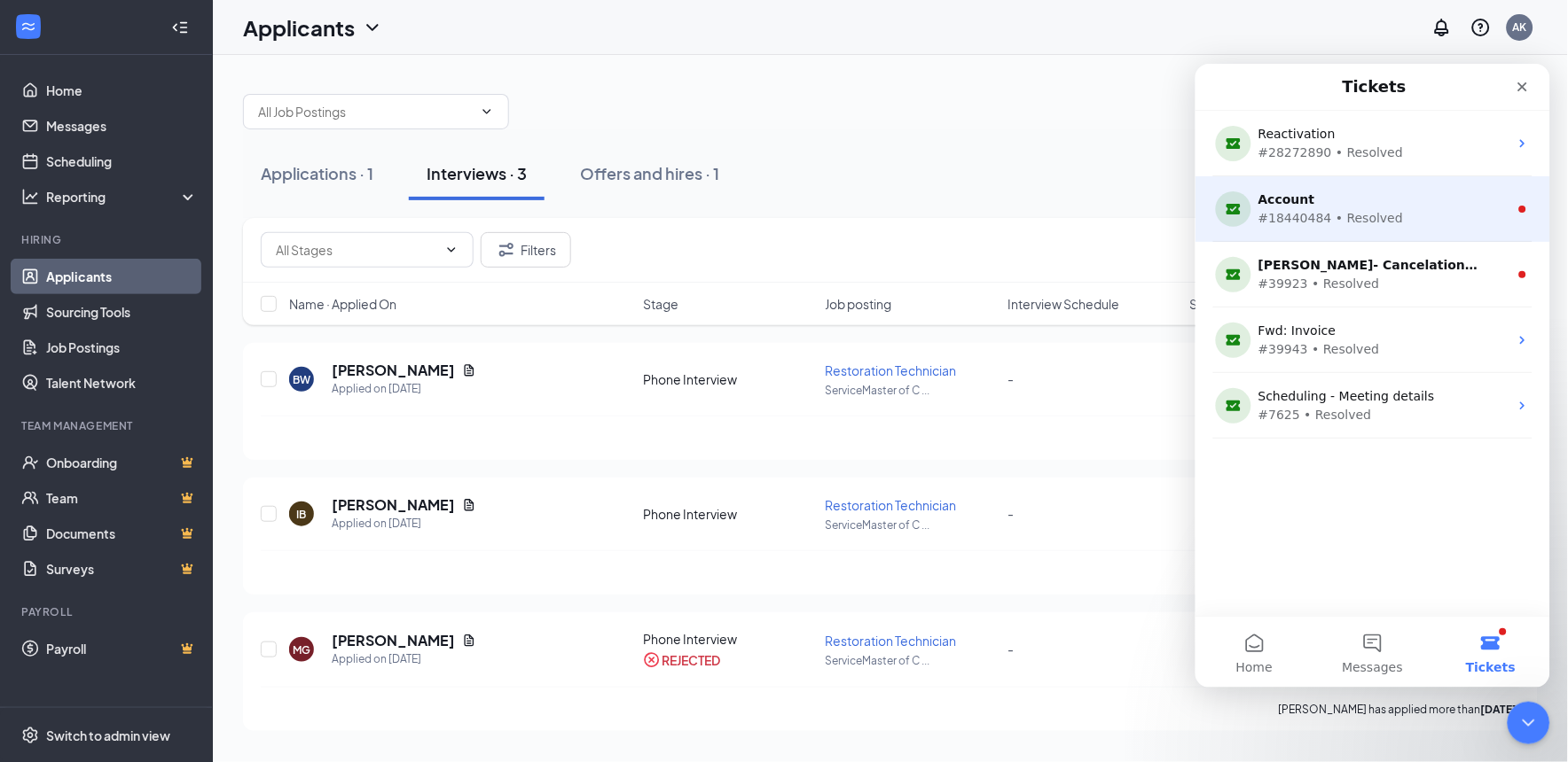
click at [1294, 216] on div "#18440484 • Resolved" at bounding box center [1369, 217] width 222 height 19
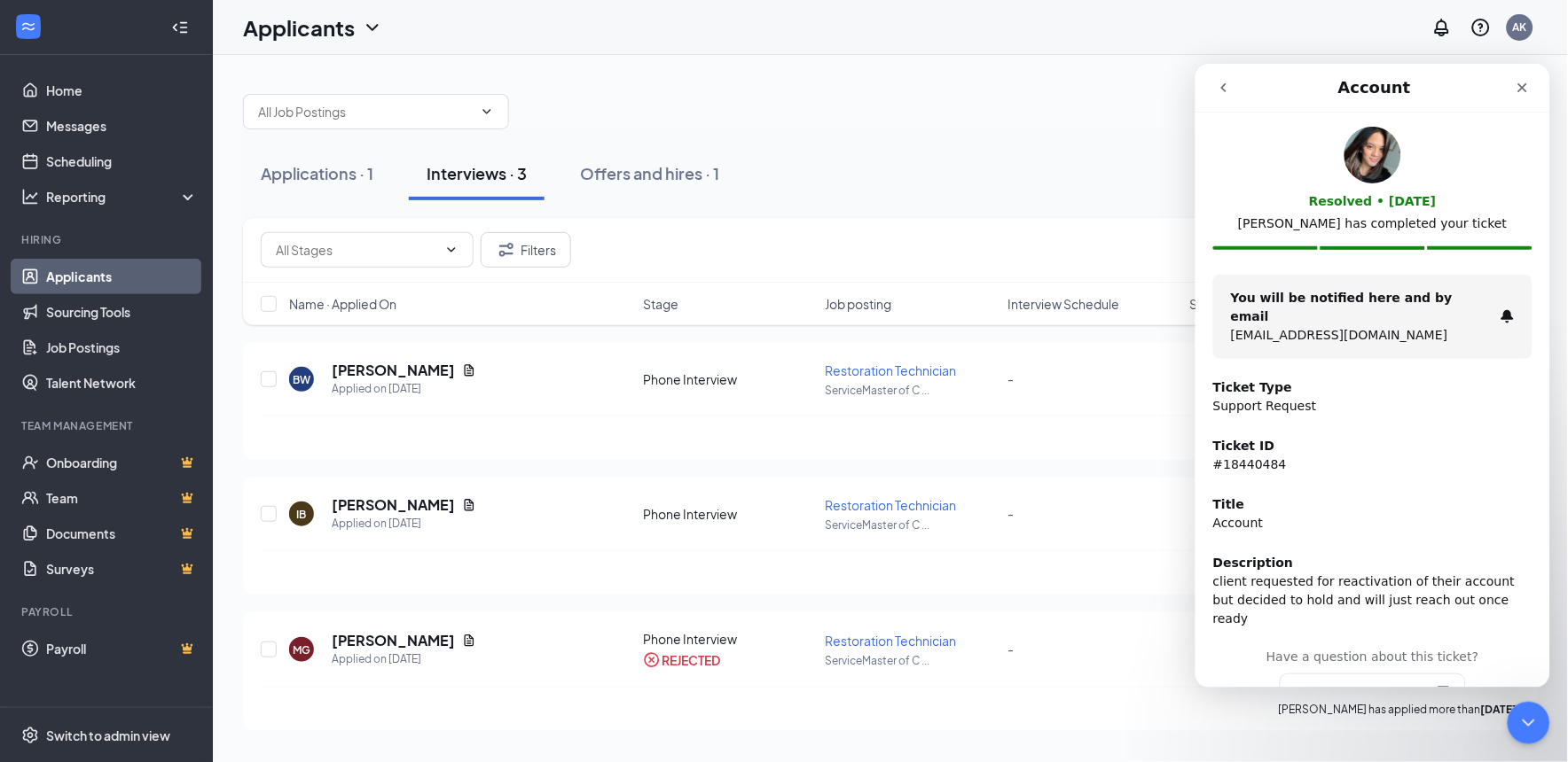
click at [1222, 94] on button "go back" at bounding box center [1223, 87] width 34 height 34
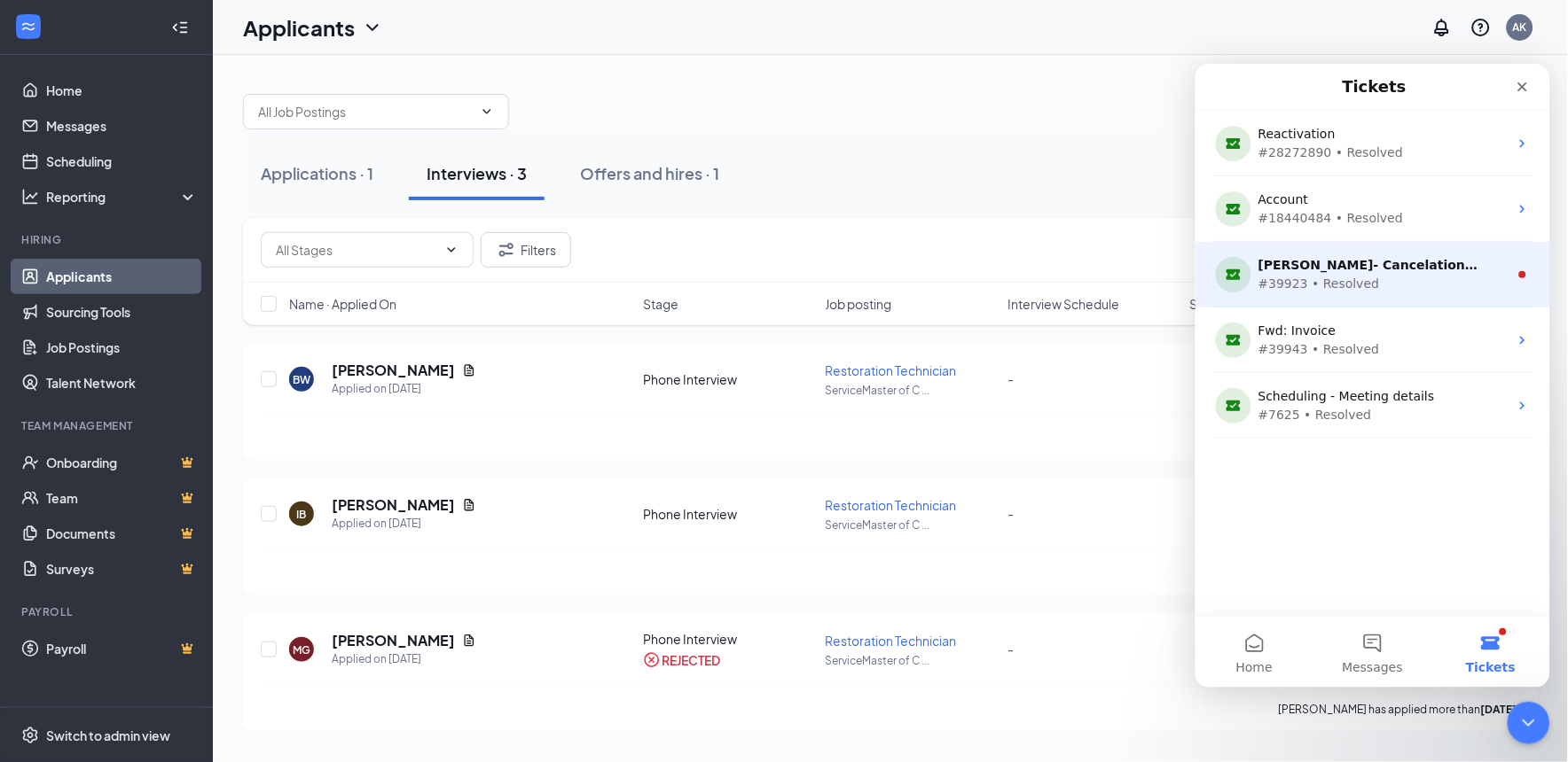
click at [1273, 261] on div "[PERSON_NAME]- Cancelation request" at bounding box center [1369, 264] width 222 height 19
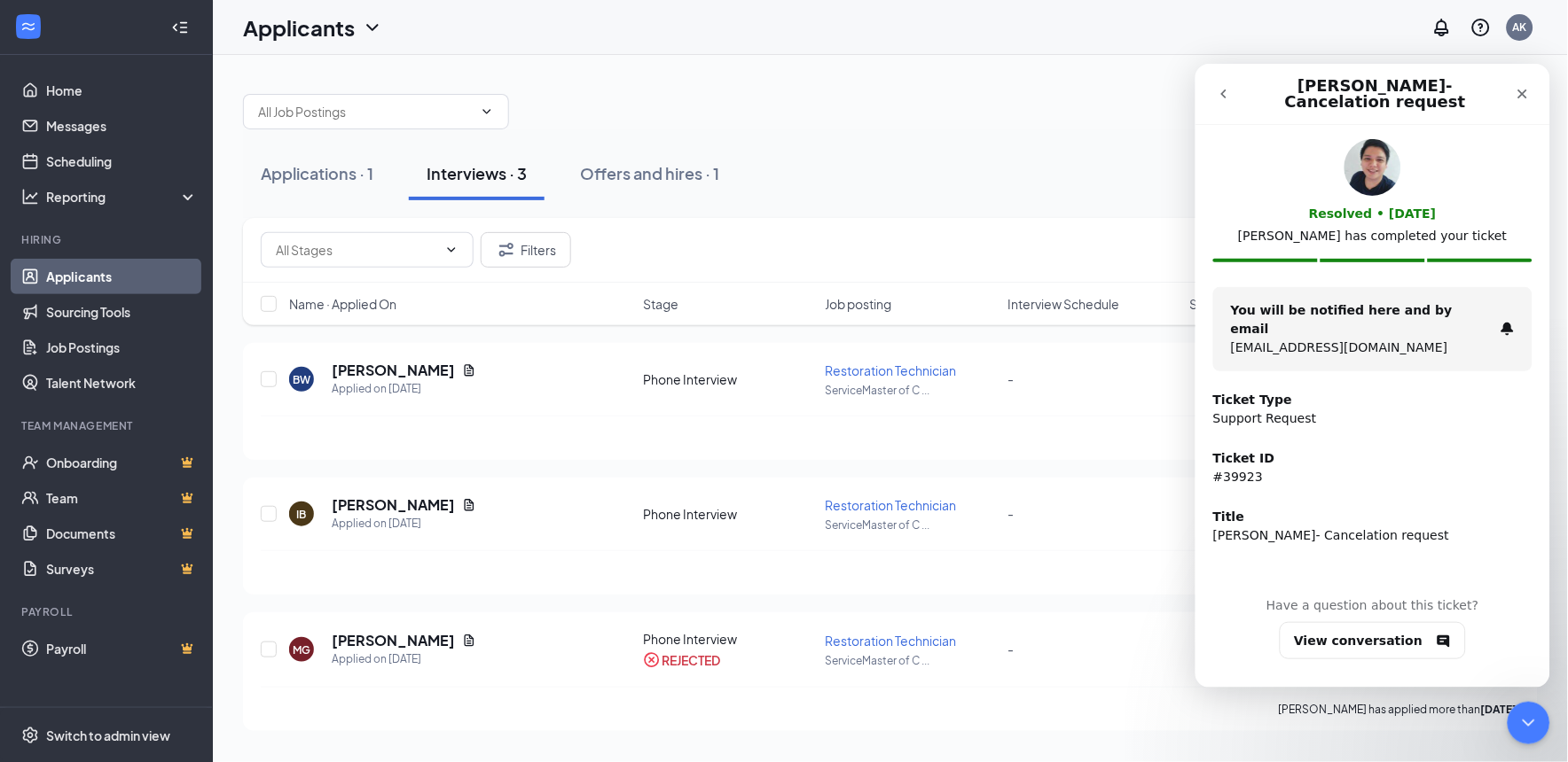
click at [1219, 95] on icon "go back" at bounding box center [1223, 93] width 14 height 14
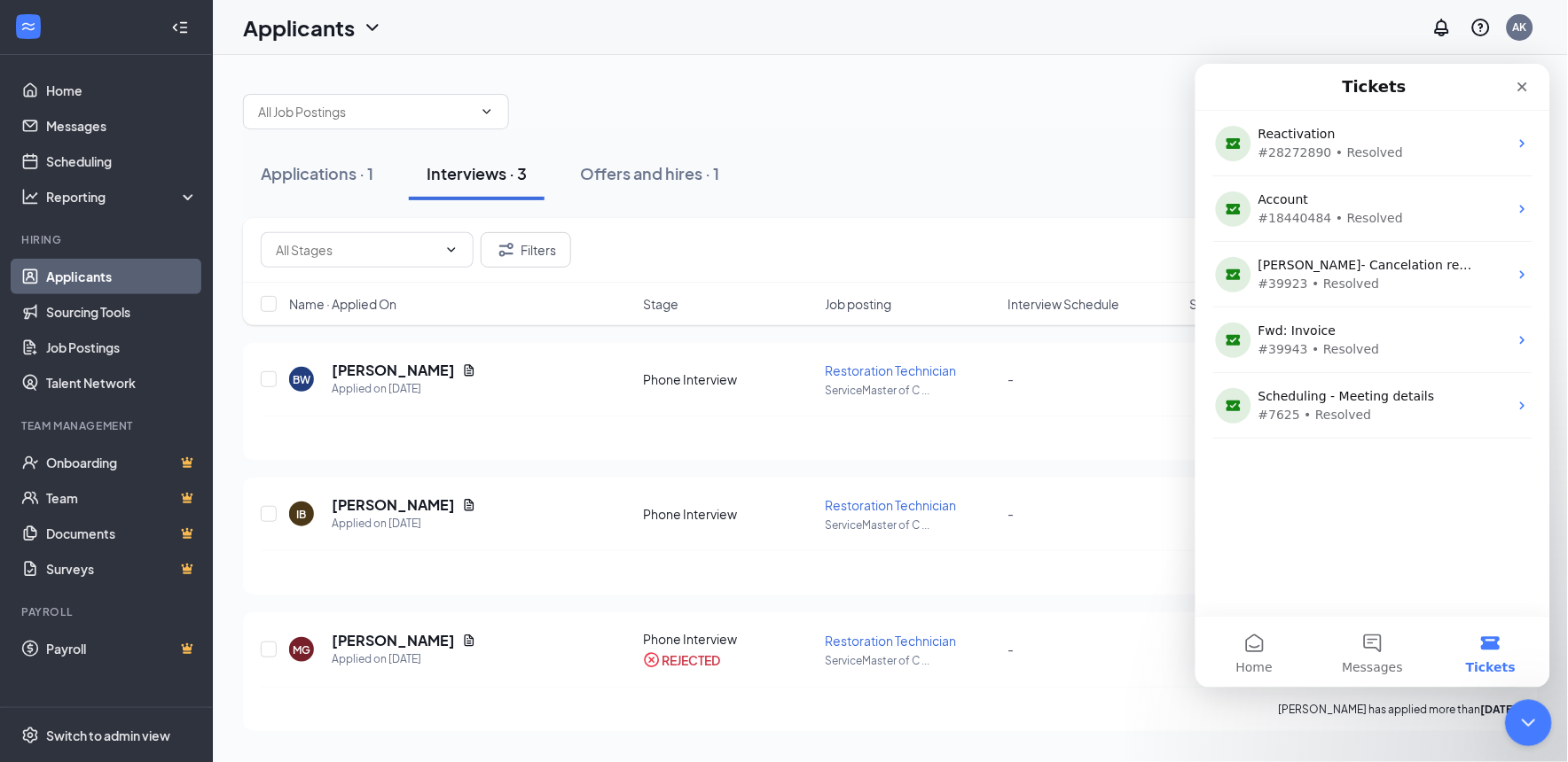
click at [1541, 725] on div "Close Intercom Messenger" at bounding box center [1525, 720] width 42 height 42
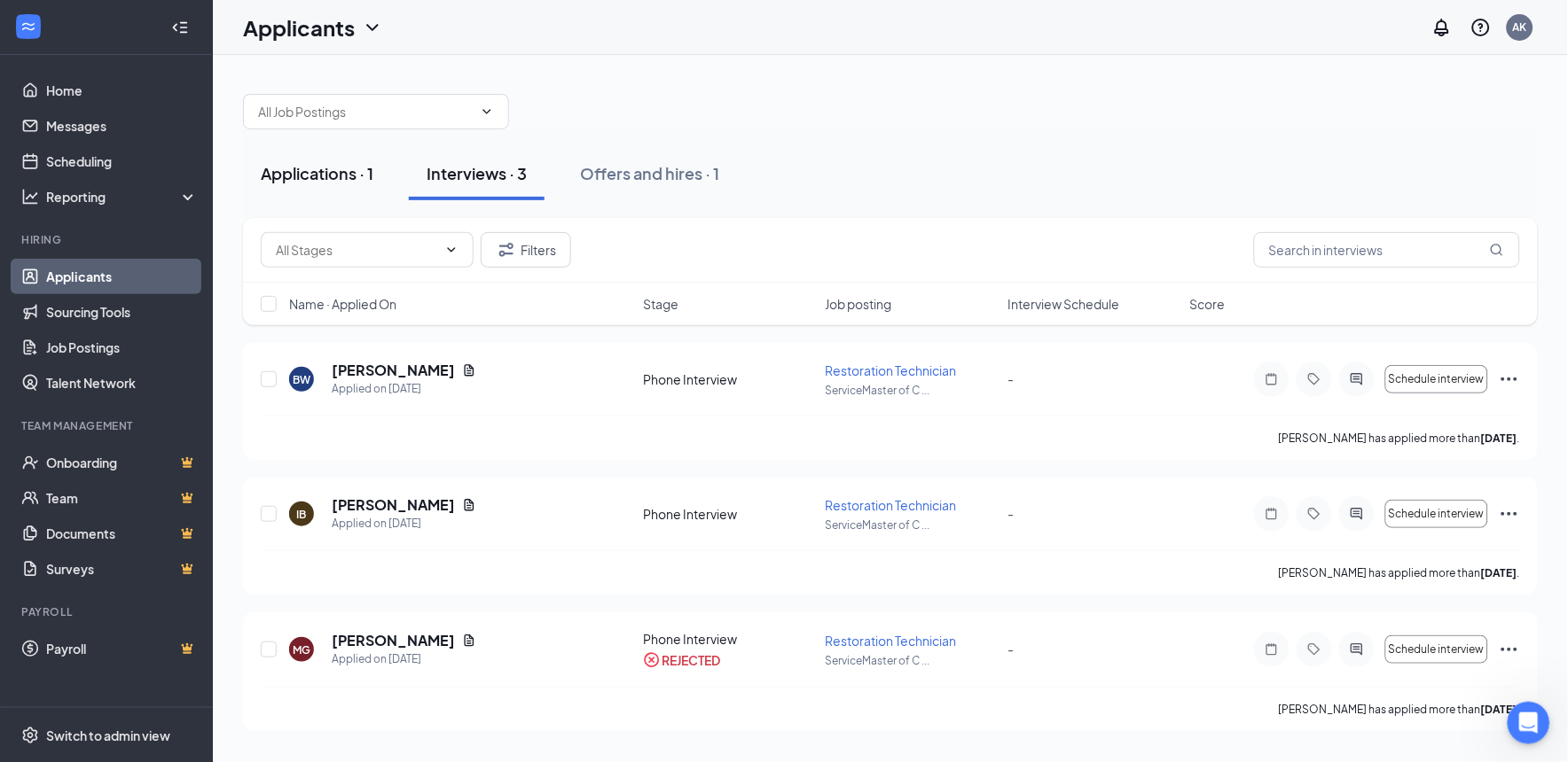
click at [369, 180] on div "Applications · 1" at bounding box center [316, 173] width 112 height 22
